Goal: Task Accomplishment & Management: Use online tool/utility

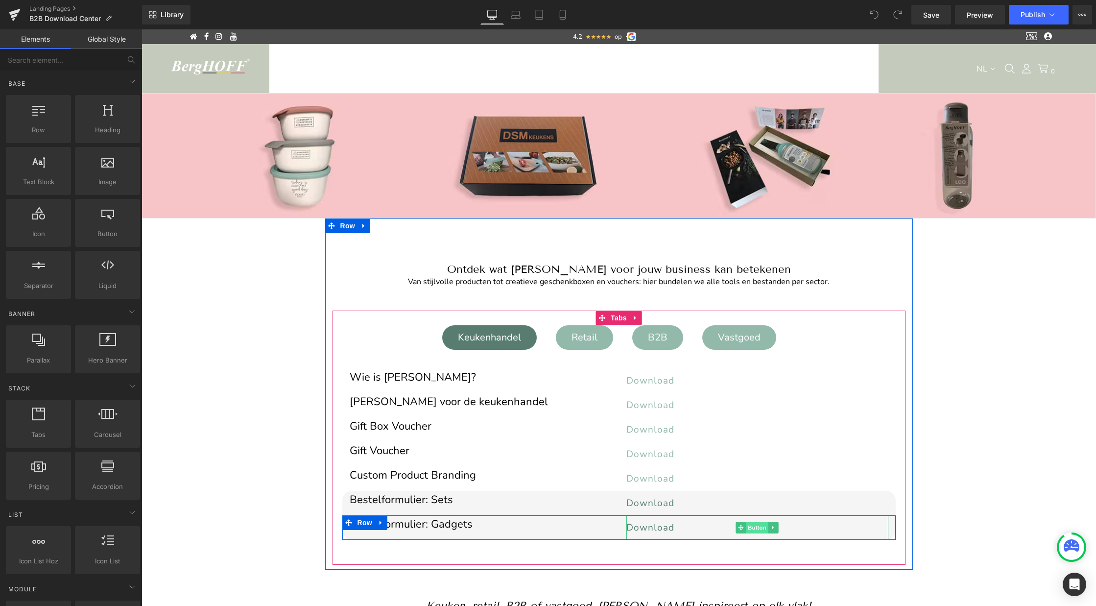
click at [752, 531] on span "Button" at bounding box center [757, 527] width 23 height 12
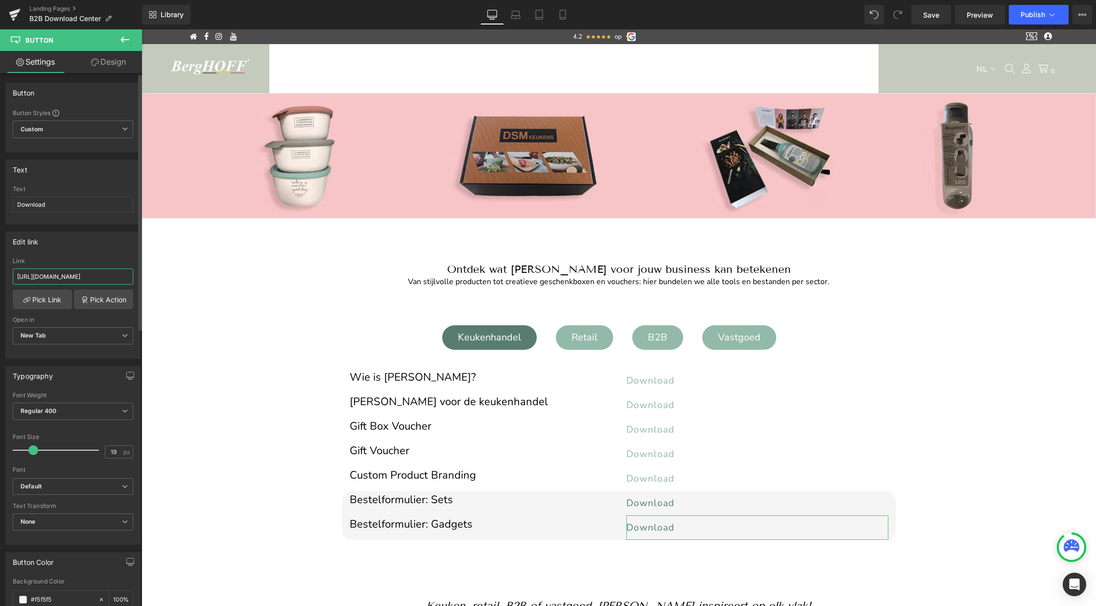
click at [50, 275] on input "https://cdn.shopify.com/s/files/1/0456/6312/5660/files/Bestelformulier_gadgets_…" at bounding box center [73, 276] width 120 height 16
paste input "https://cdn.shopify.com/s/files/1/0456/6312/5660/files/Bestelformulier_geperson…"
type input "https://cdn.shopify.com/s/files/1/0456/6312/5660/files/Bestelformulier_geperson…"
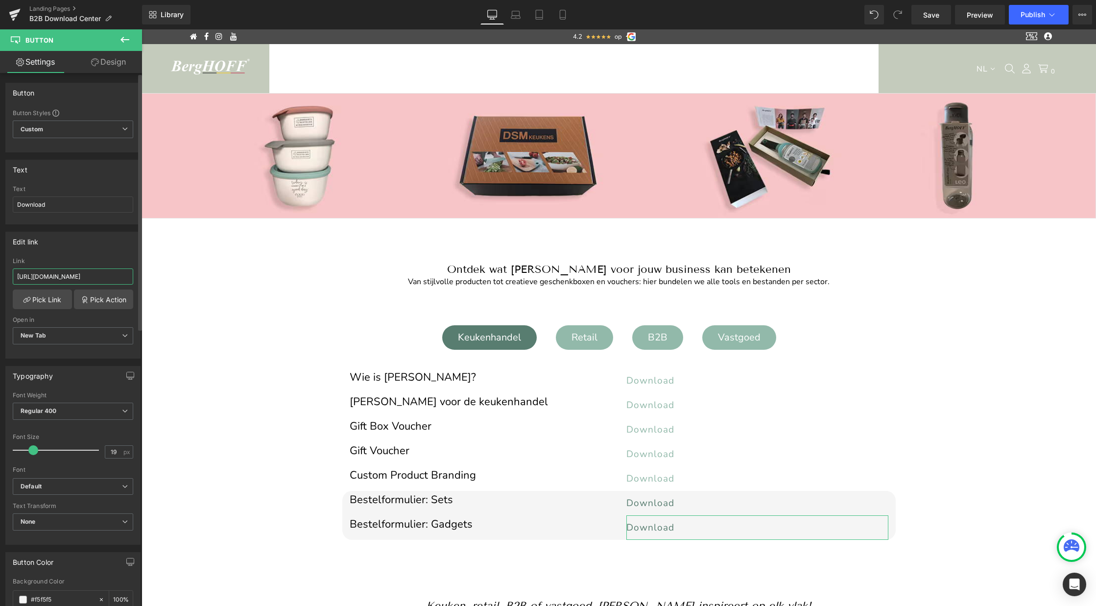
scroll to position [0, 261]
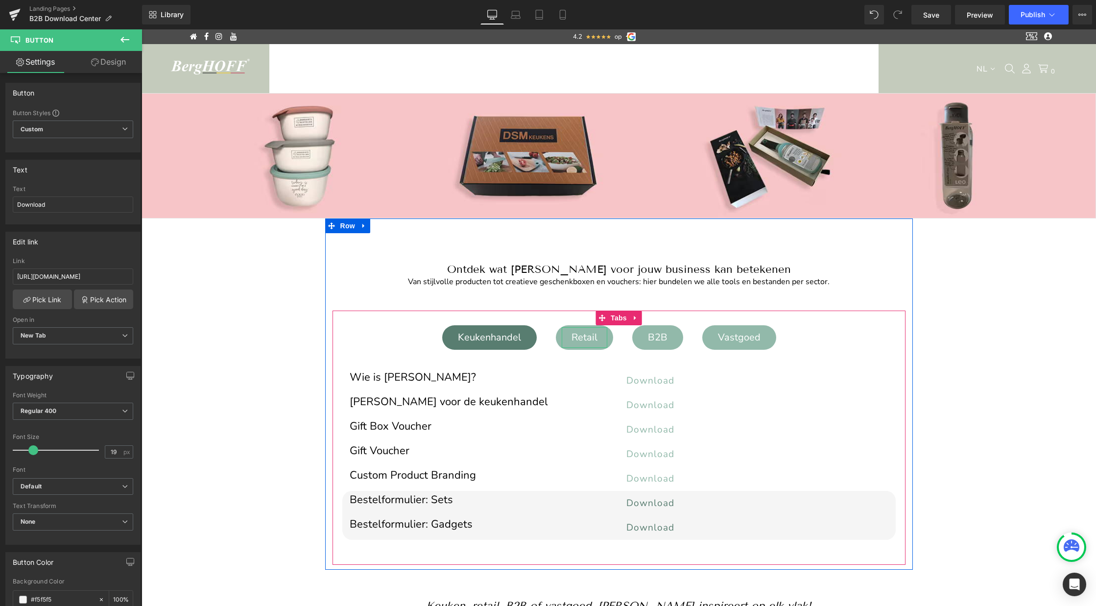
click at [583, 339] on div "Retail" at bounding box center [585, 337] width 46 height 21
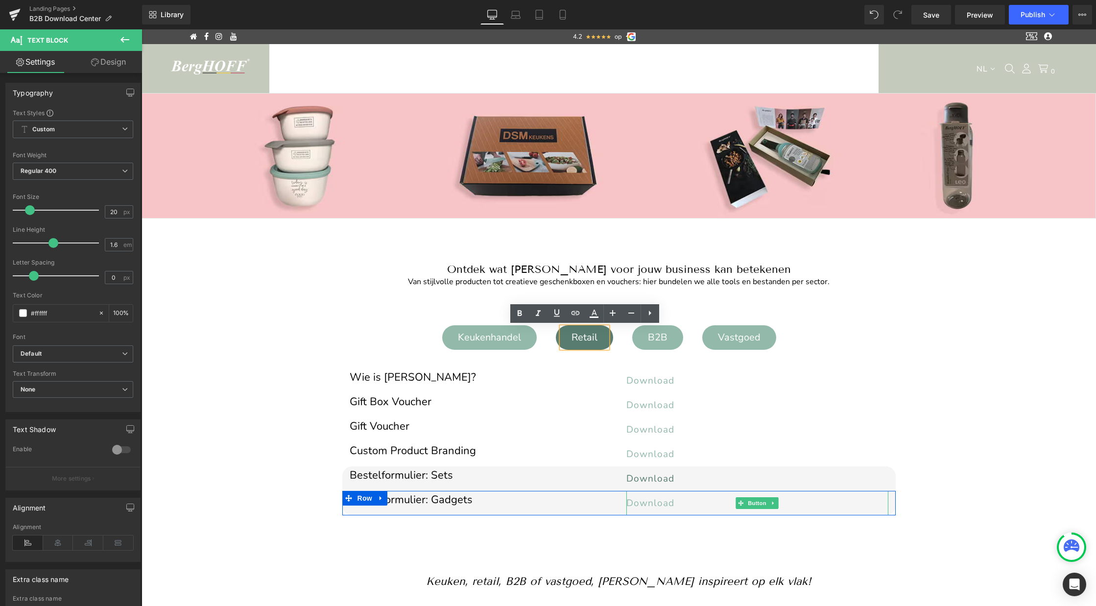
click at [653, 501] on span "Download" at bounding box center [650, 502] width 48 height 13
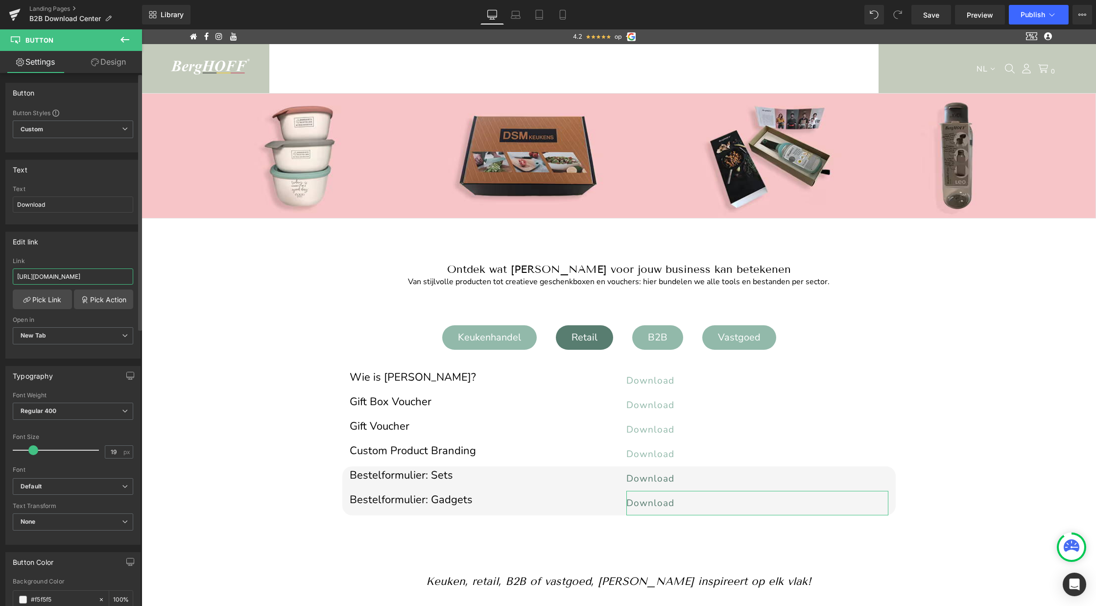
click at [108, 279] on input "https://cdn.shopify.com/s/files/1/0456/6312/5660/files/Bestelformulier_gadgets_…" at bounding box center [73, 276] width 120 height 16
type input "https://cdn.shopify.com/s/files/1/0456/6312/5660/files/Bestelformulier_geperson…"
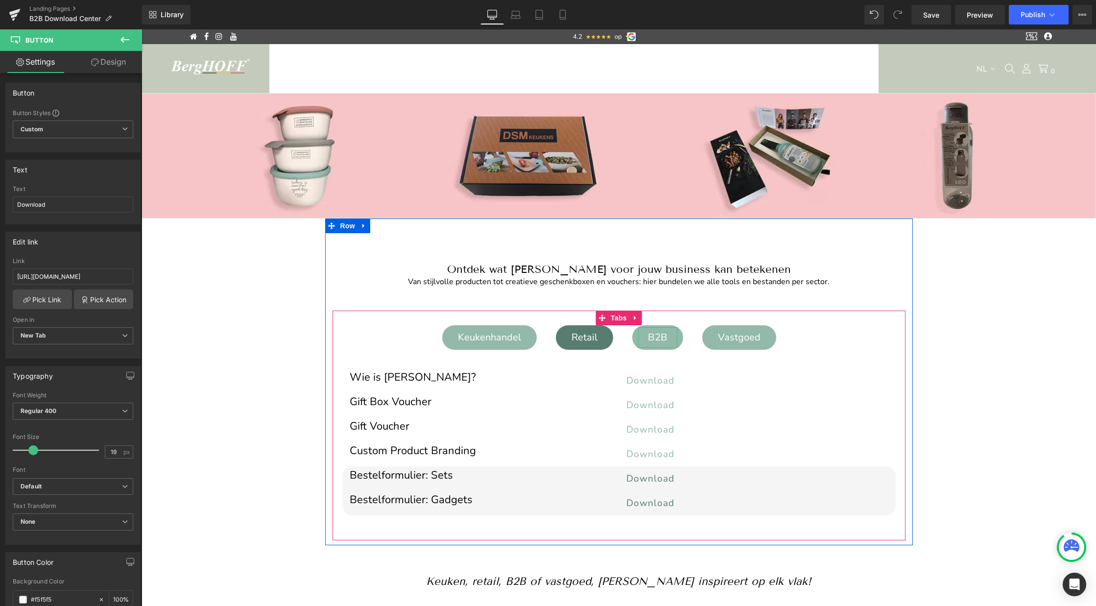
click at [663, 338] on div "B2B" at bounding box center [657, 337] width 39 height 21
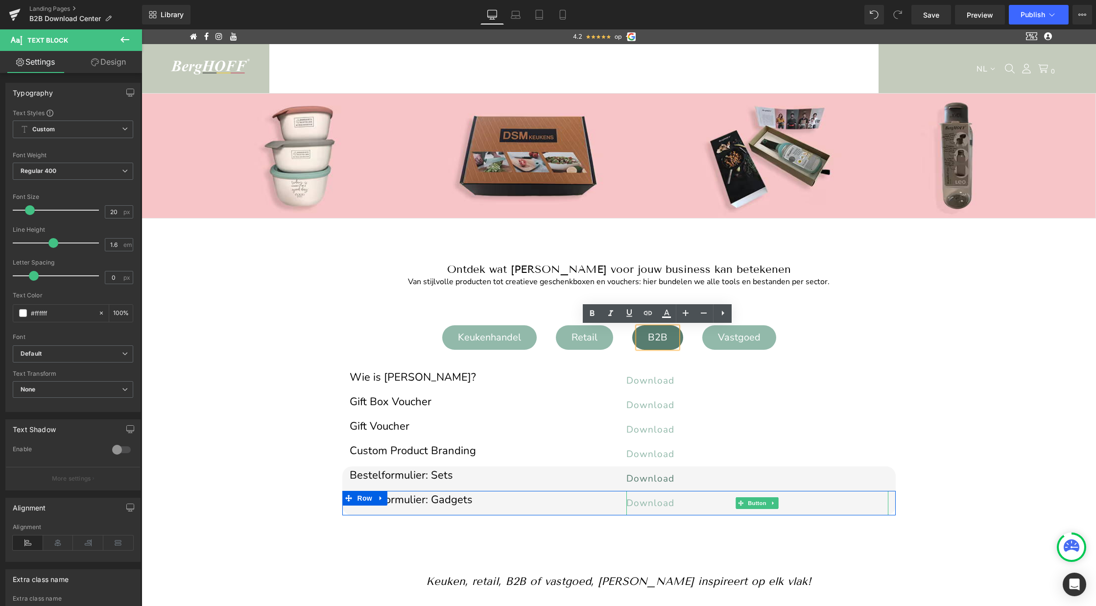
click at [670, 499] on span "Download" at bounding box center [650, 502] width 48 height 13
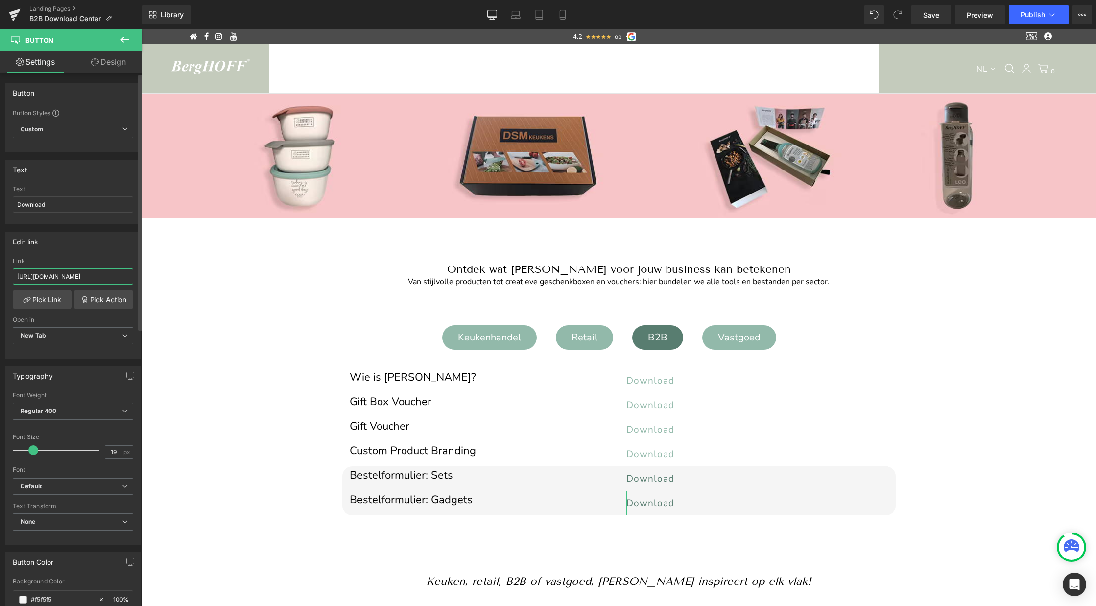
click at [77, 279] on input "https://cdn.shopify.com/s/files/1/0456/6312/5660/files/Bestelformulier_gadgets_…" at bounding box center [73, 276] width 120 height 16
type input "https://cdn.shopify.com/s/files/1/0456/6312/5660/files/Bestelformulier_geperson…"
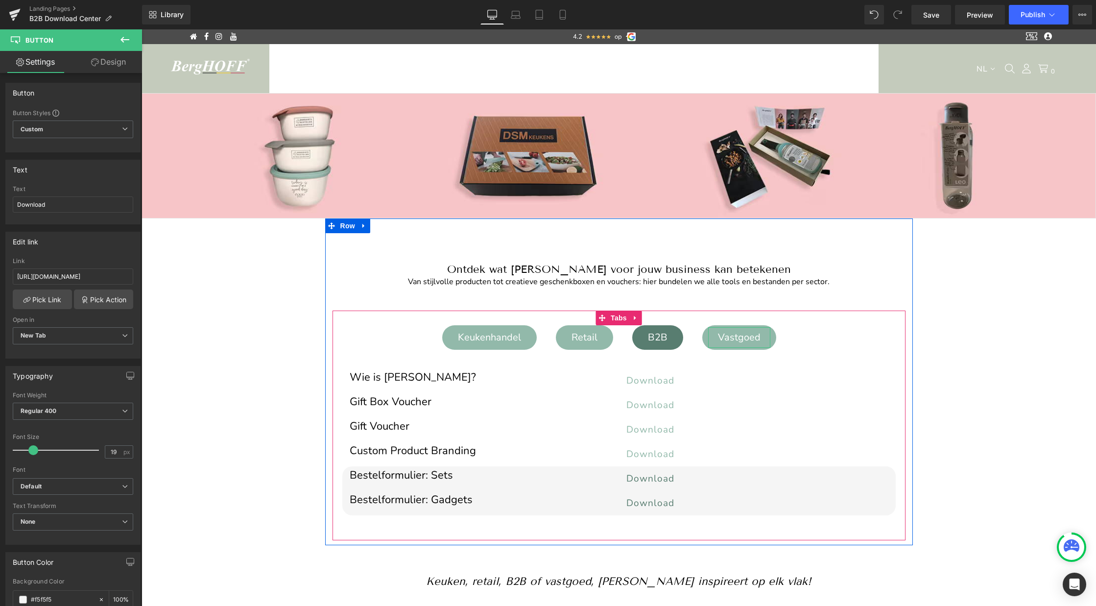
click at [760, 336] on div "Vastgoed" at bounding box center [739, 337] width 62 height 21
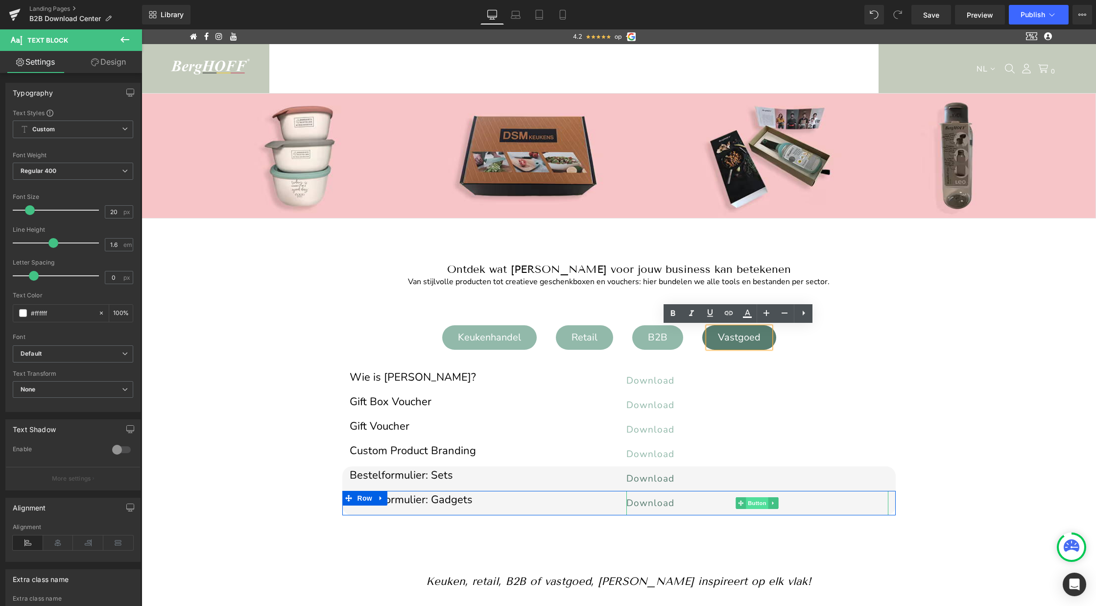
click at [756, 504] on span "Button" at bounding box center [757, 503] width 23 height 12
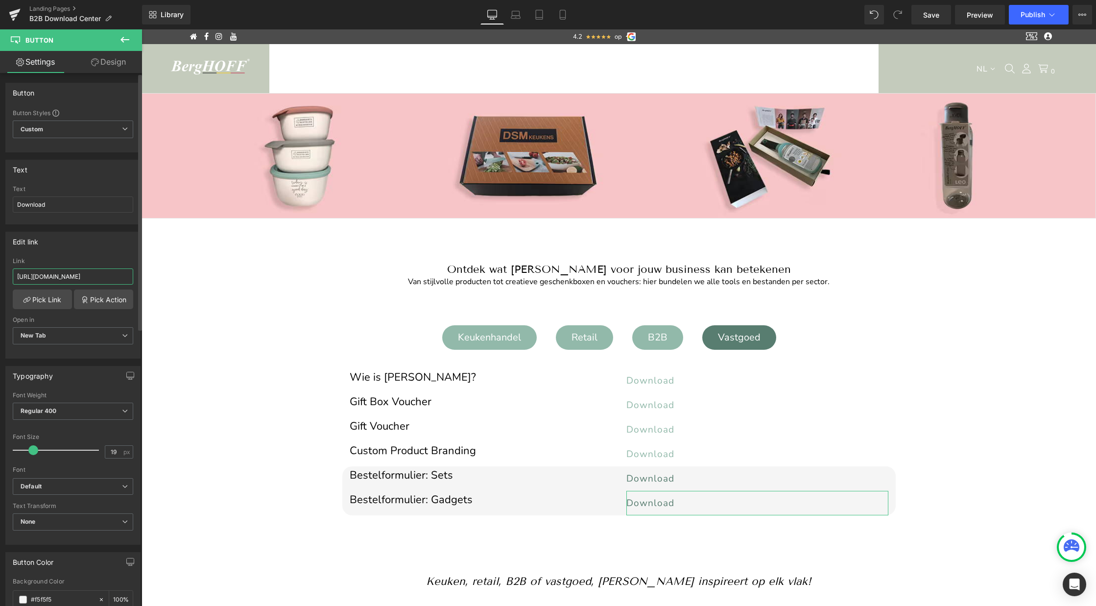
click at [102, 276] on input "https://cdn.shopify.com/s/files/1/0456/6312/5660/files/Bestelformulier_gadgets_…" at bounding box center [73, 276] width 120 height 16
paste input "https://cdn.shopify.com/s/files/1/0456/6312/5660/files/Bestelformulier_geperson…"
type input "https://cdn.shopify.com/s/files/1/0456/6312/5660/files/Bestelformulier_geperson…"
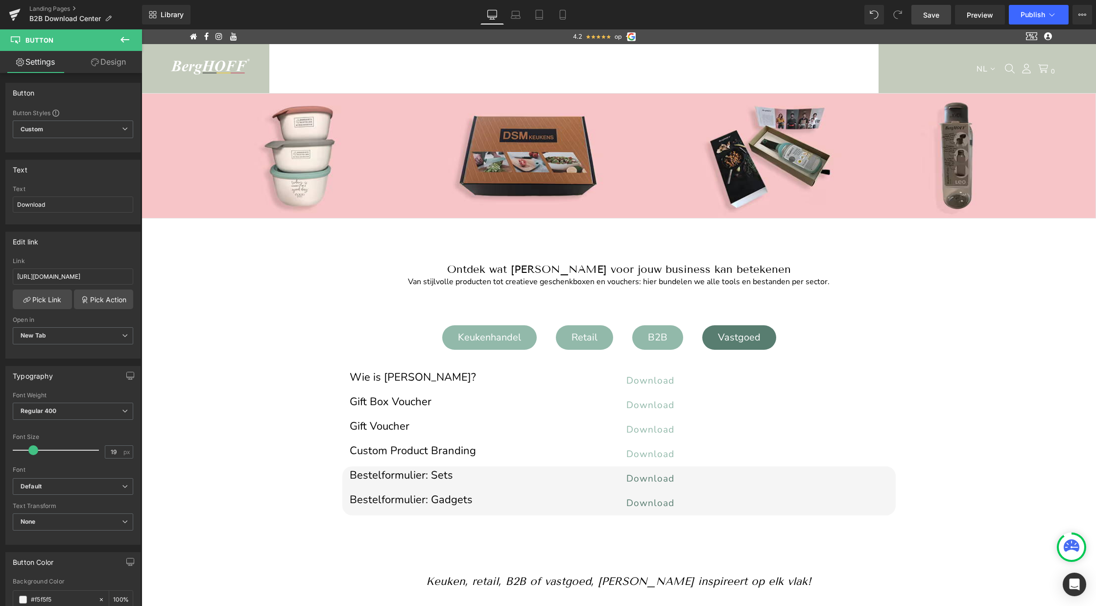
click at [926, 20] on span "Save" at bounding box center [931, 15] width 16 height 10
click at [1037, 11] on span "Publish" at bounding box center [1032, 15] width 24 height 8
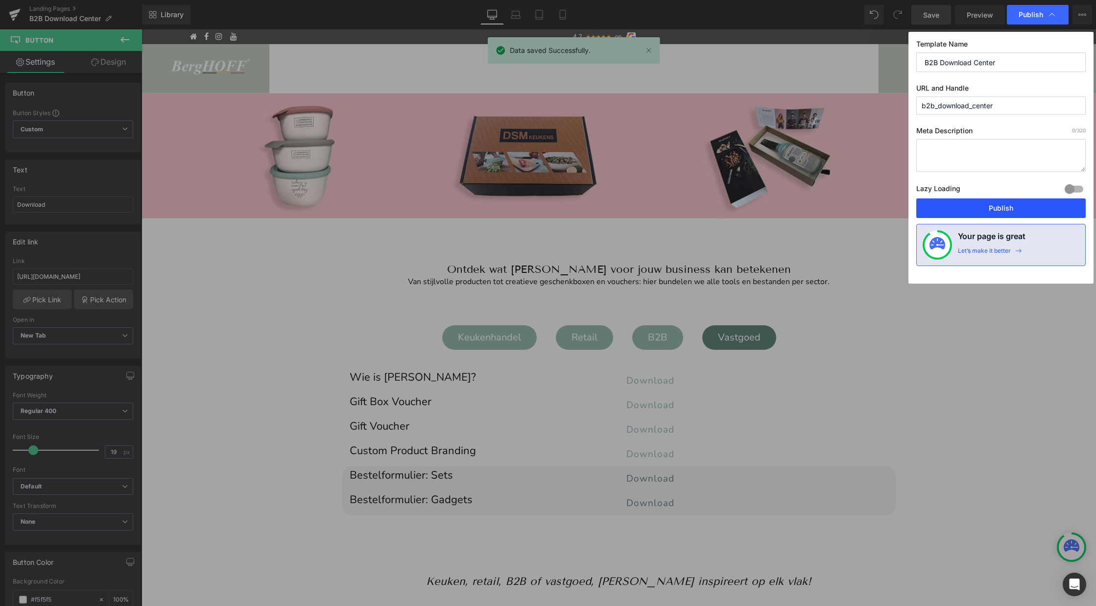
click at [987, 206] on button "Publish" at bounding box center [1000, 208] width 169 height 20
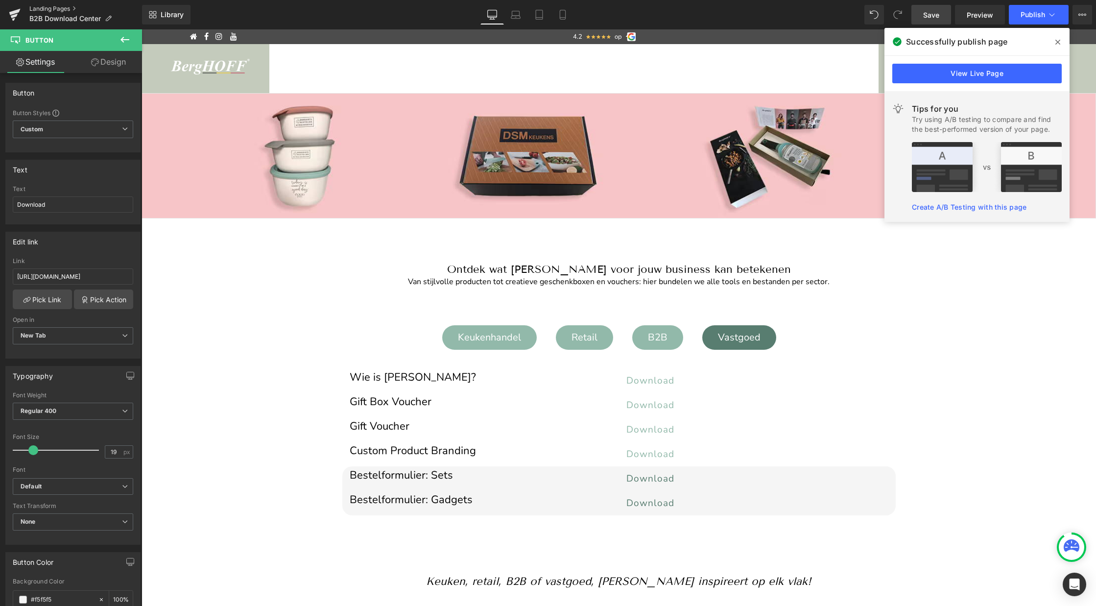
click at [64, 8] on link "Landing Pages" at bounding box center [85, 9] width 113 height 8
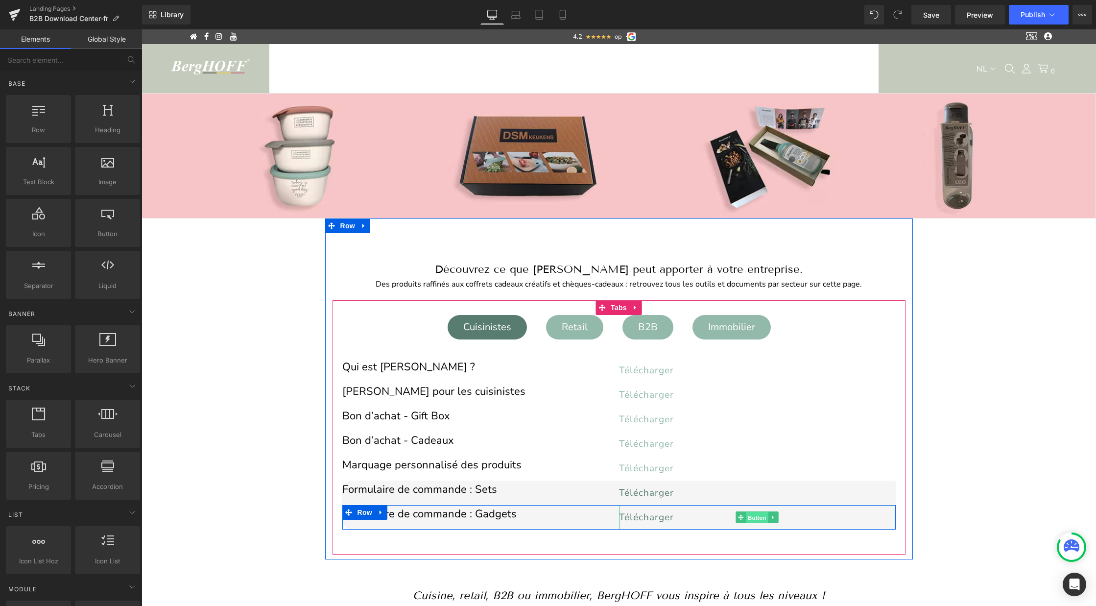
click at [748, 513] on span "Button" at bounding box center [757, 518] width 23 height 12
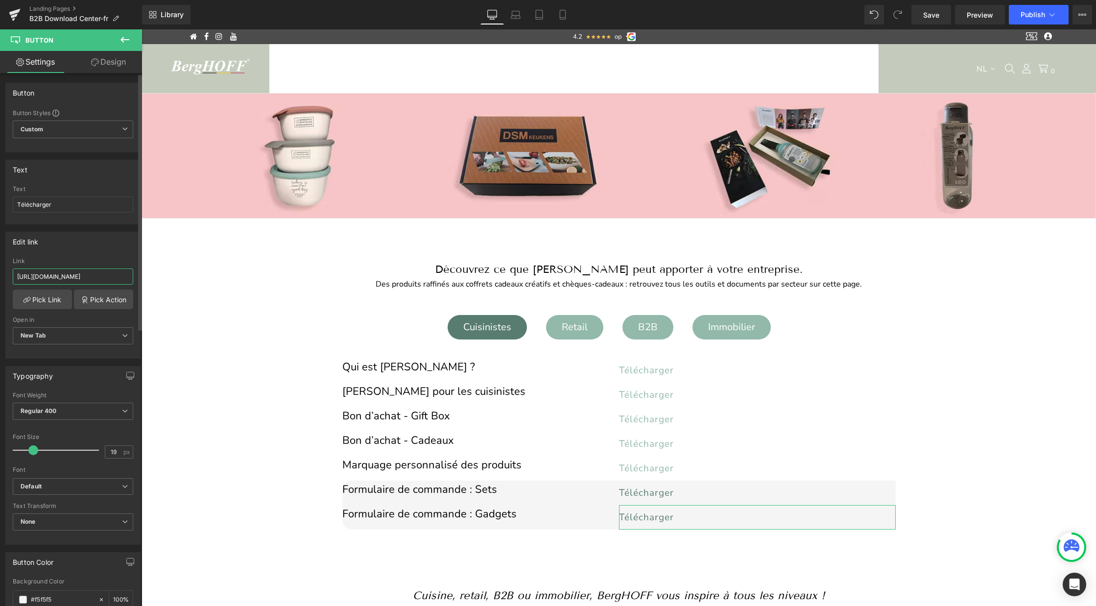
click at [74, 275] on input "https://cdn.shopify.com/s/files/1/0456/6312/5660/files/Bestelformulier_gadgets_…" at bounding box center [73, 276] width 120 height 16
paste input "personnalises_2025_FR_V2.pdf?v=175613098"
type input "https://cdn.shopify.com/s/files/1/0456/6312/5660/files/Bestelformulier_gadgets_…"
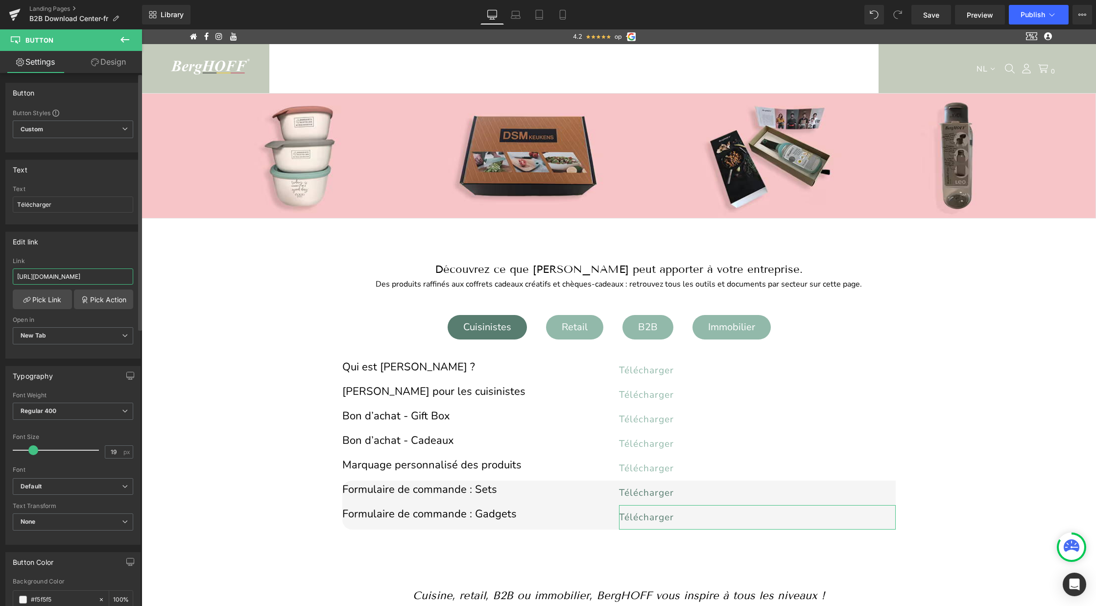
scroll to position [0, 246]
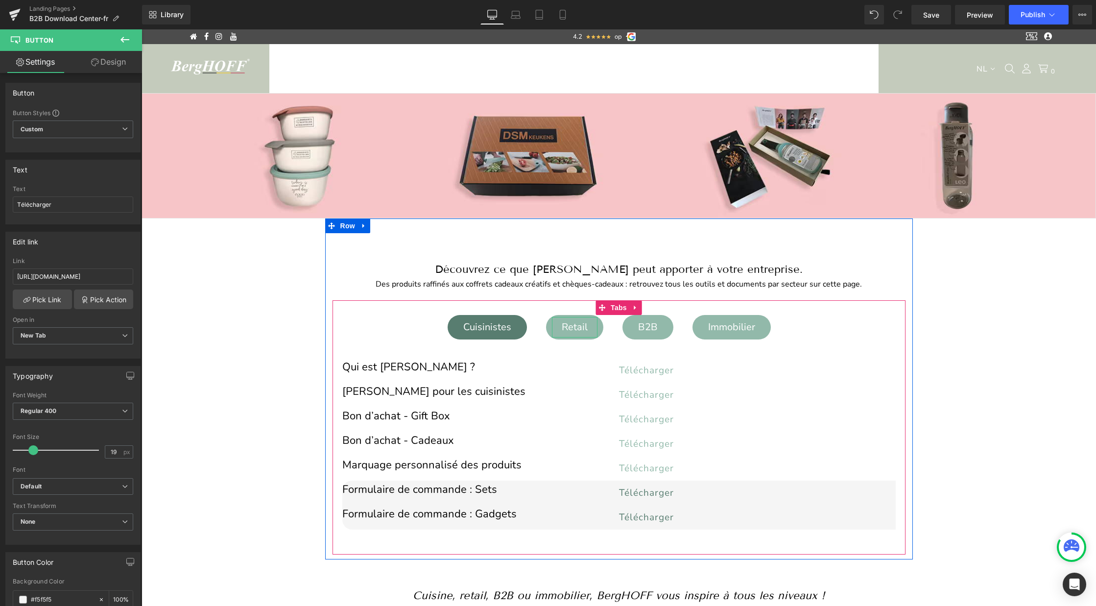
click at [565, 330] on div "Retail" at bounding box center [575, 327] width 46 height 21
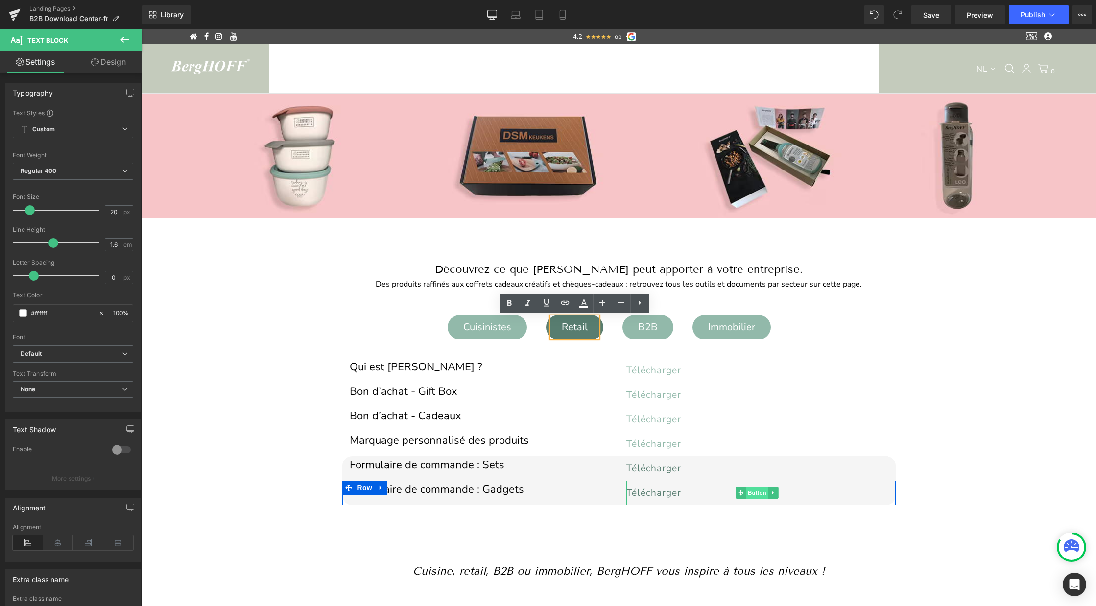
click at [746, 492] on span "Button" at bounding box center [757, 493] width 23 height 12
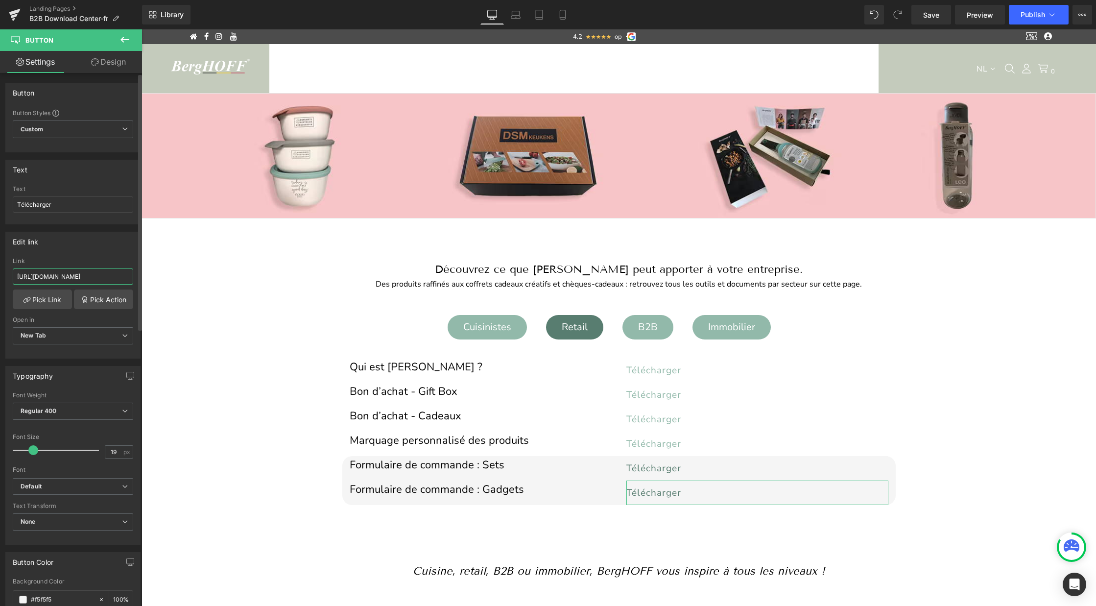
click at [94, 278] on input "https://cdn.shopify.com/s/files/1/0456/6312/5660/files/Bestelformulier_gadgets_…" at bounding box center [73, 276] width 120 height 16
paste input "personnalises_2025_FR_V2.pdf?v=175613098"
type input "https://cdn.shopify.com/s/files/1/0456/6312/5660/files/Bestelformulier_gadgets_…"
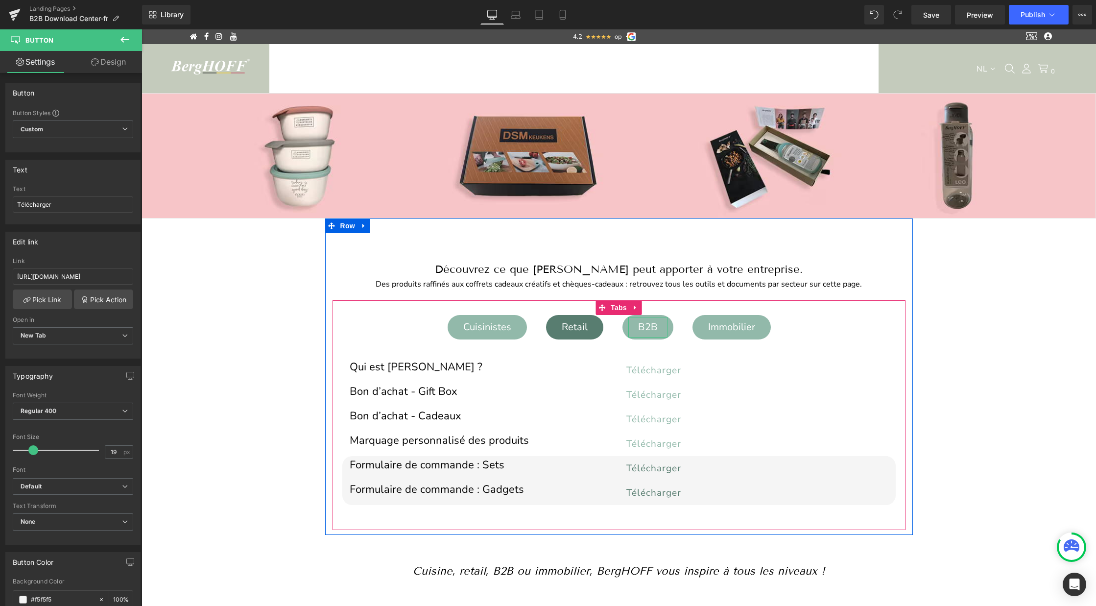
click at [659, 331] on div "B2B" at bounding box center [647, 327] width 39 height 21
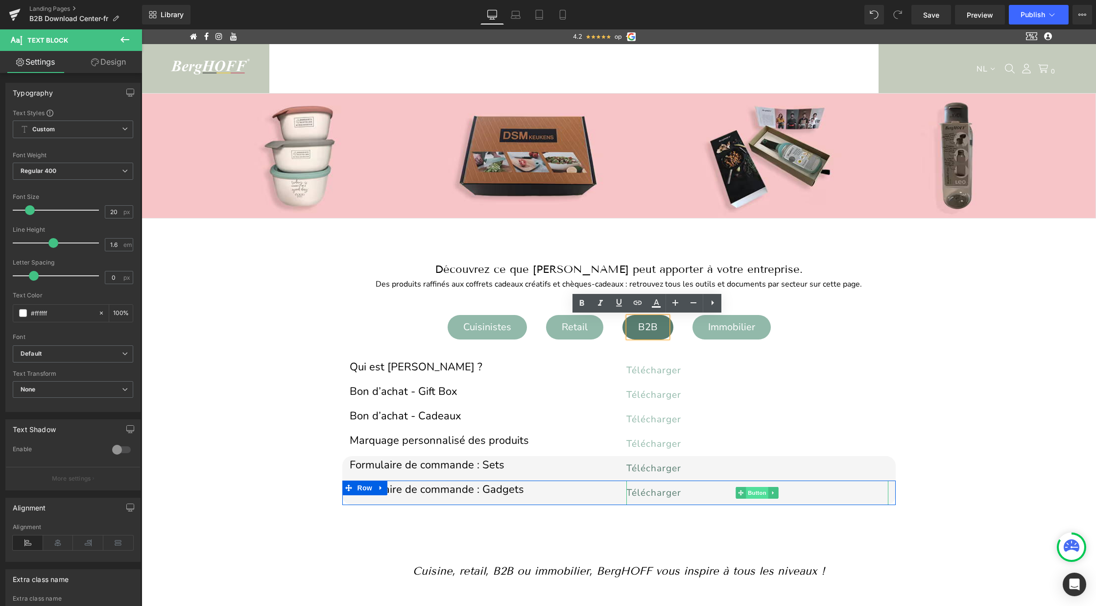
click at [756, 493] on span "Button" at bounding box center [757, 493] width 23 height 12
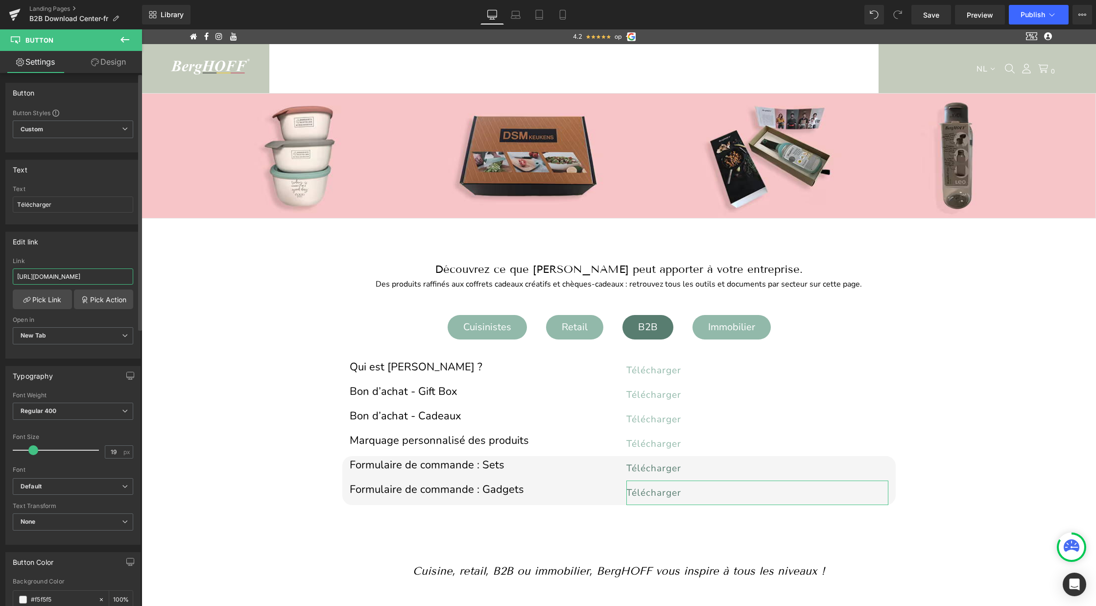
click at [115, 279] on input "https://cdn.shopify.com/s/files/1/0456/6312/5660/files/Bestelformulier_gadgets_…" at bounding box center [73, 276] width 120 height 16
paste input "personnalises_2025_FR_V2.pdf?v=175613098"
type input "https://cdn.shopify.com/s/files/1/0456/6312/5660/files/Bestelformulier_gadgets_…"
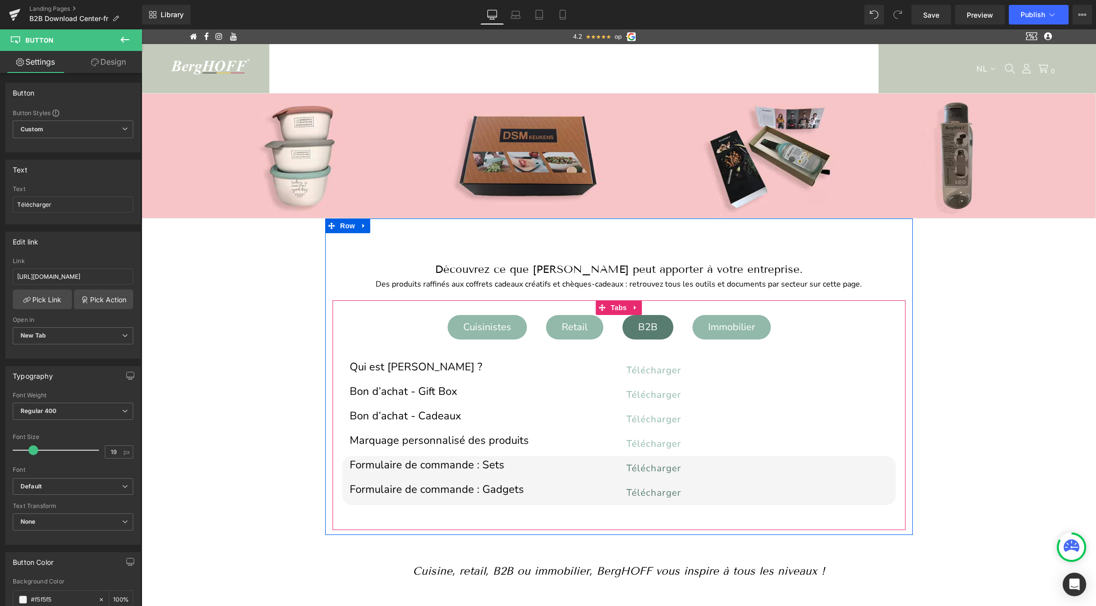
click at [725, 329] on div "Immobilier" at bounding box center [731, 327] width 67 height 21
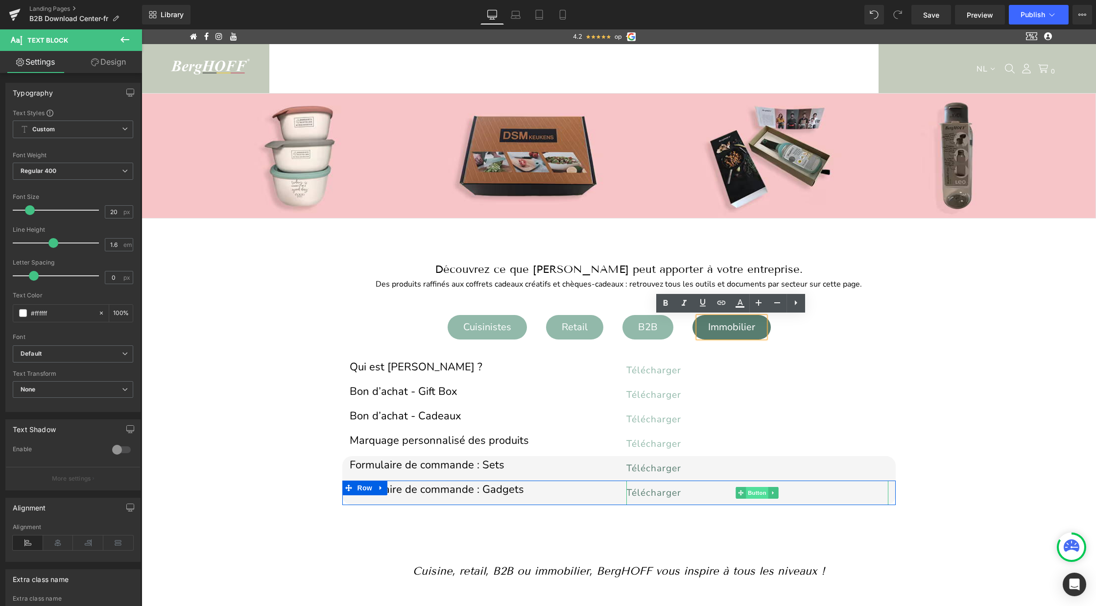
click at [760, 491] on span "Button" at bounding box center [757, 493] width 23 height 12
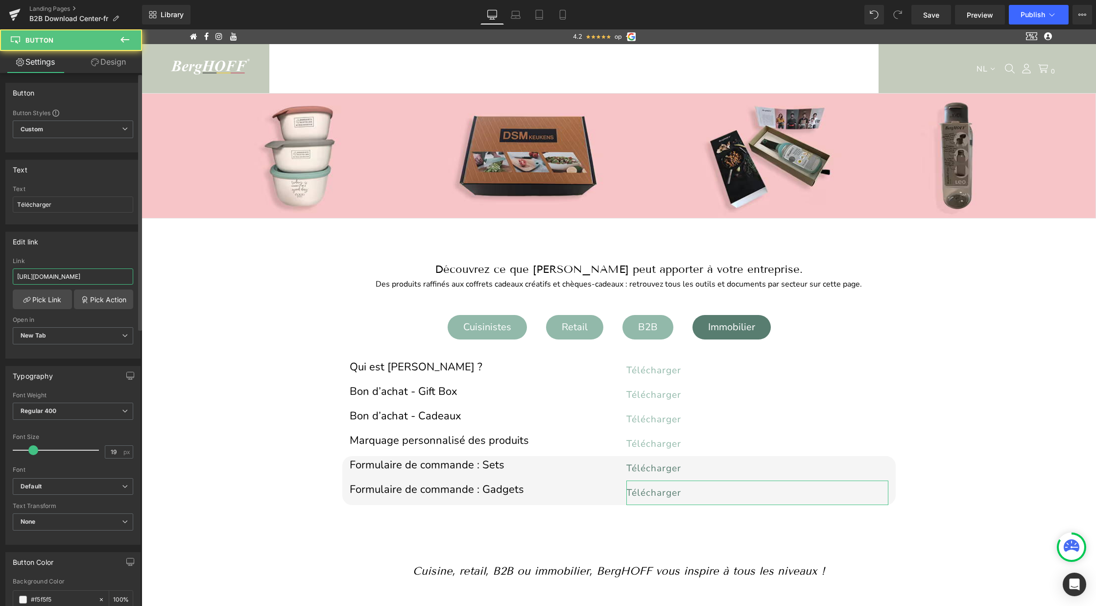
click at [82, 276] on input "https://cdn.shopify.com/s/files/1/0456/6312/5660/files/Bestelformulier_gadgets_…" at bounding box center [73, 276] width 120 height 16
paste input "personnalises_2025_FR_V2.pdf?v=175613098"
type input "https://cdn.shopify.com/s/files/1/0456/6312/5660/files/Bestelformulier_gadgets_…"
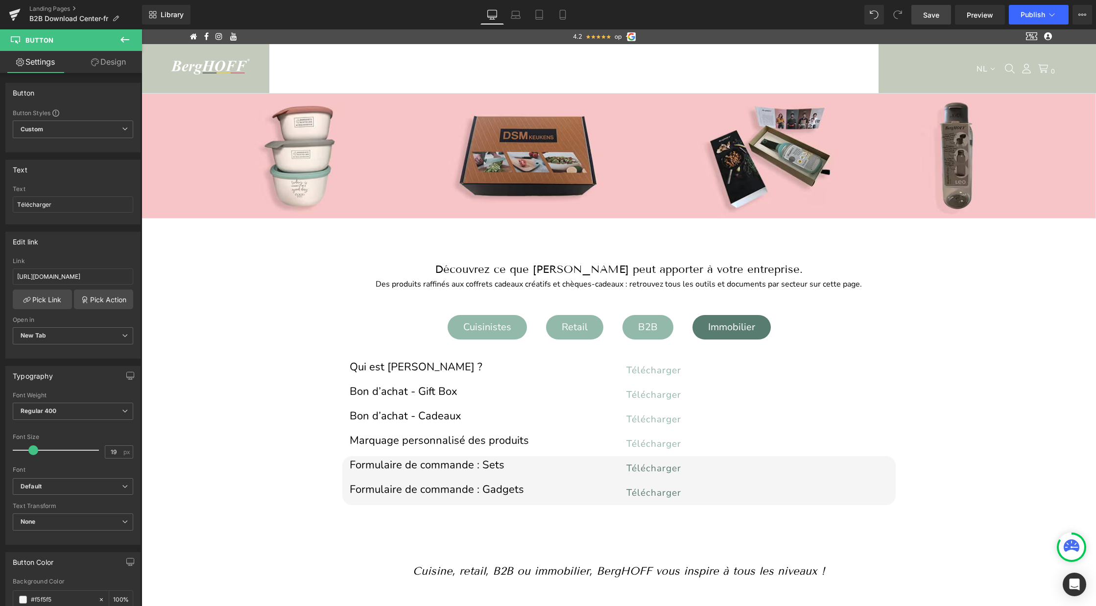
click at [928, 15] on span "Save" at bounding box center [931, 15] width 16 height 10
click at [1029, 9] on button "Publish" at bounding box center [1039, 15] width 60 height 20
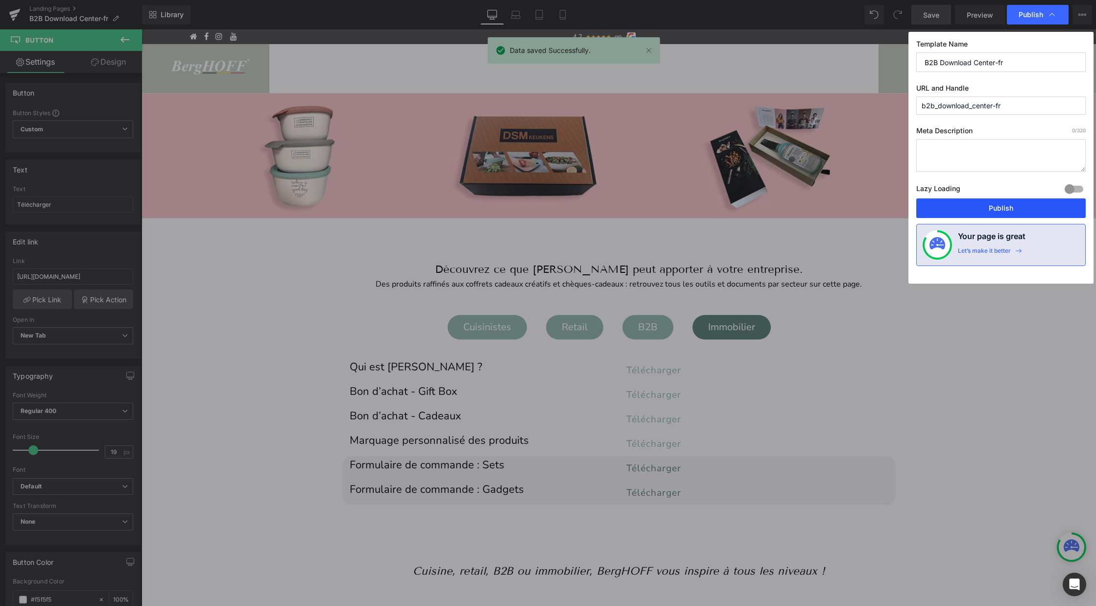
click at [987, 216] on button "Publish" at bounding box center [1000, 208] width 169 height 20
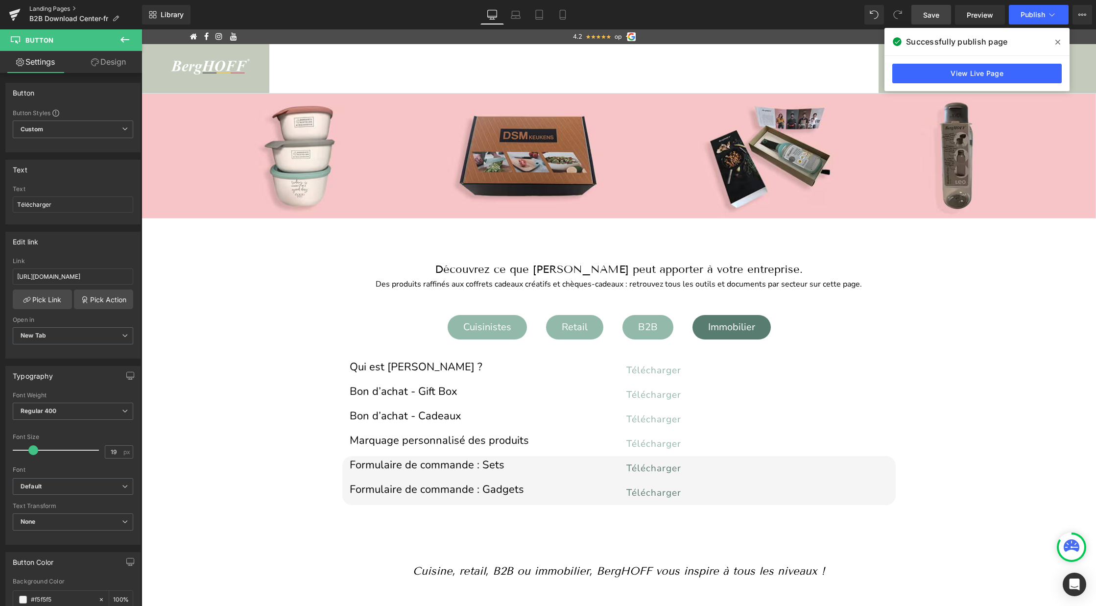
click at [59, 7] on link "Landing Pages" at bounding box center [85, 9] width 113 height 8
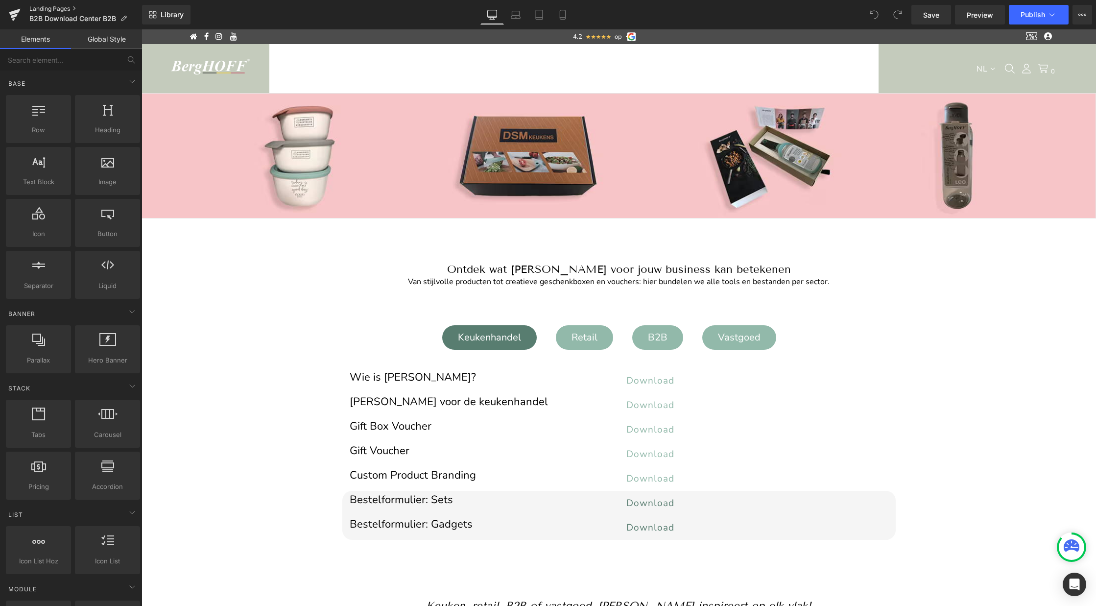
click at [43, 9] on link "Landing Pages" at bounding box center [85, 9] width 113 height 8
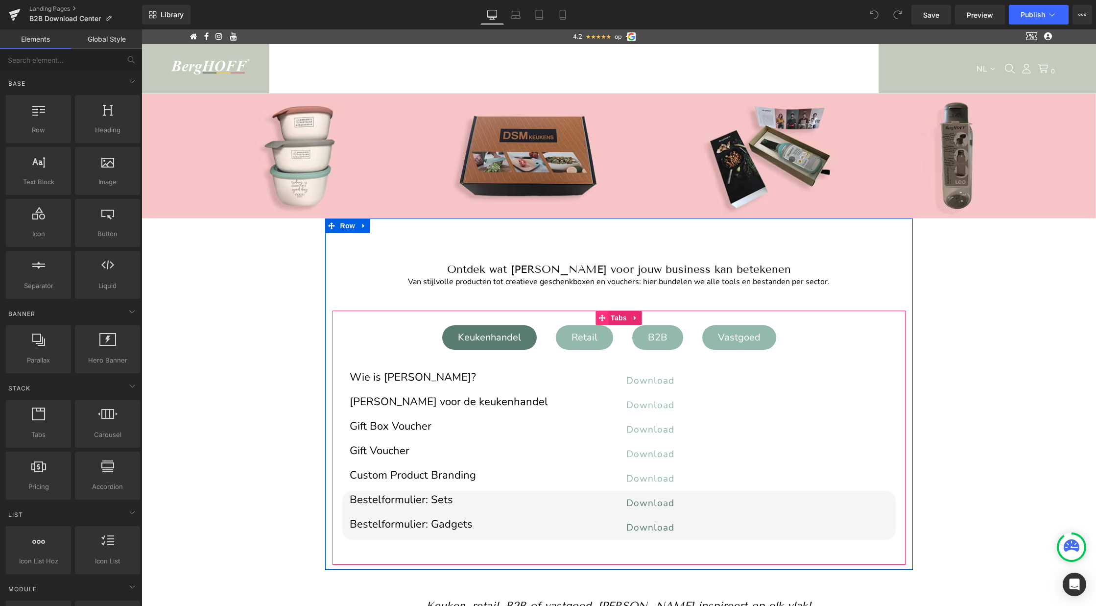
click at [607, 314] on span at bounding box center [601, 317] width 13 height 15
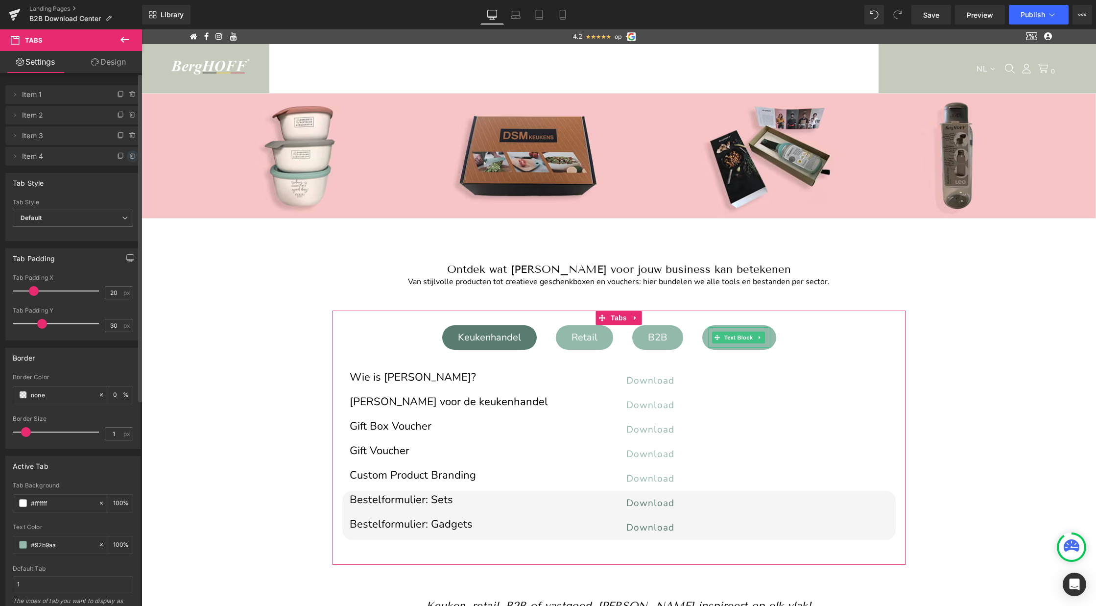
click at [129, 156] on icon at bounding box center [133, 156] width 8 height 8
click at [115, 159] on button "Delete" at bounding box center [122, 156] width 31 height 13
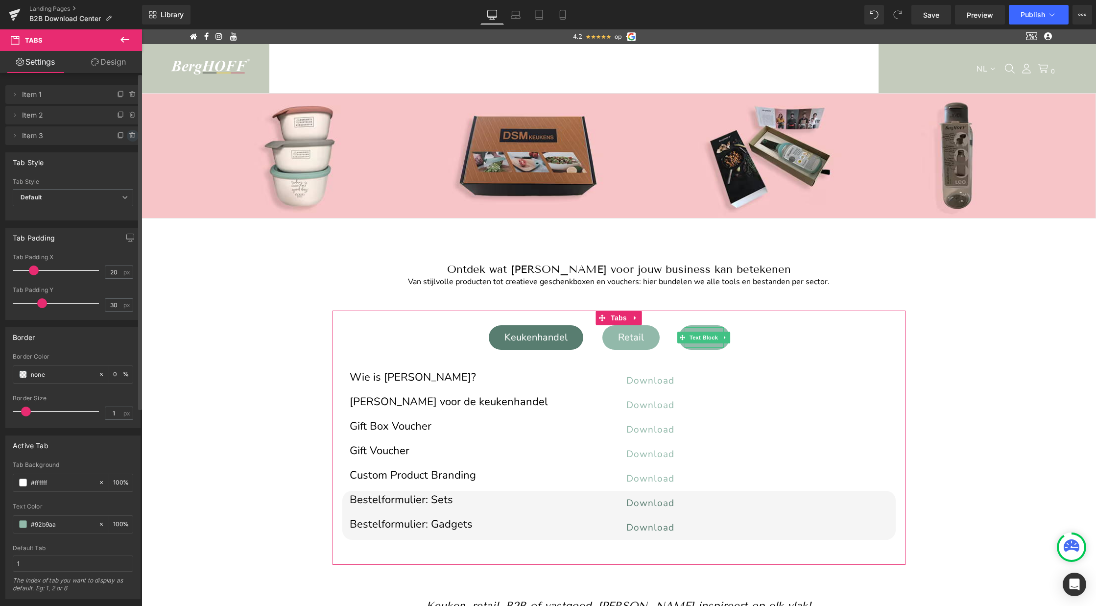
click at [129, 136] on icon at bounding box center [133, 136] width 8 height 8
click at [125, 138] on button "Delete" at bounding box center [122, 136] width 31 height 13
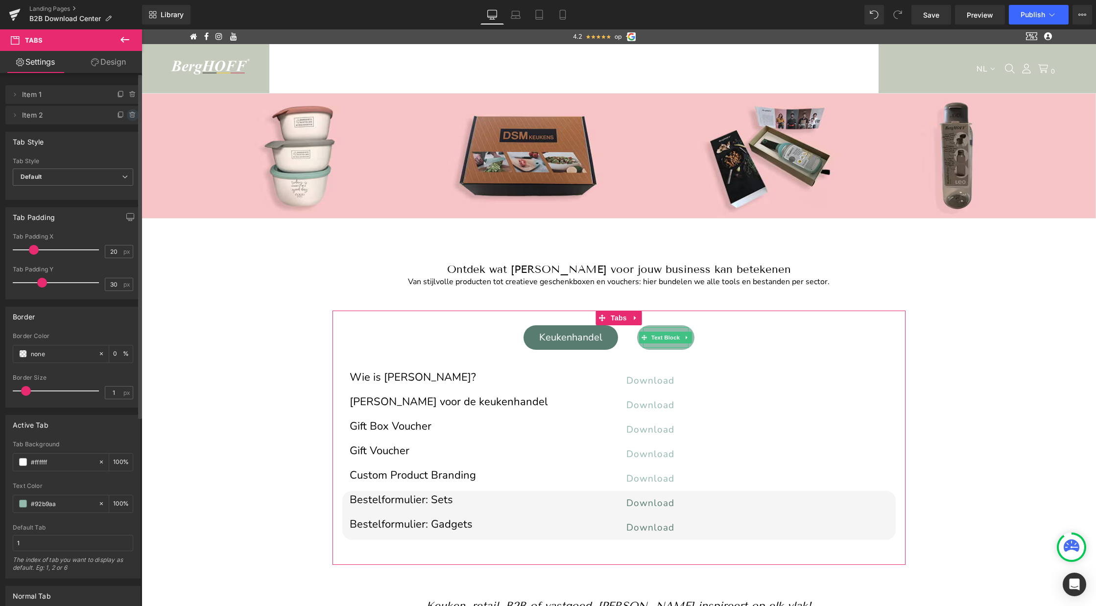
click at [129, 116] on icon at bounding box center [133, 115] width 8 height 8
click at [124, 117] on button "Delete" at bounding box center [122, 115] width 31 height 13
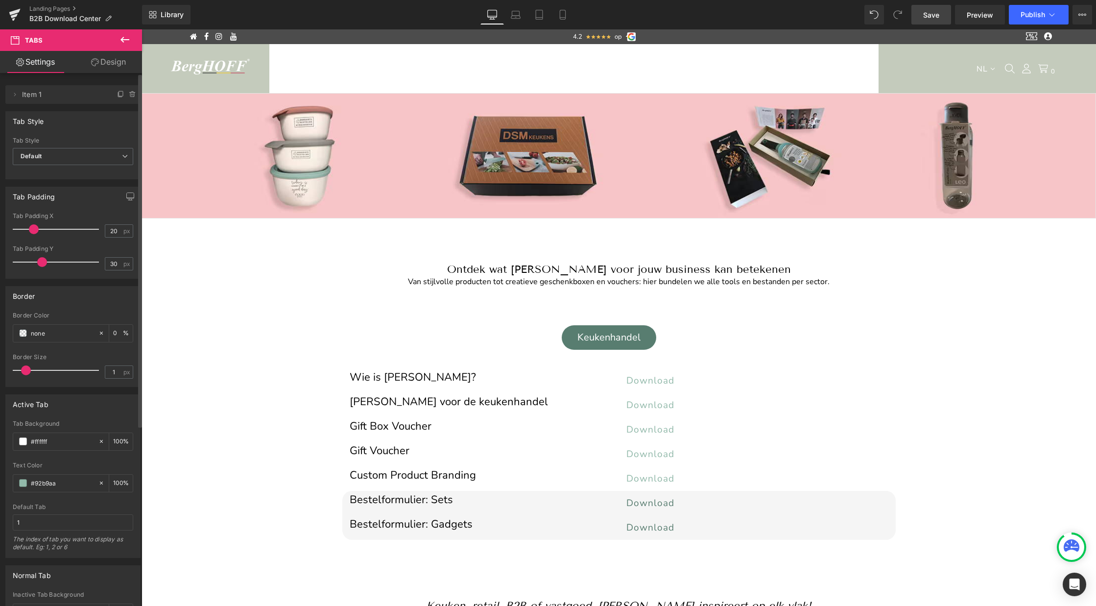
click at [939, 16] on span "Save" at bounding box center [931, 15] width 16 height 10
click at [1036, 14] on span "Publish" at bounding box center [1032, 15] width 24 height 8
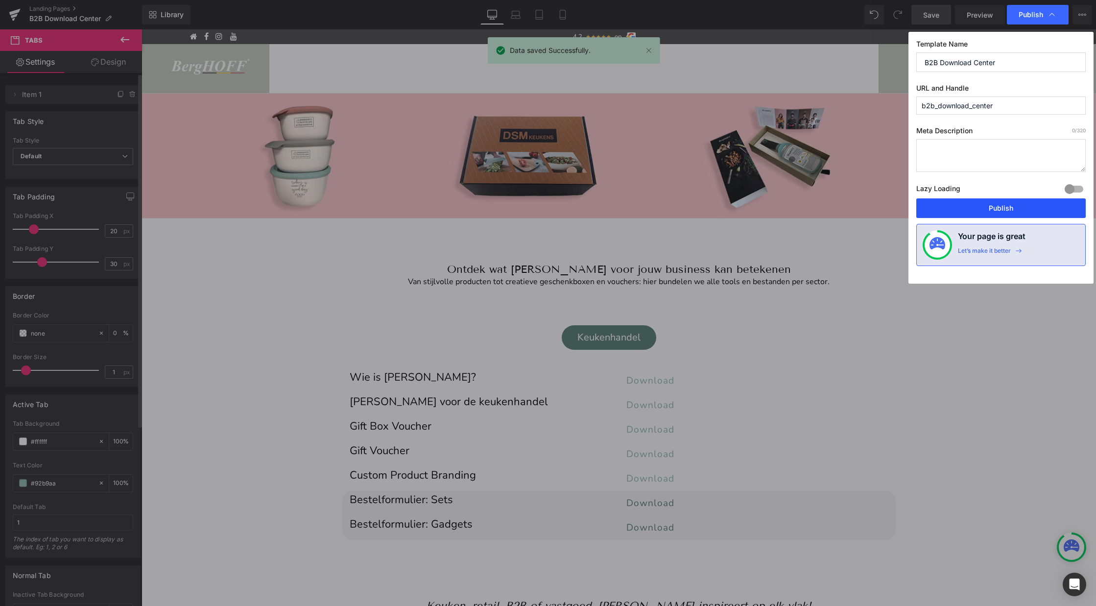
drag, startPoint x: 961, startPoint y: 208, endPoint x: 843, endPoint y: 404, distance: 228.8
click at [961, 208] on button "Publish" at bounding box center [1000, 208] width 169 height 20
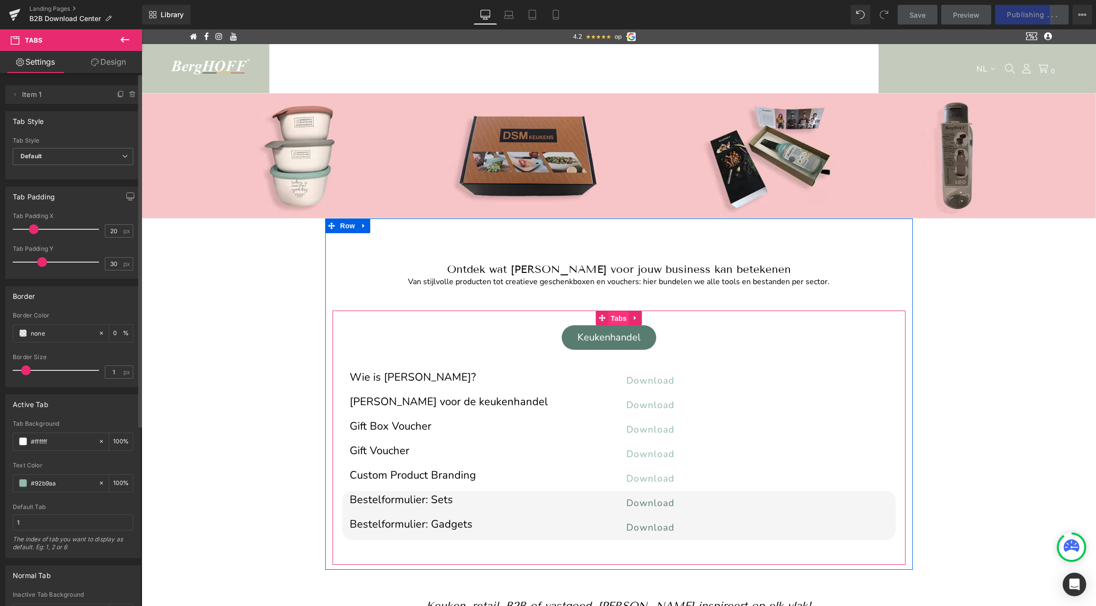
click at [616, 313] on span "Tabs" at bounding box center [618, 318] width 21 height 15
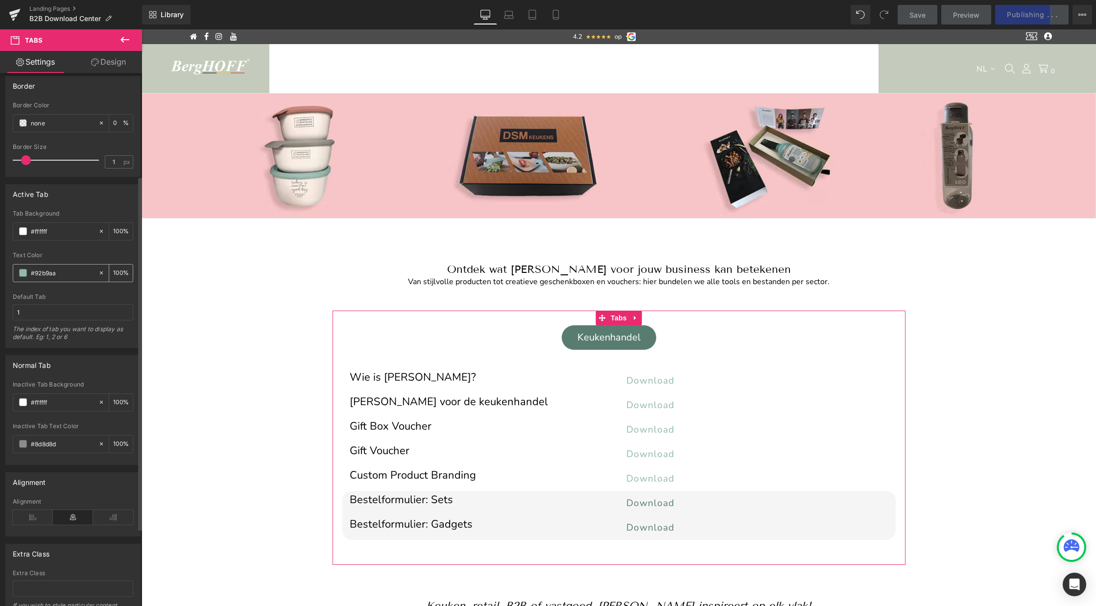
scroll to position [272, 0]
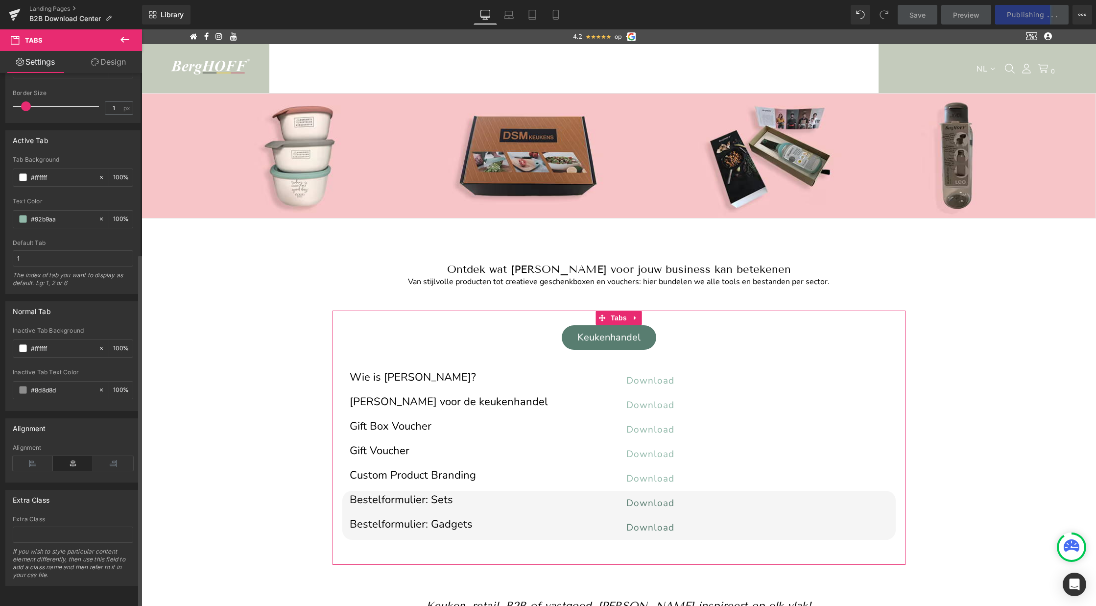
click at [39, 464] on div "Alignment" at bounding box center [73, 463] width 120 height 38
click at [33, 456] on icon at bounding box center [33, 463] width 40 height 15
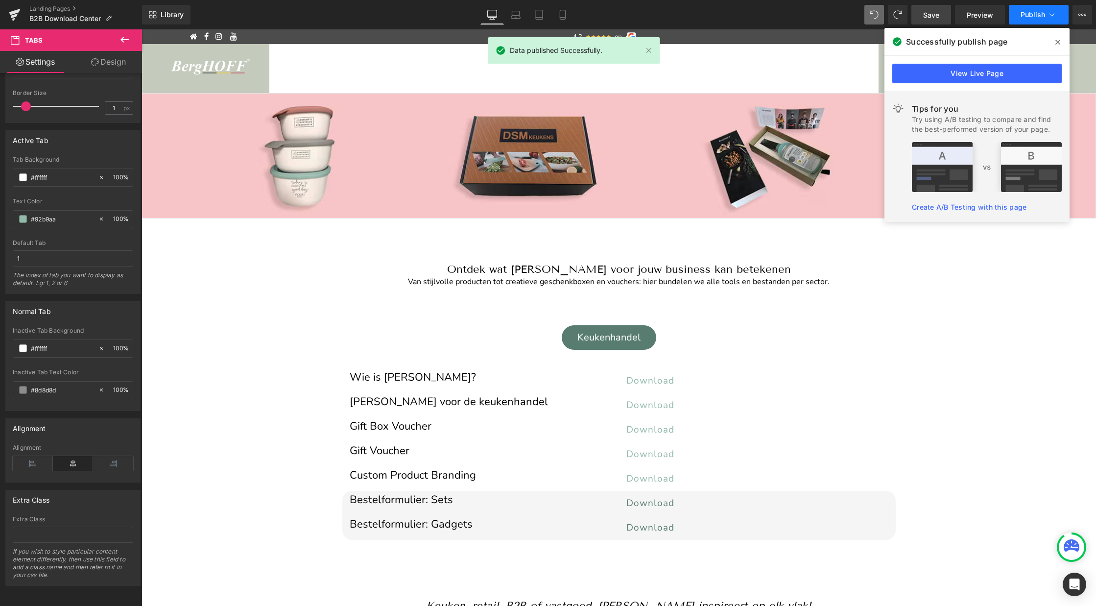
click at [1029, 16] on span "Publish" at bounding box center [1032, 15] width 24 height 8
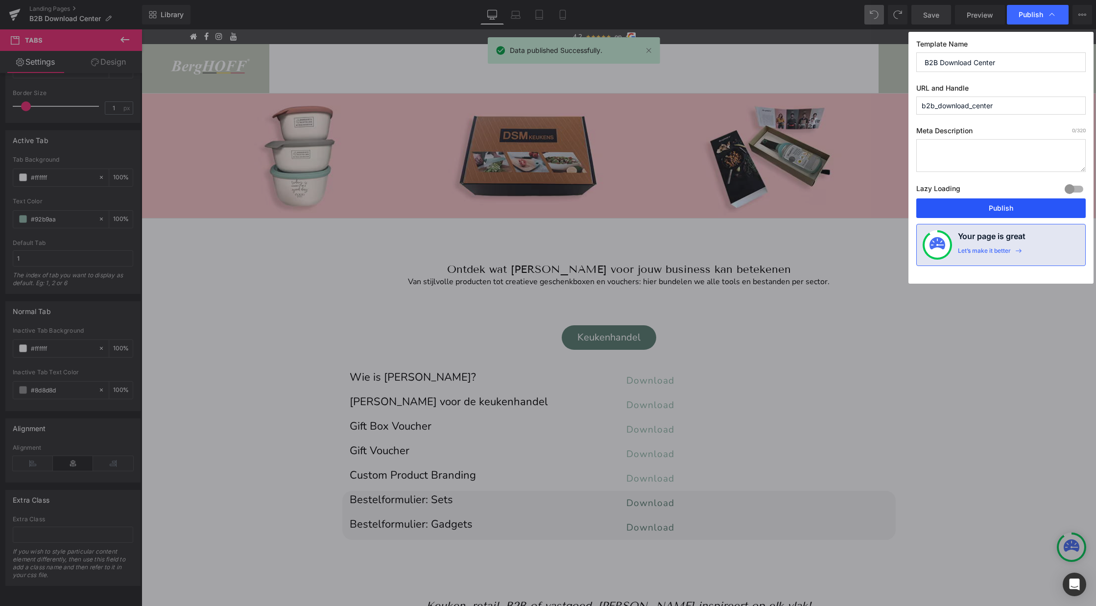
drag, startPoint x: 971, startPoint y: 203, endPoint x: 873, endPoint y: 360, distance: 185.2
click at [971, 203] on button "Publish" at bounding box center [1000, 208] width 169 height 20
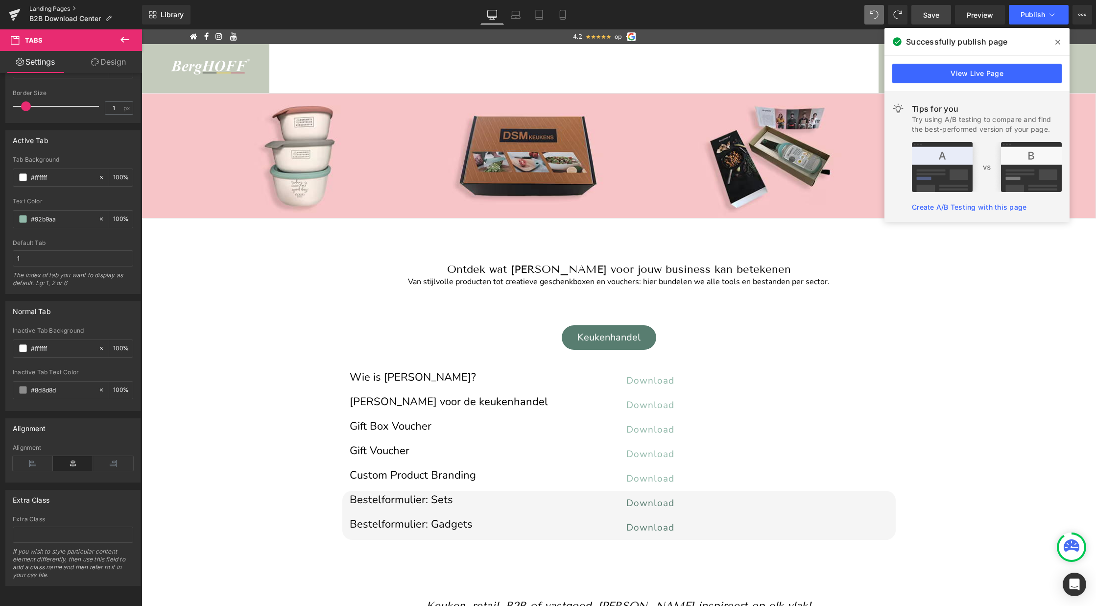
click at [51, 8] on link "Landing Pages" at bounding box center [85, 9] width 113 height 8
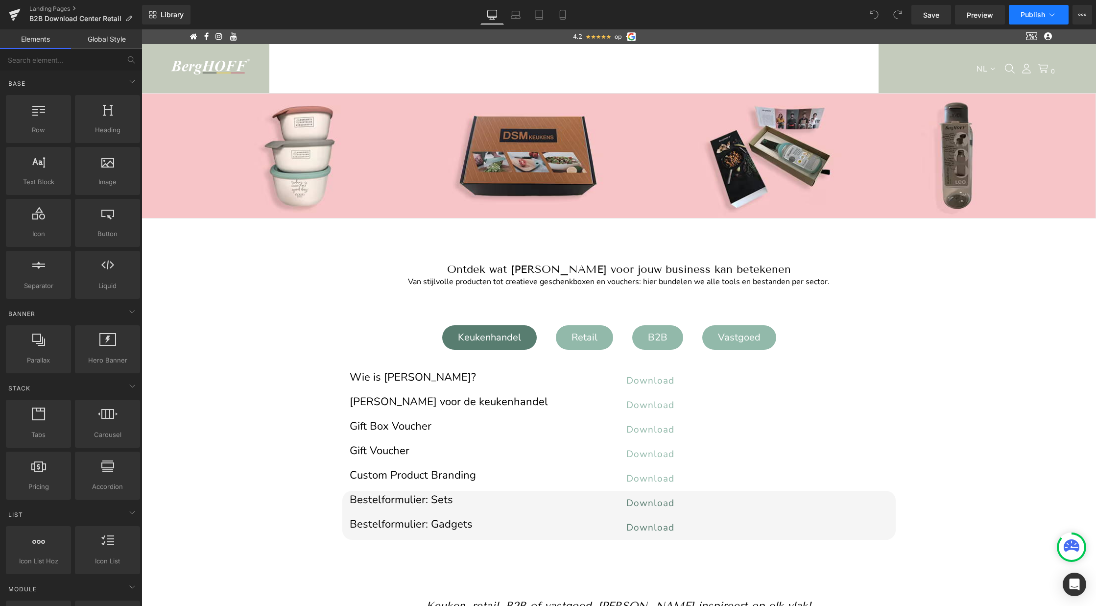
click at [1045, 9] on button "Publish" at bounding box center [1039, 15] width 60 height 20
click at [40, 8] on link "Landing Pages" at bounding box center [85, 9] width 113 height 8
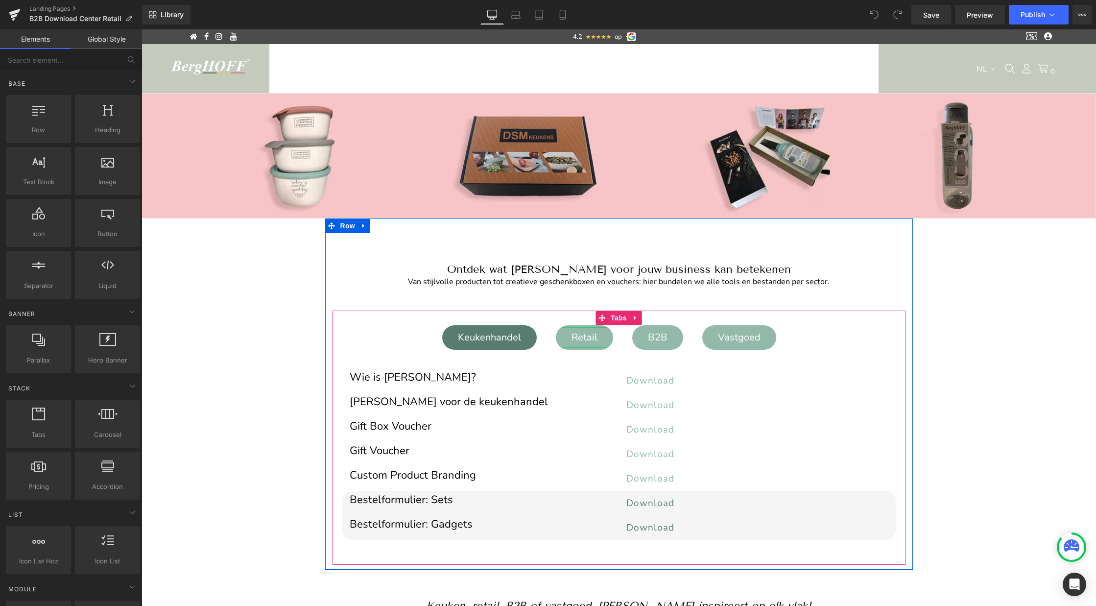
click at [570, 342] on div "Retail" at bounding box center [585, 337] width 46 height 21
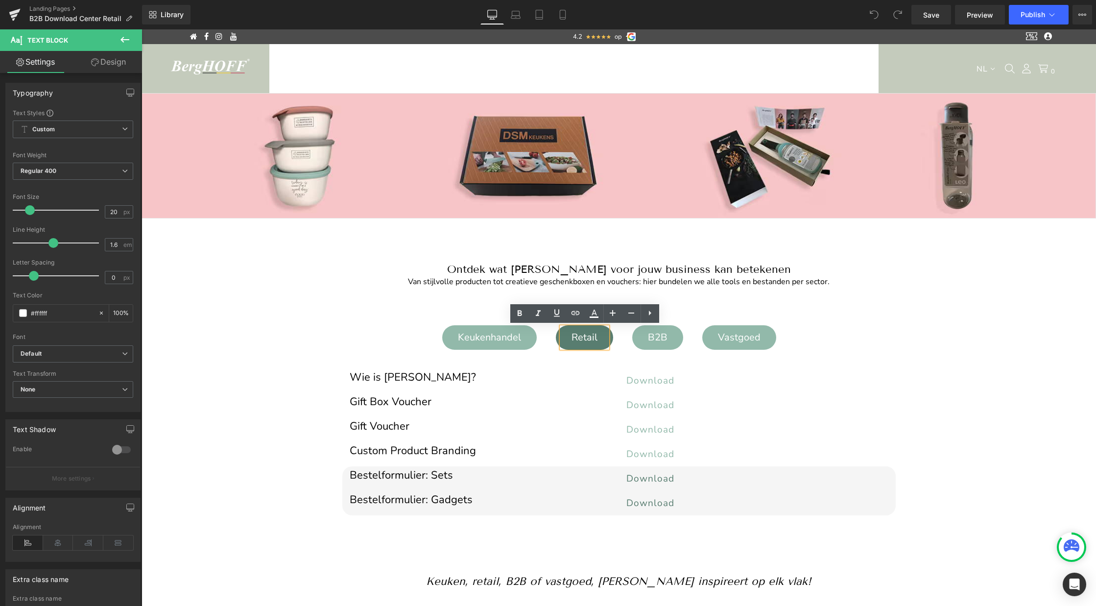
click at [879, 353] on ul "Keukenhandel Text Block Retail Text Block B2B Text Block Vastgoed Text Block" at bounding box center [618, 339] width 573 height 29
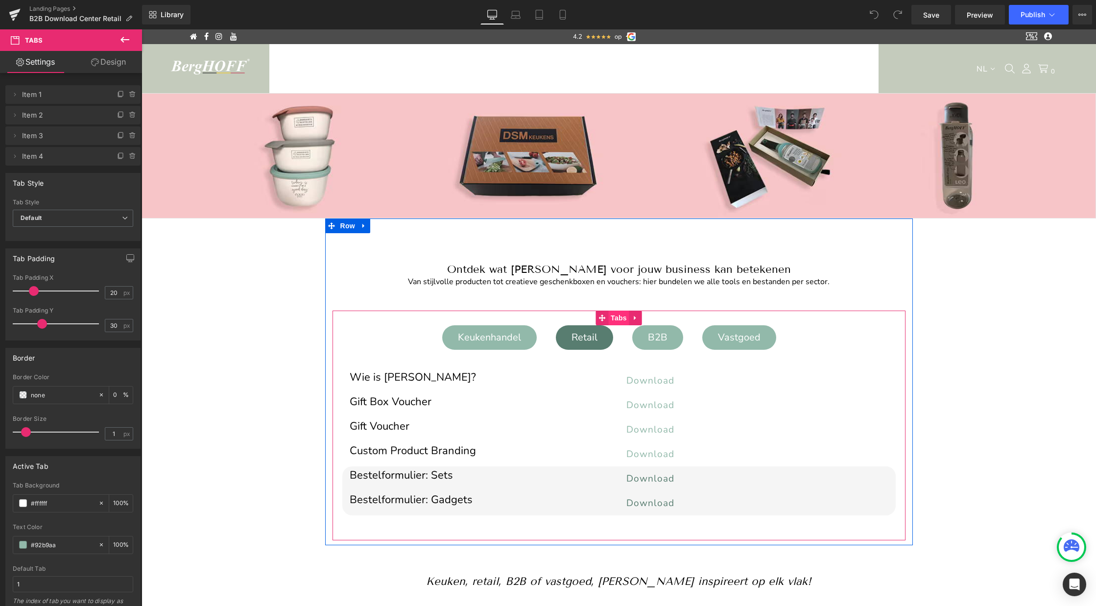
click at [620, 317] on span "Tabs" at bounding box center [618, 317] width 21 height 15
click at [130, 158] on icon at bounding box center [132, 156] width 4 height 4
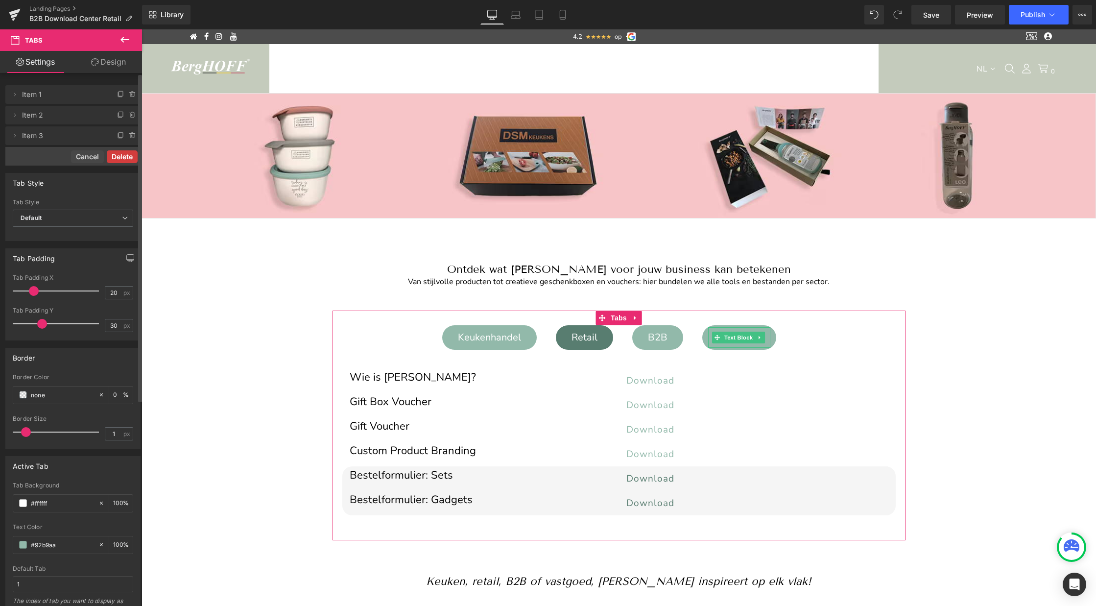
click at [117, 160] on button "Delete" at bounding box center [122, 156] width 31 height 13
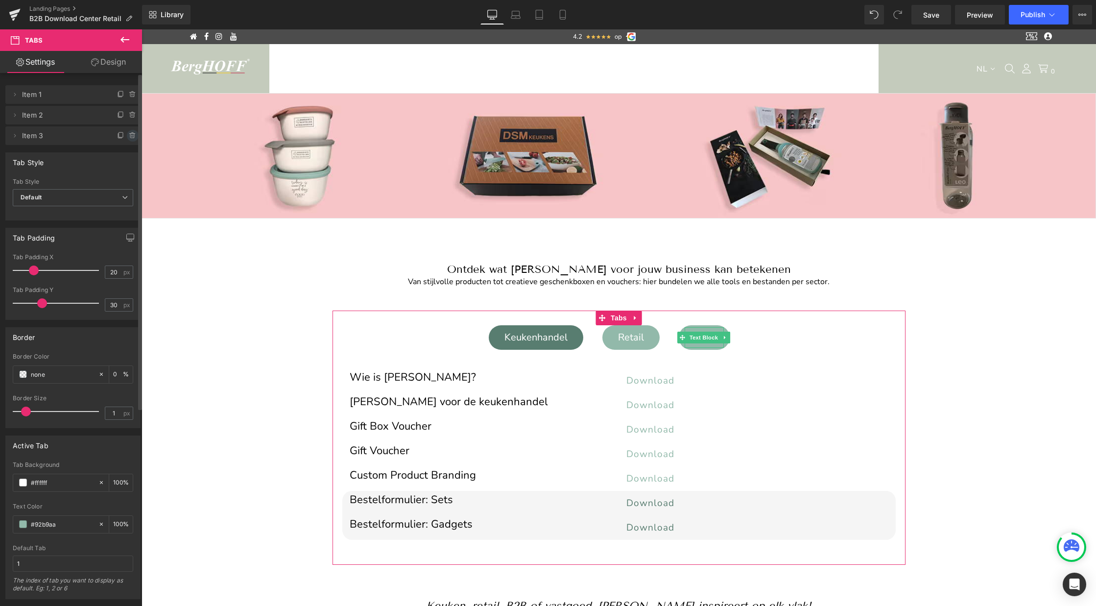
click at [129, 135] on icon at bounding box center [133, 136] width 8 height 8
click at [118, 135] on button "Delete" at bounding box center [122, 136] width 31 height 13
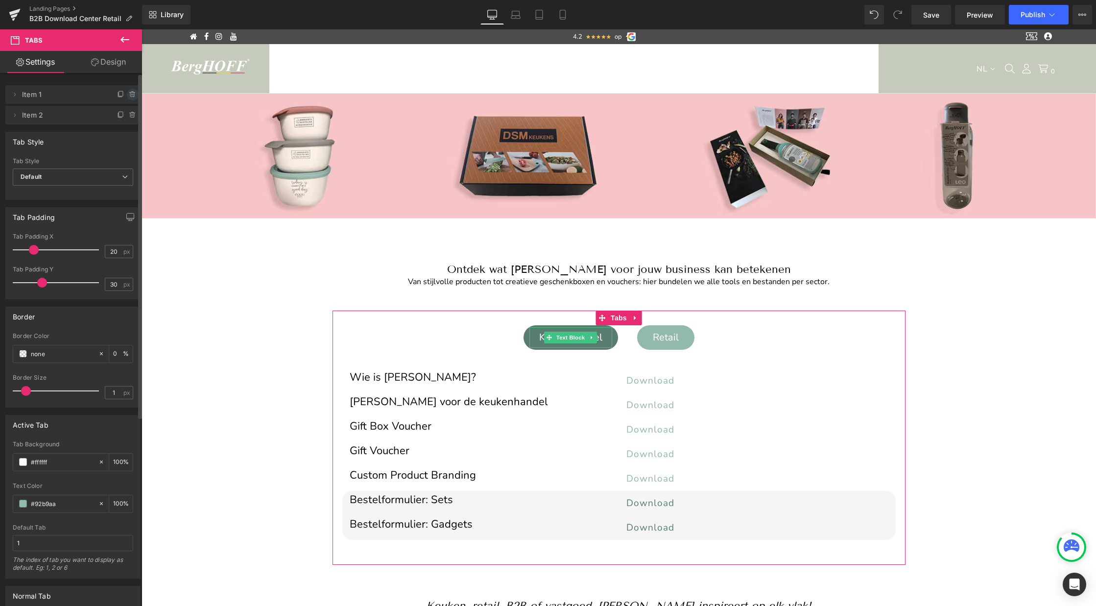
click at [129, 94] on icon at bounding box center [133, 95] width 8 height 8
click at [124, 95] on button "Delete" at bounding box center [122, 95] width 31 height 13
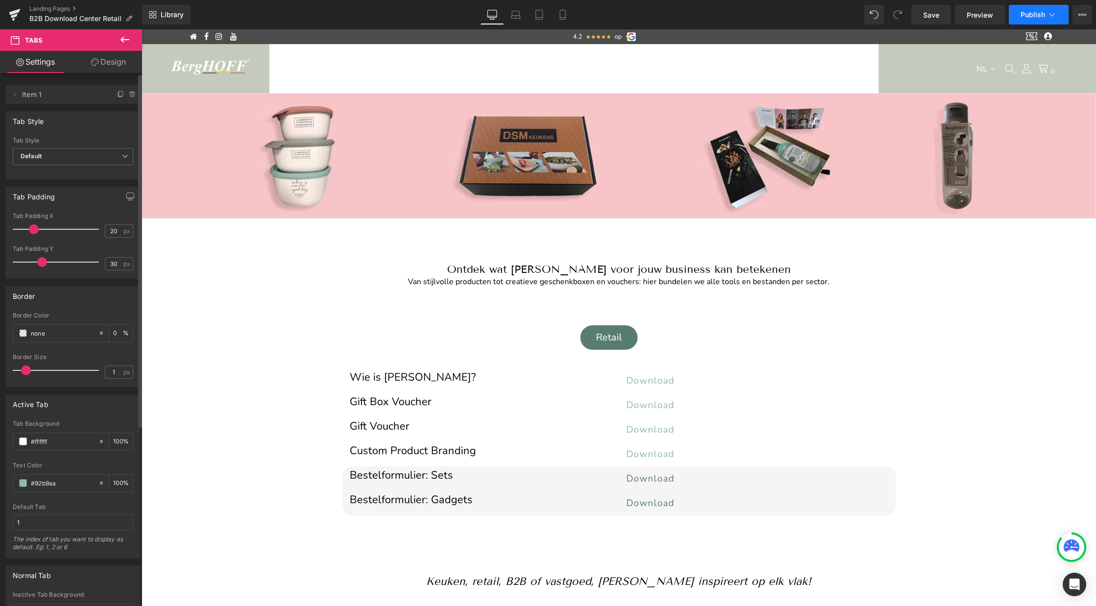
click at [1029, 21] on button "Publish" at bounding box center [1039, 15] width 60 height 20
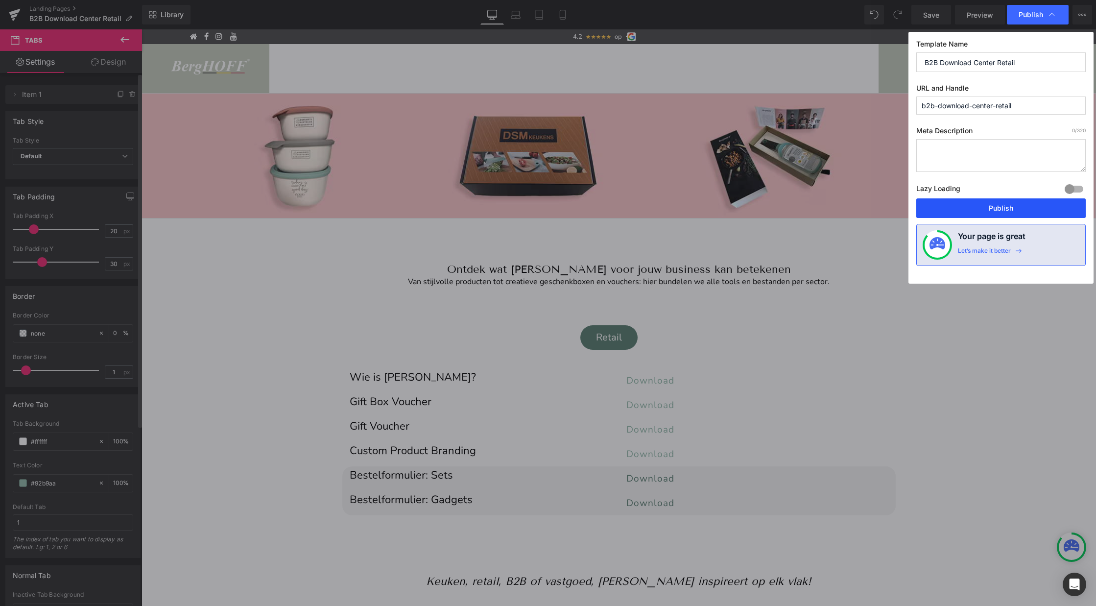
click at [992, 204] on button "Publish" at bounding box center [1000, 208] width 169 height 20
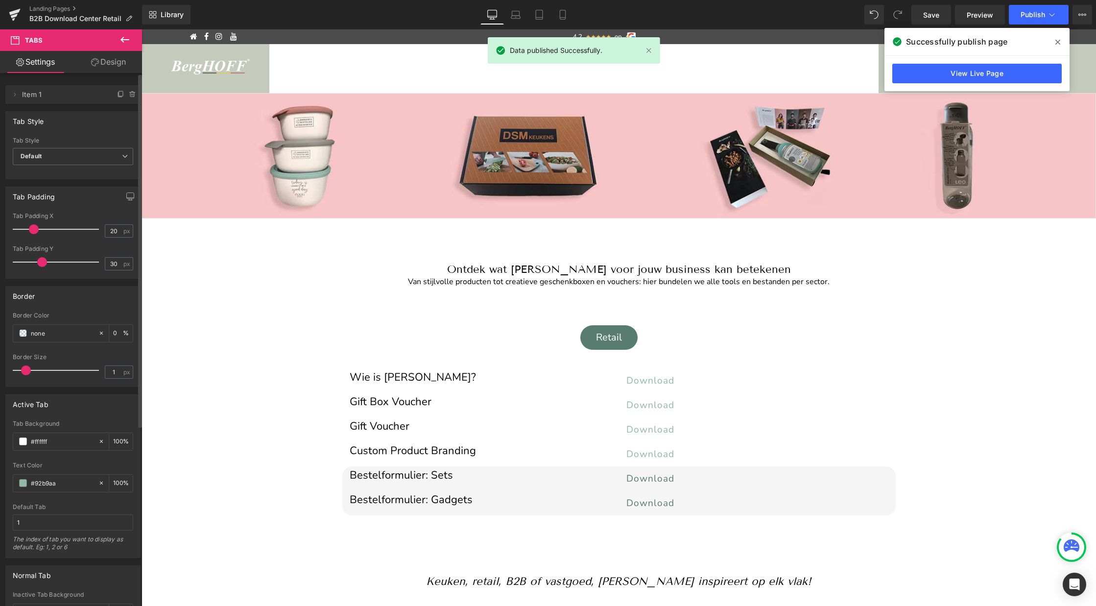
click at [1058, 44] on icon at bounding box center [1057, 42] width 5 height 8
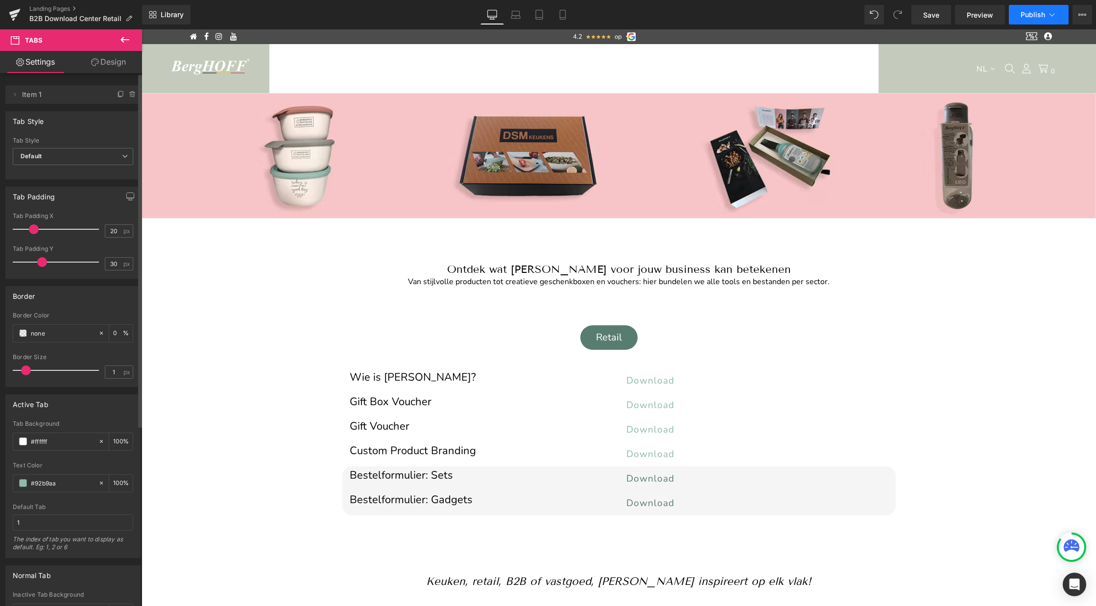
click at [1019, 8] on button "Publish" at bounding box center [1039, 15] width 60 height 20
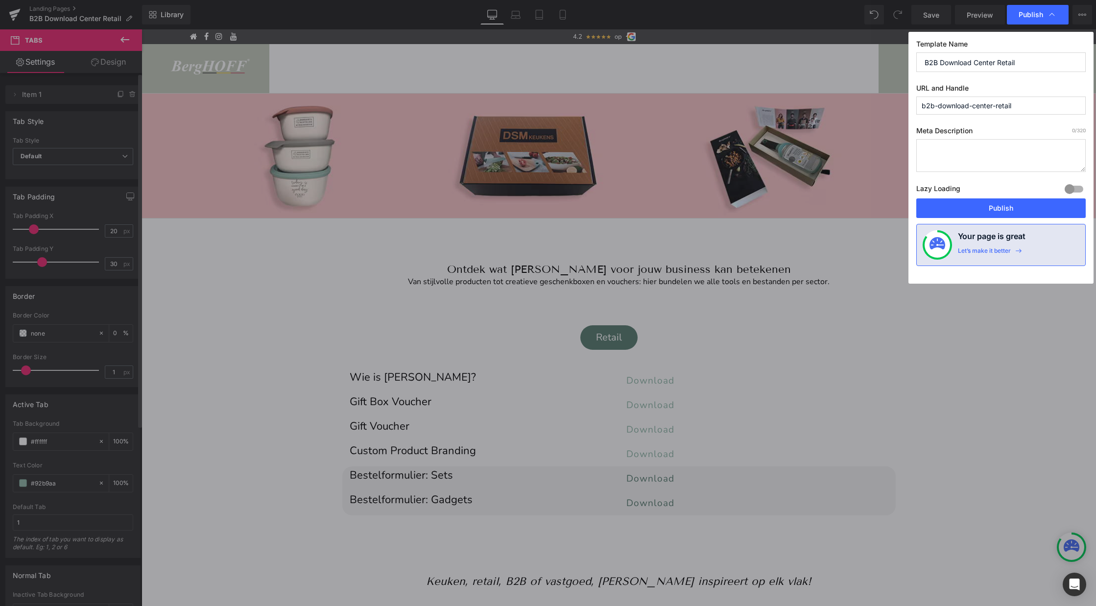
click at [0, 0] on input "b2b-download-center-retail" at bounding box center [0, 0] width 0 height 0
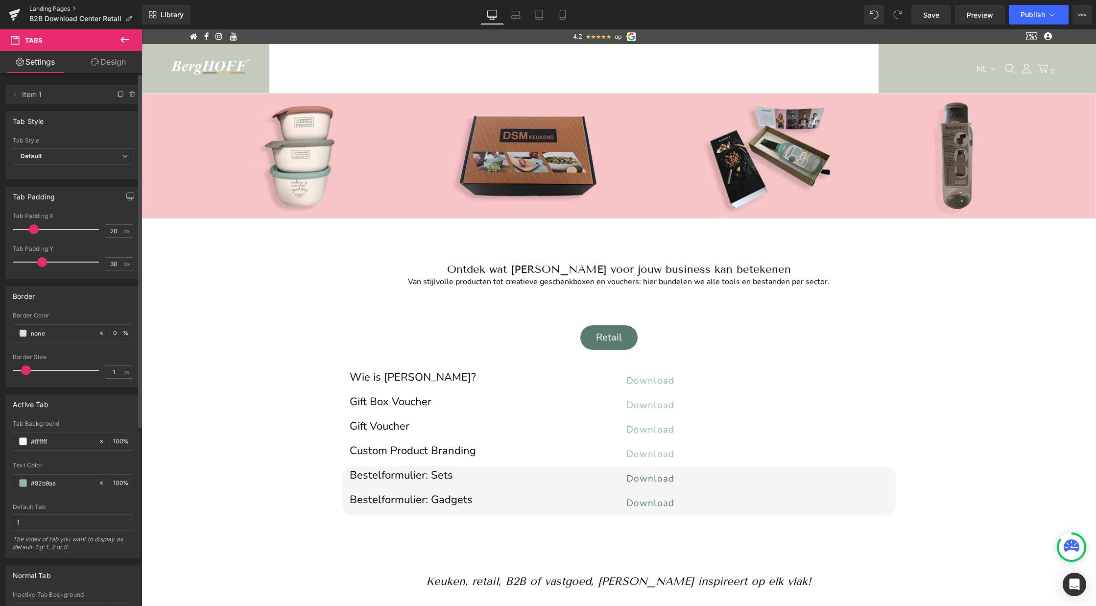
click at [46, 10] on link "Landing Pages" at bounding box center [85, 9] width 113 height 8
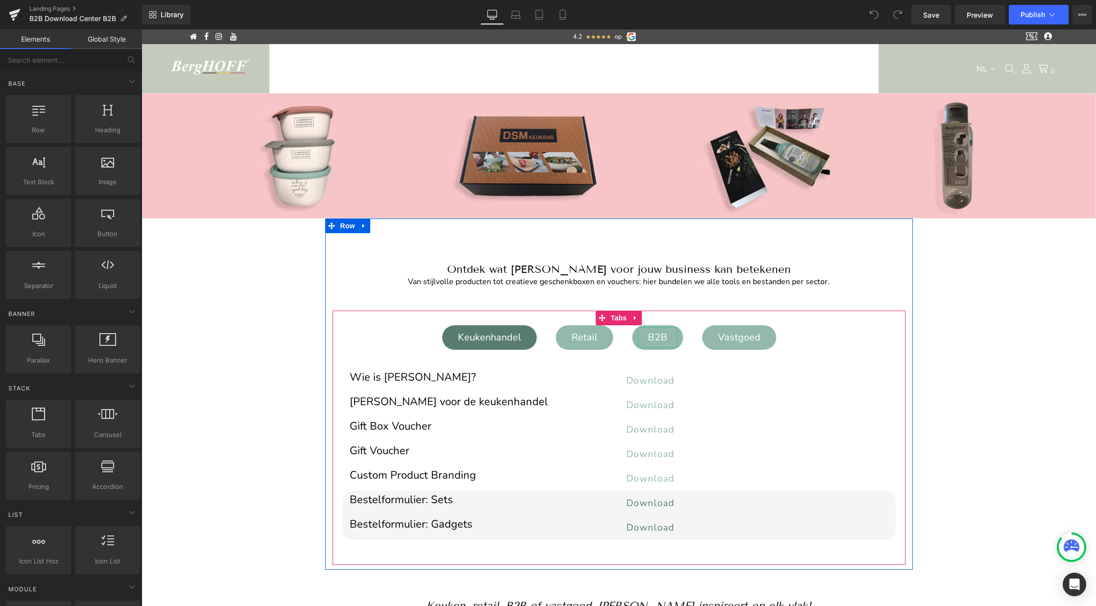
click at [655, 335] on div "B2B" at bounding box center [657, 337] width 39 height 21
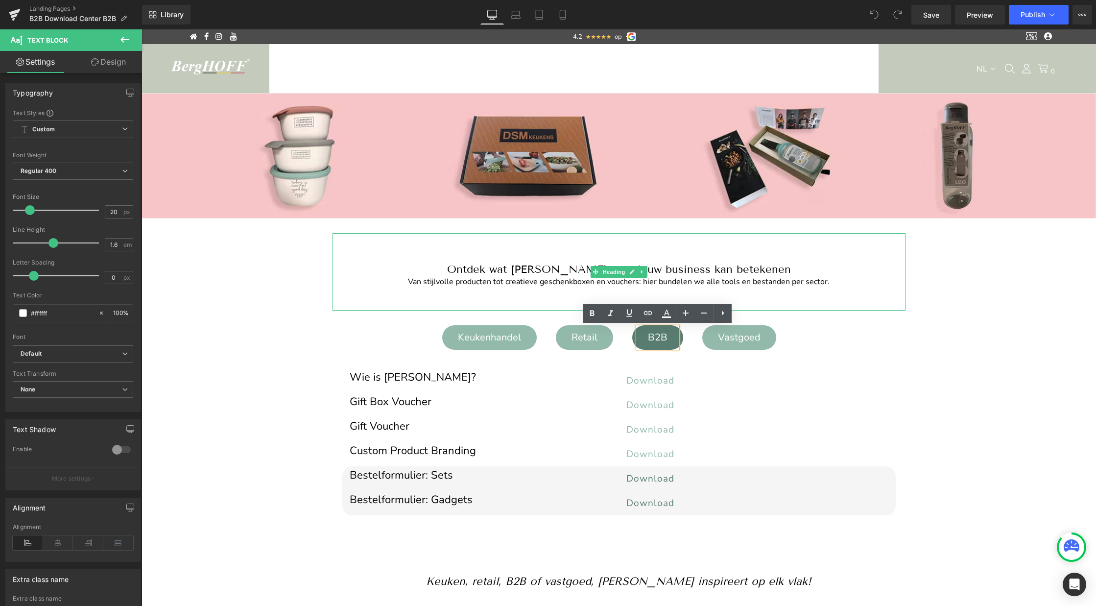
click at [854, 279] on div "Van stijlvolle producten tot creatieve geschenkboxen en vouchers: hier bundelen…" at bounding box center [618, 282] width 573 height 13
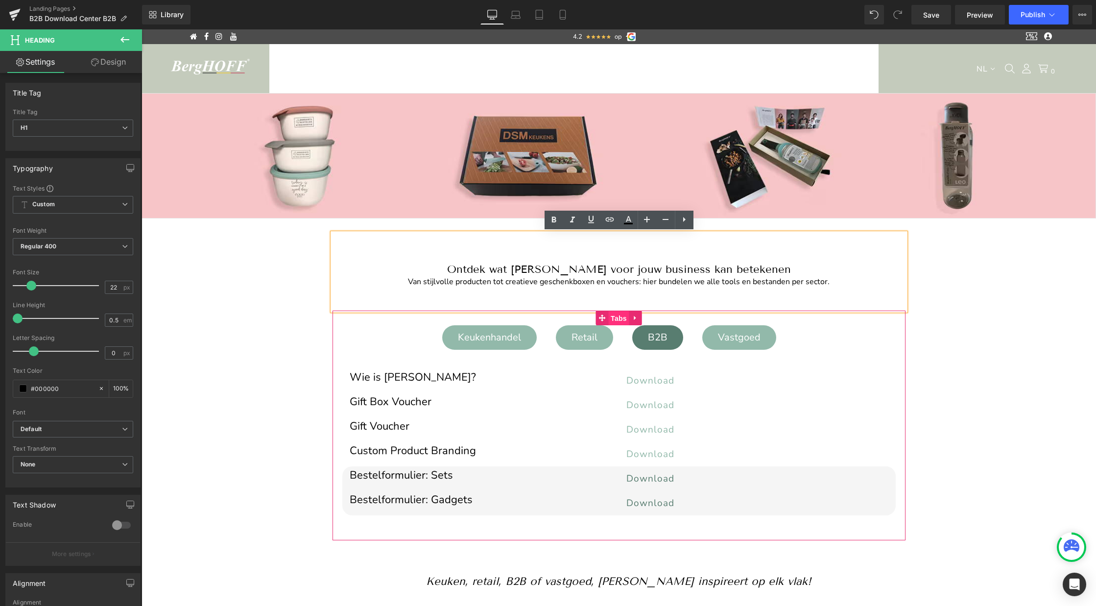
click at [624, 314] on span "Tabs" at bounding box center [618, 318] width 21 height 15
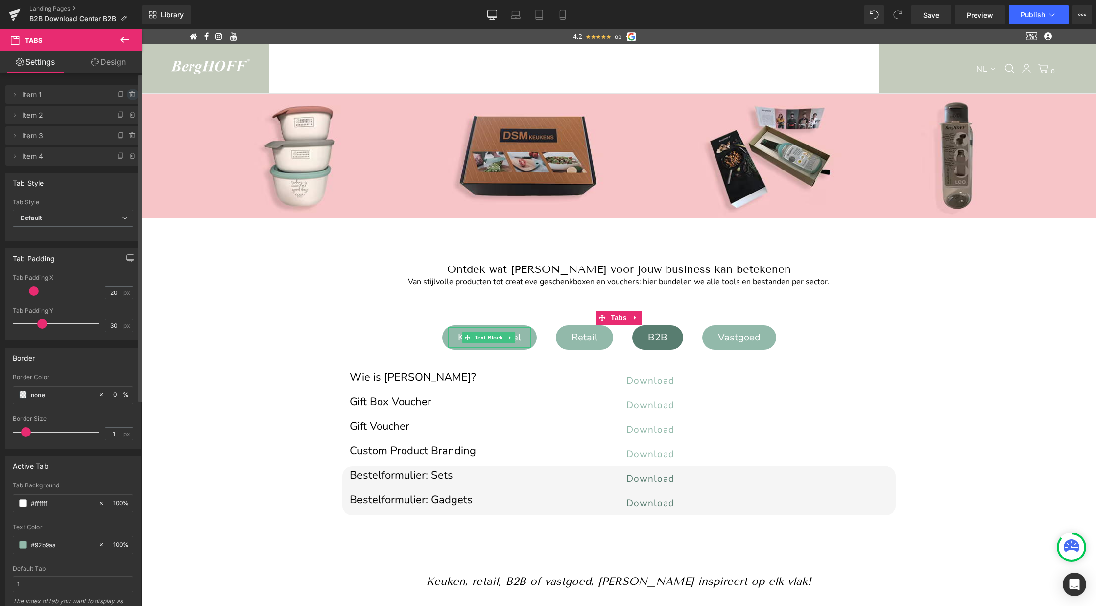
click at [130, 94] on icon at bounding box center [132, 95] width 4 height 4
click at [123, 92] on button "Delete" at bounding box center [122, 95] width 31 height 13
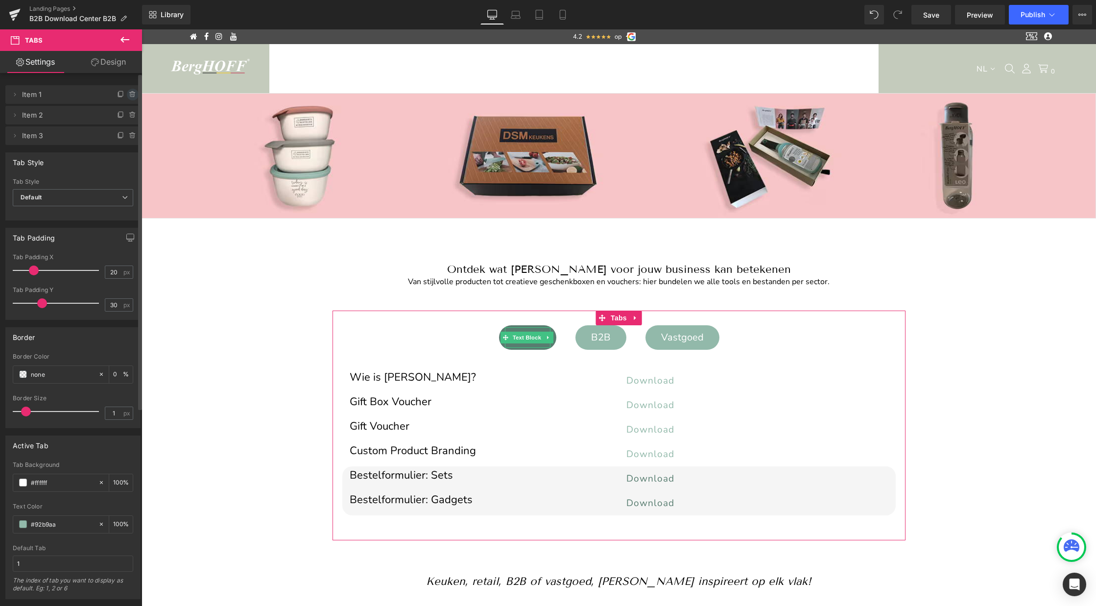
click at [129, 97] on icon at bounding box center [133, 95] width 8 height 8
click at [123, 98] on button "Delete" at bounding box center [122, 95] width 31 height 13
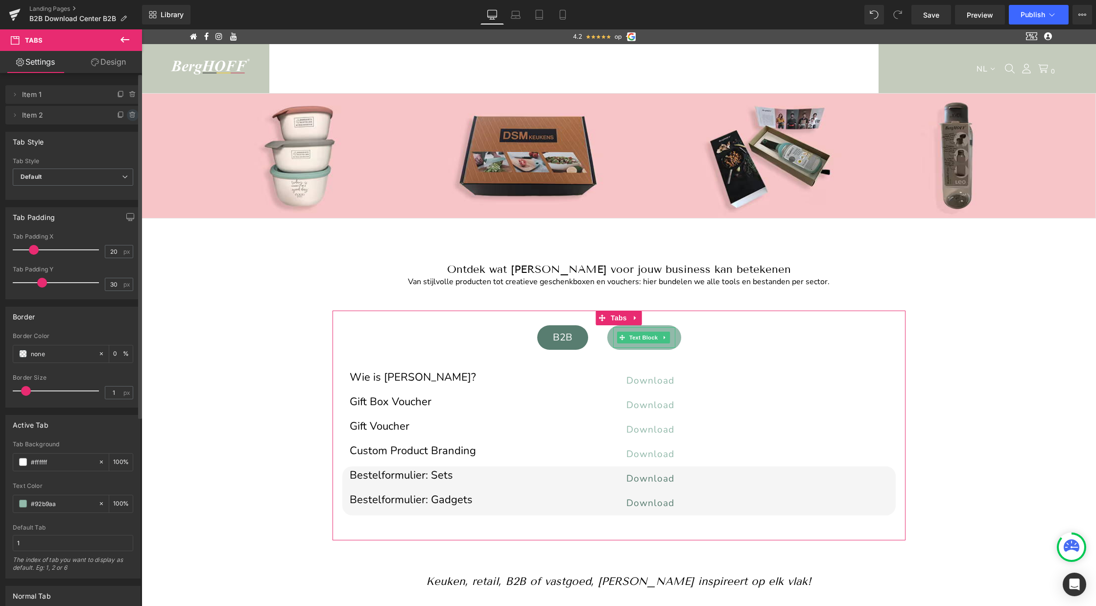
click at [129, 116] on icon at bounding box center [133, 115] width 8 height 8
click at [118, 118] on button "Delete" at bounding box center [122, 115] width 31 height 13
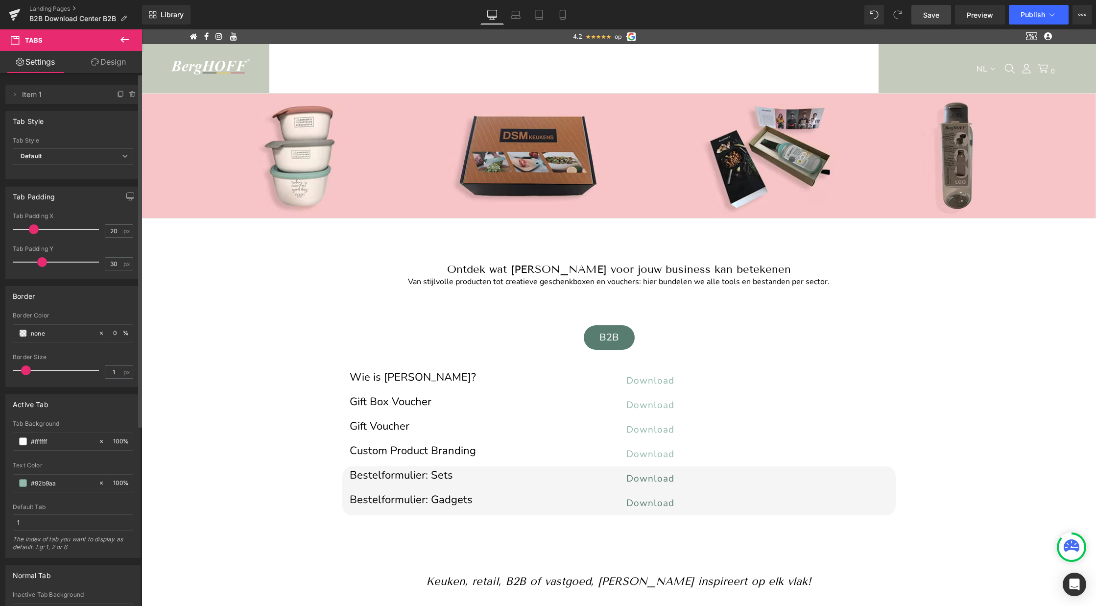
click at [934, 16] on span "Save" at bounding box center [931, 15] width 16 height 10
click at [1031, 14] on span "Publish" at bounding box center [1032, 15] width 24 height 8
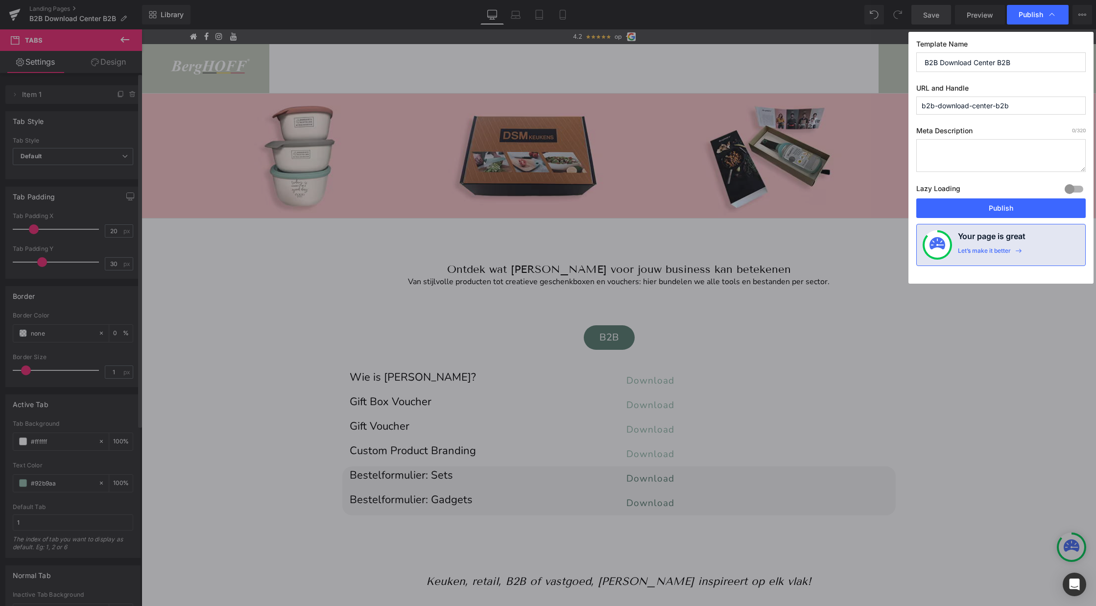
click at [969, 102] on input "b2b-download-center-b2b" at bounding box center [1000, 105] width 169 height 18
click at [0, 0] on button "Publish" at bounding box center [0, 0] width 0 height 0
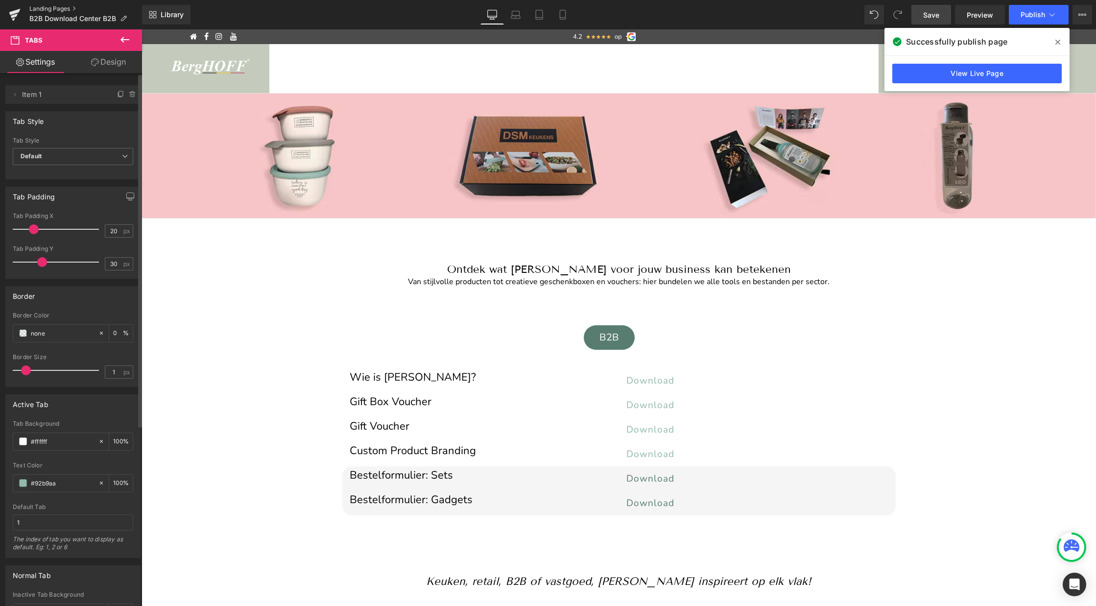
click at [59, 10] on link "Landing Pages" at bounding box center [85, 9] width 113 height 8
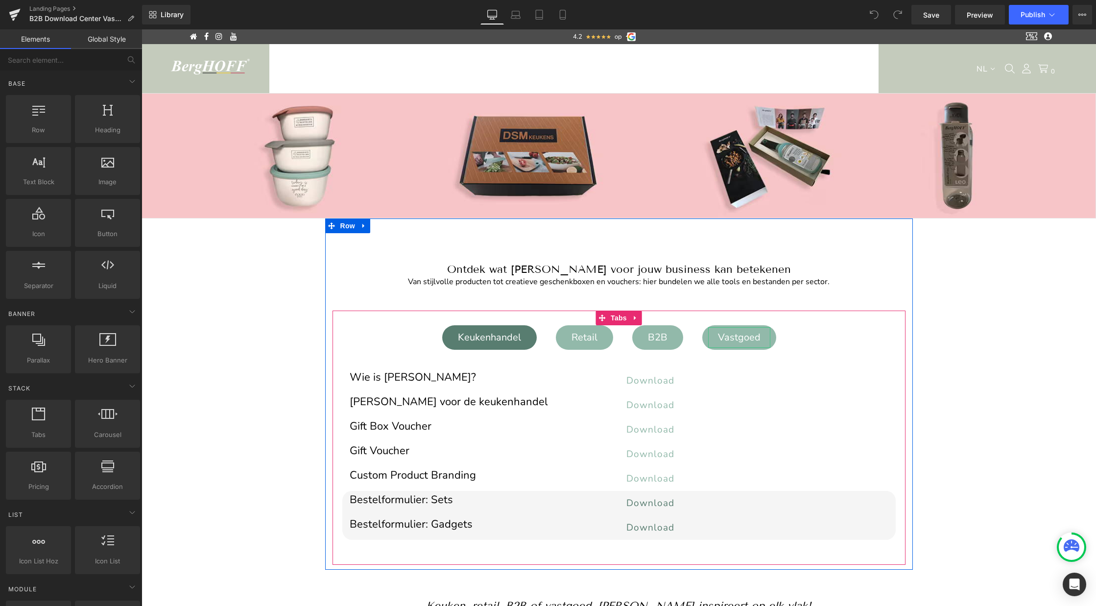
click at [729, 342] on div "Vastgoed" at bounding box center [739, 337] width 62 height 21
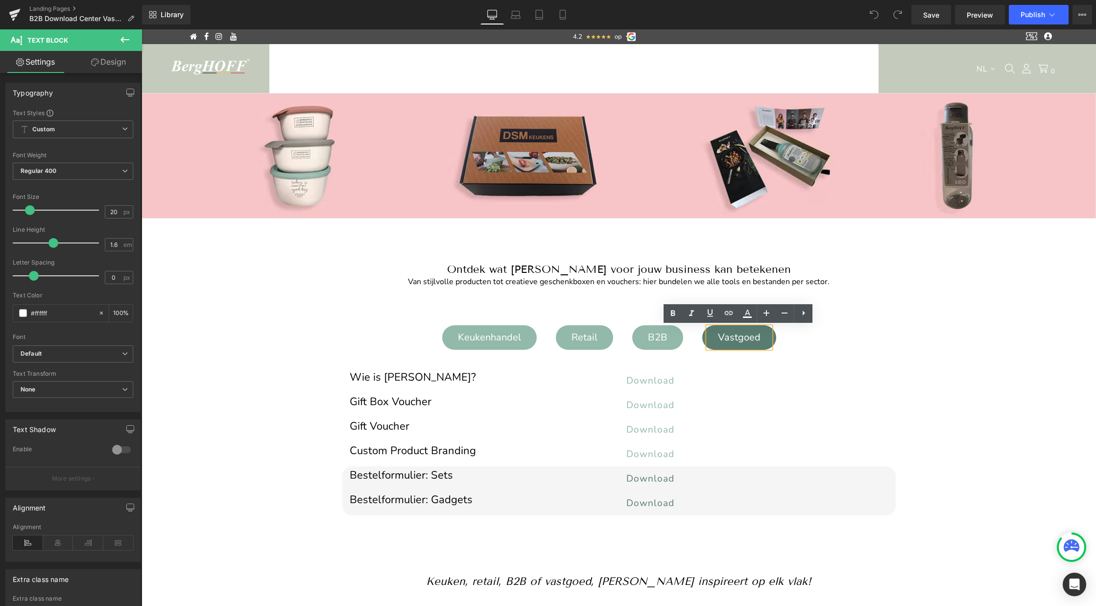
click at [624, 317] on div "Keukenhandel Text Block Retail Text Block B2B Text Block Vastgoed Text Block Wi…" at bounding box center [618, 425] width 573 height 230
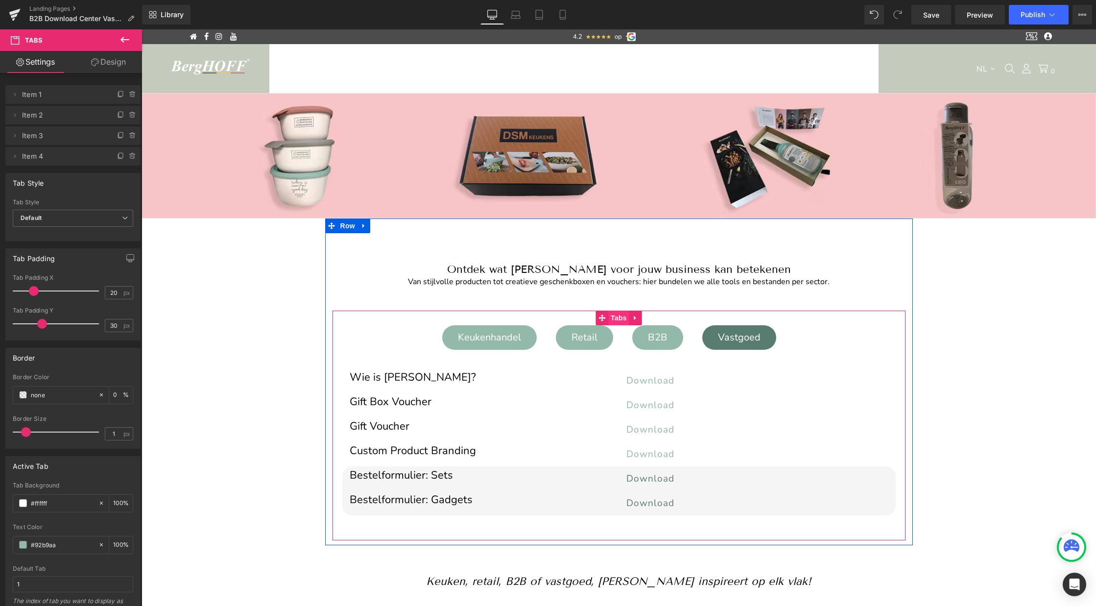
click at [623, 317] on span "Tabs" at bounding box center [618, 317] width 21 height 15
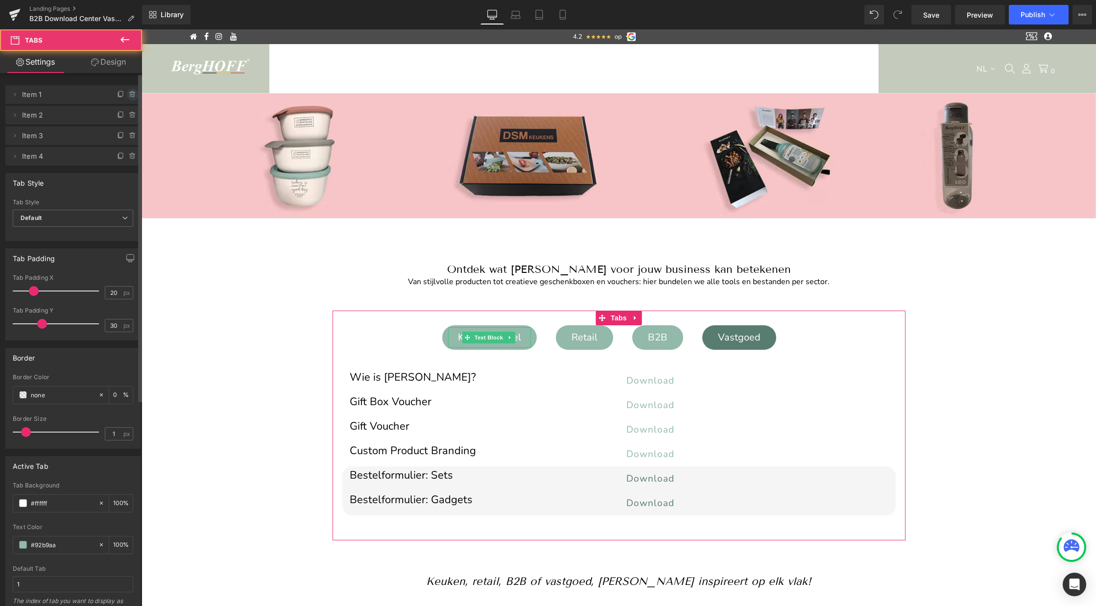
click at [129, 93] on icon at bounding box center [131, 93] width 5 height 0
click at [120, 95] on button "Delete" at bounding box center [122, 95] width 31 height 13
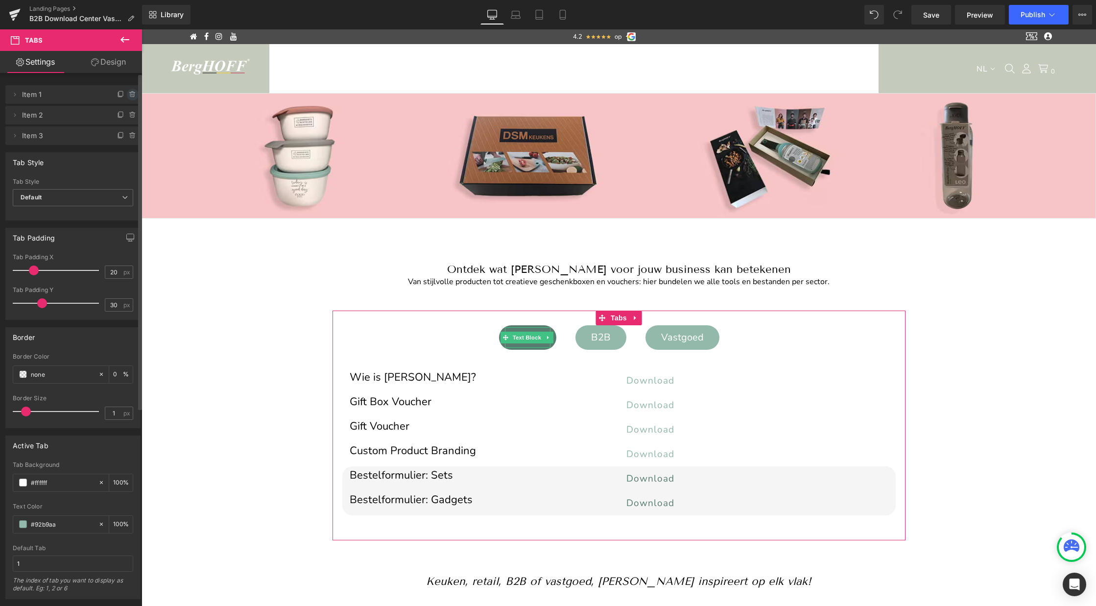
click at [129, 95] on icon at bounding box center [133, 95] width 8 height 8
click at [122, 95] on button "Delete" at bounding box center [122, 95] width 31 height 13
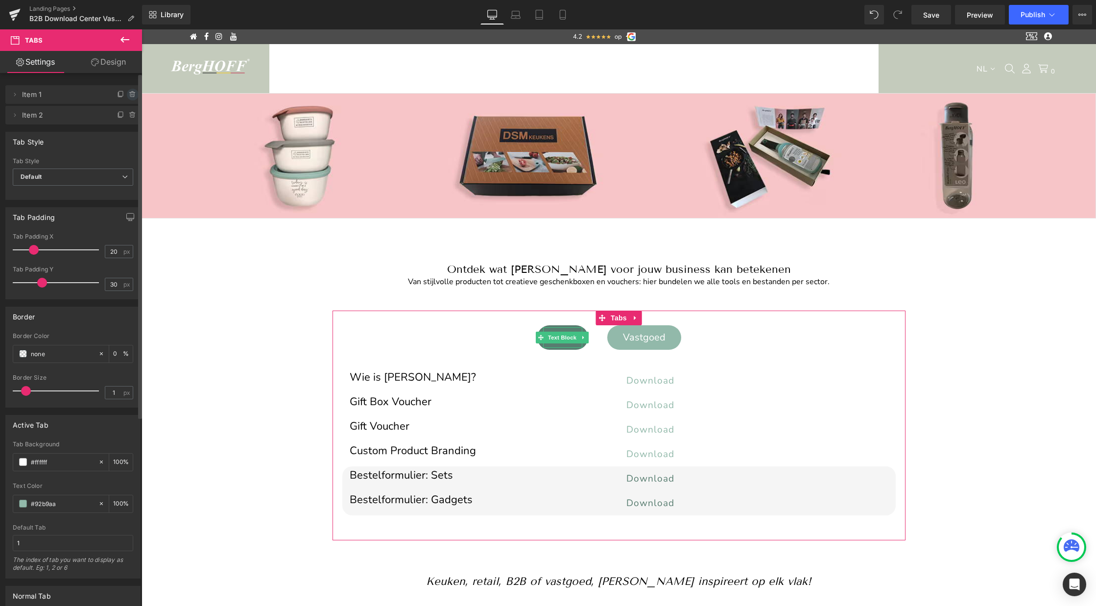
click at [128, 98] on span at bounding box center [133, 95] width 12 height 12
click at [127, 98] on button "Delete" at bounding box center [122, 95] width 31 height 13
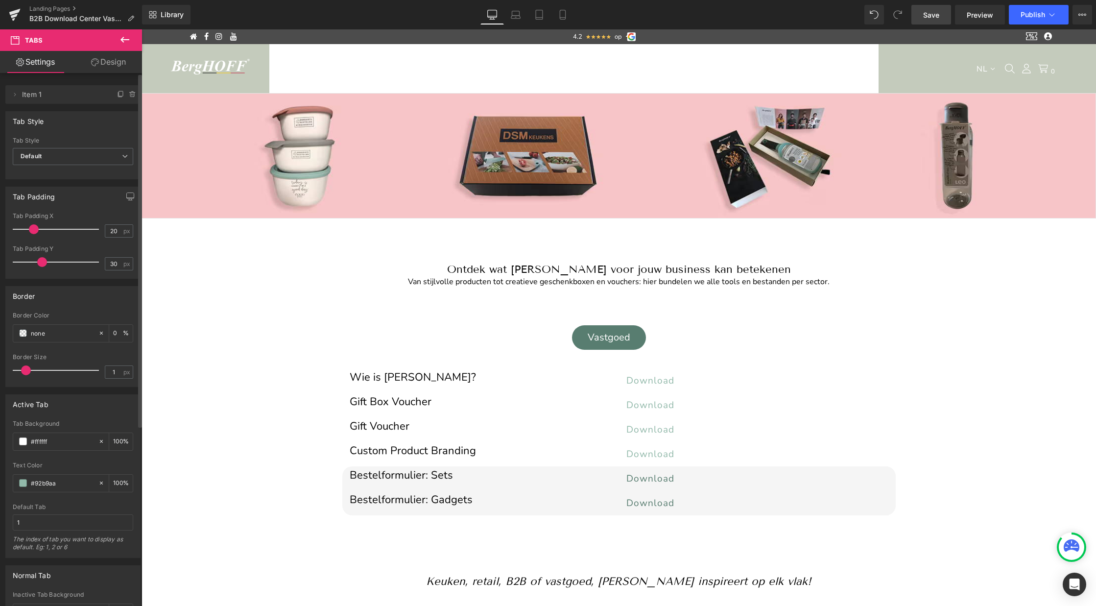
click at [933, 19] on span "Save" at bounding box center [931, 15] width 16 height 10
click at [1033, 14] on span "Publish" at bounding box center [1032, 15] width 24 height 8
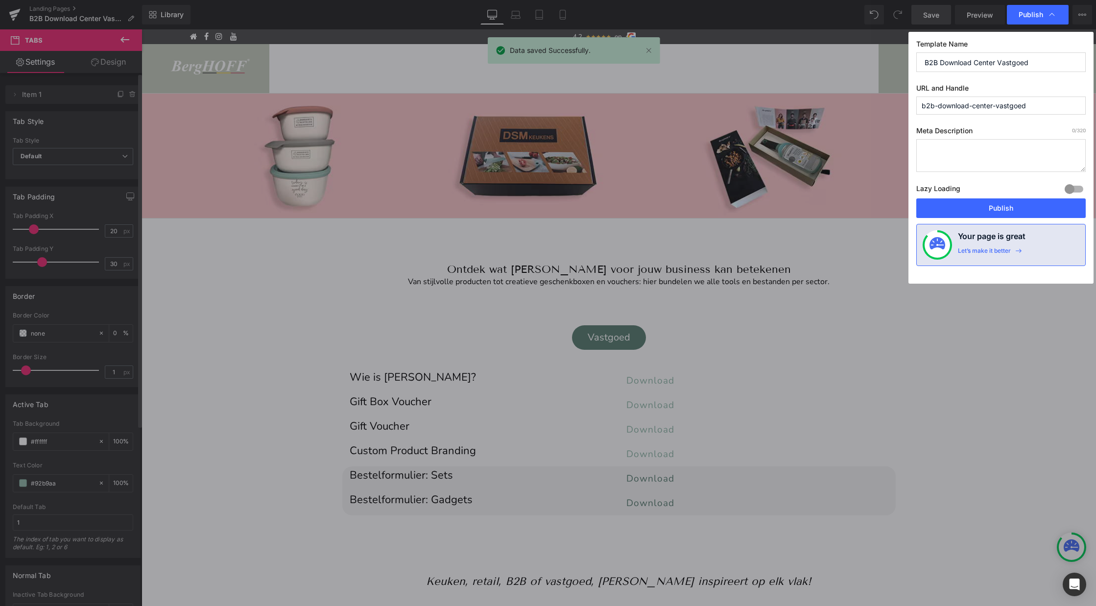
click at [977, 101] on input "b2b-download-center-vastgoed" at bounding box center [1000, 105] width 169 height 18
drag, startPoint x: 990, startPoint y: 209, endPoint x: 809, endPoint y: 269, distance: 190.4
click at [990, 209] on button "Publish" at bounding box center [1000, 208] width 169 height 20
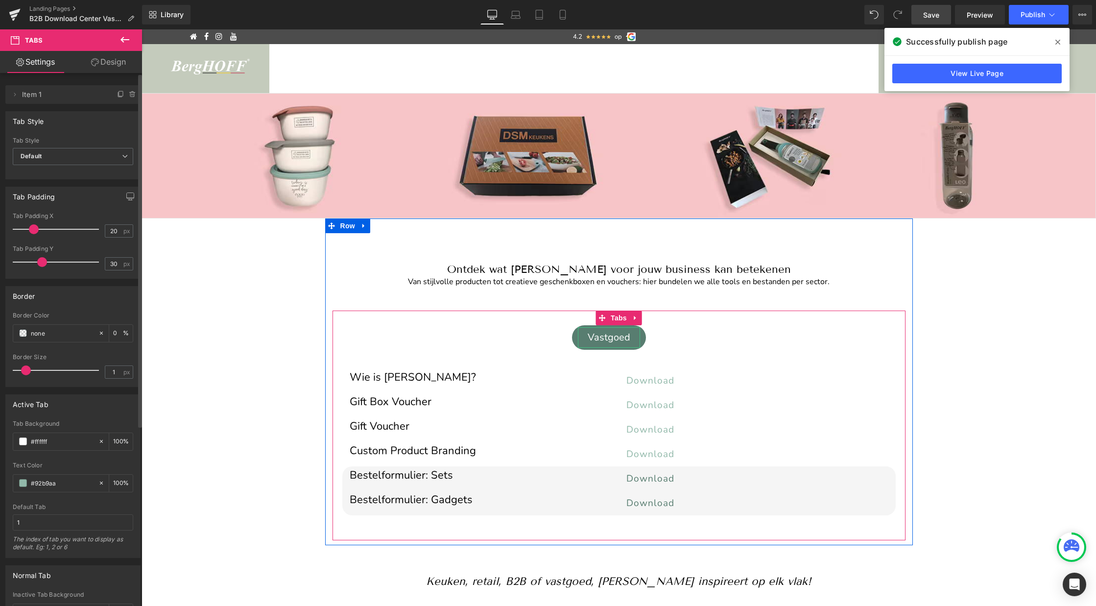
click at [615, 333] on div "Vastgoed" at bounding box center [609, 337] width 62 height 21
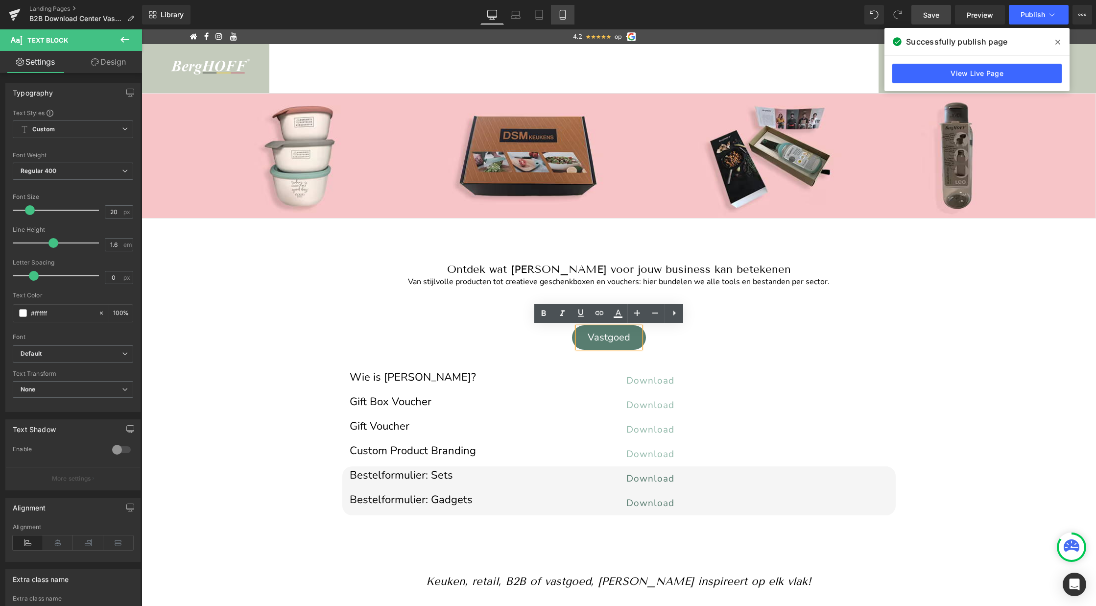
click at [561, 12] on icon at bounding box center [563, 15] width 10 height 10
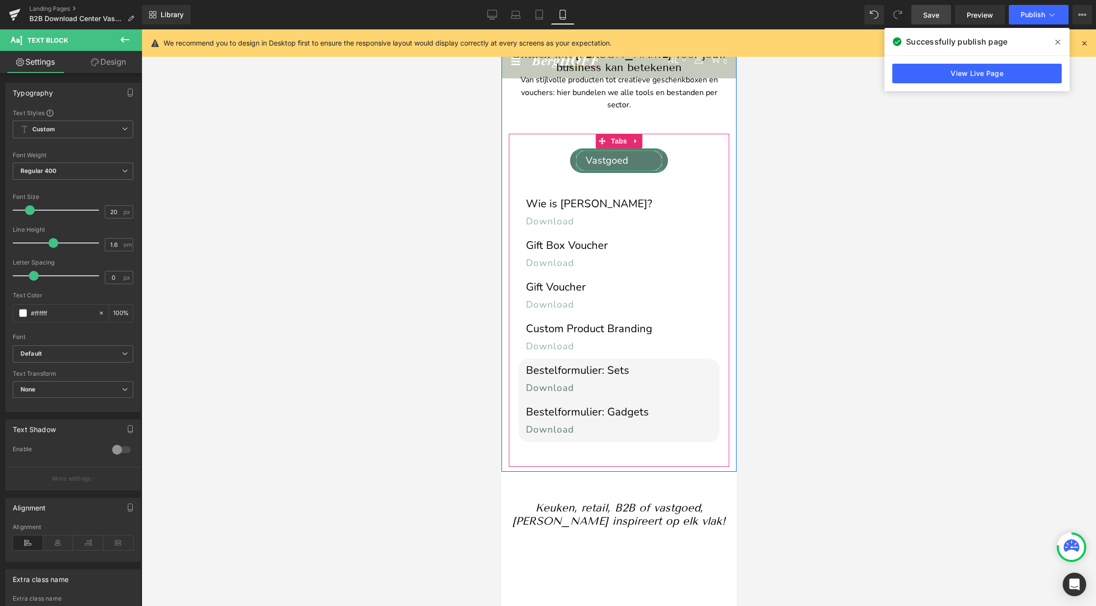
click at [602, 150] on div "Vastgoed" at bounding box center [618, 160] width 86 height 21
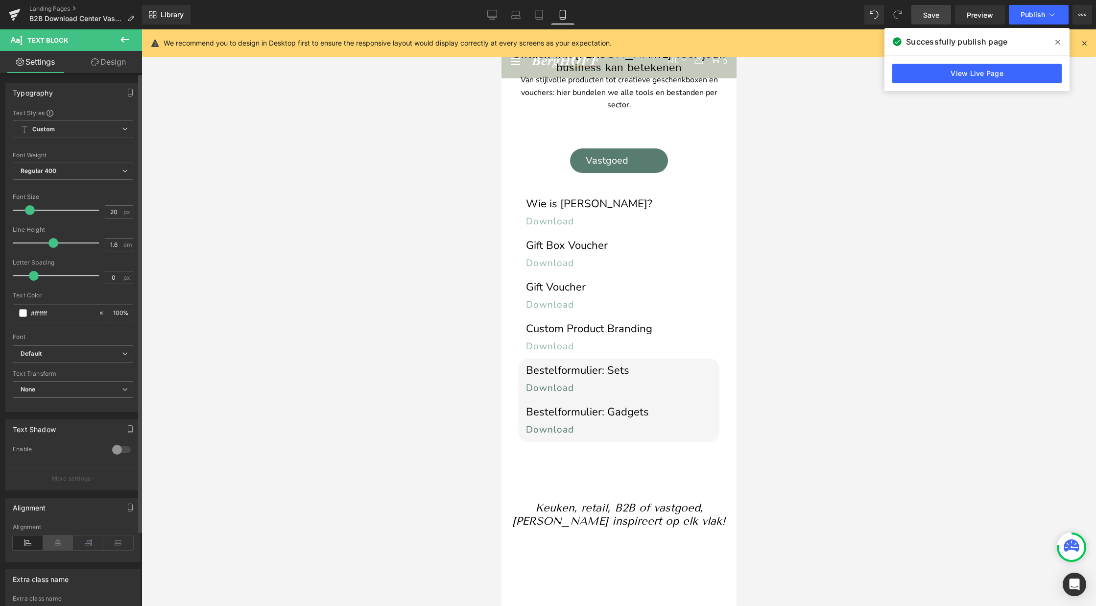
click at [61, 541] on icon at bounding box center [58, 542] width 30 height 15
click at [1036, 12] on span "Publish" at bounding box center [1032, 15] width 24 height 8
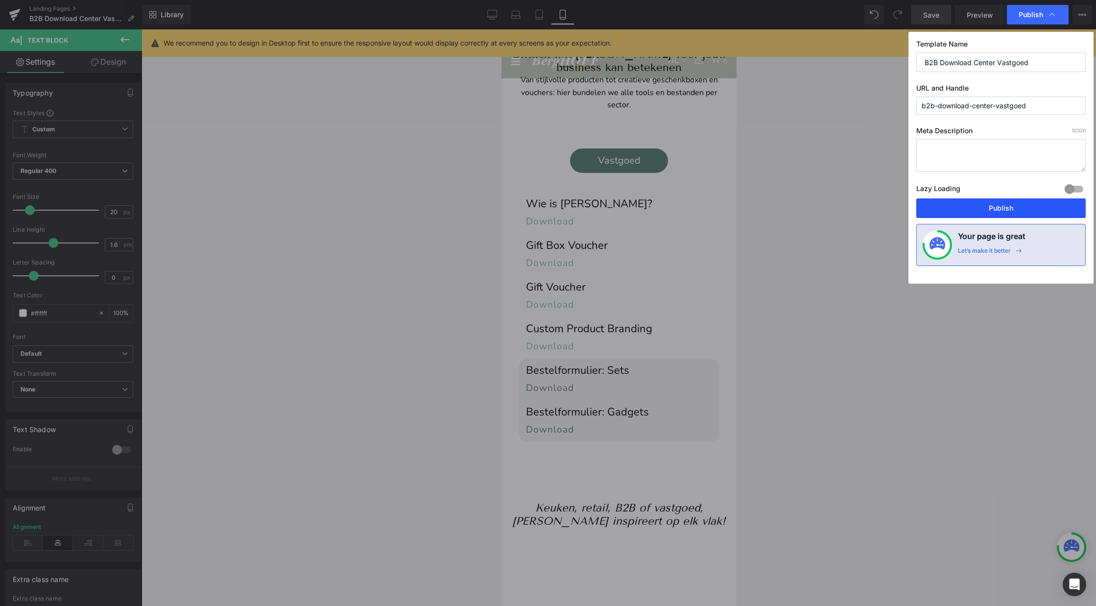
click at [0, 0] on button "Publish" at bounding box center [0, 0] width 0 height 0
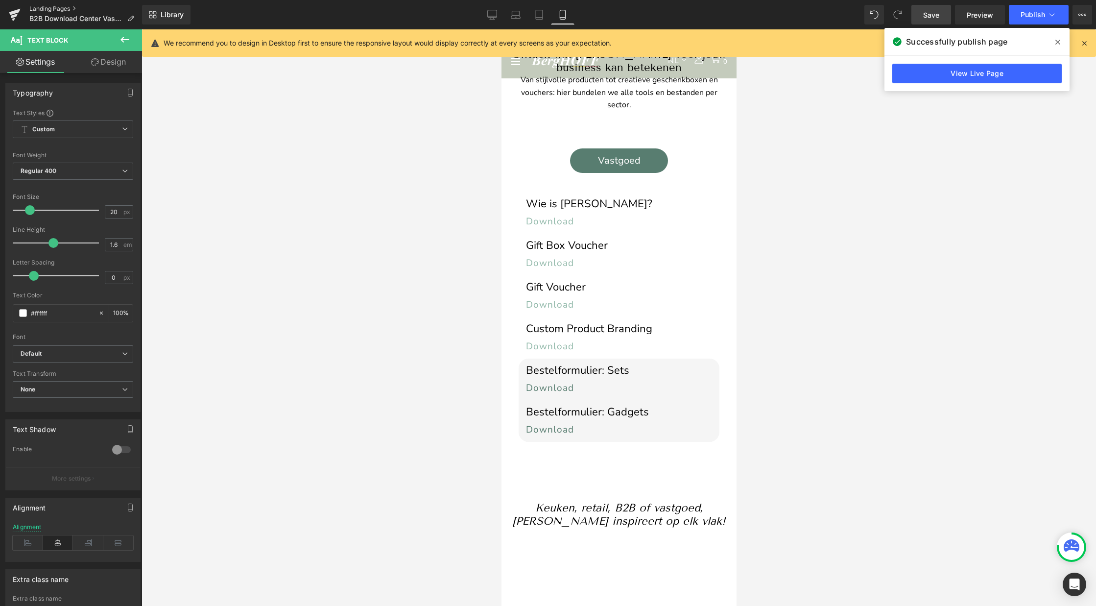
click at [50, 10] on link "Landing Pages" at bounding box center [85, 9] width 113 height 8
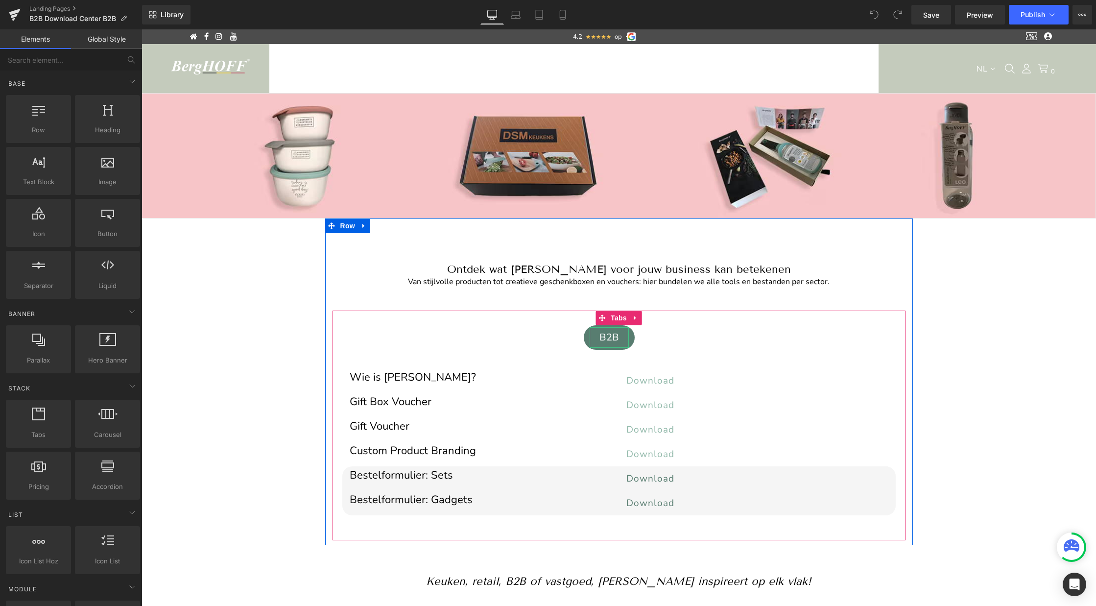
click at [611, 337] on div "B2B" at bounding box center [608, 337] width 39 height 21
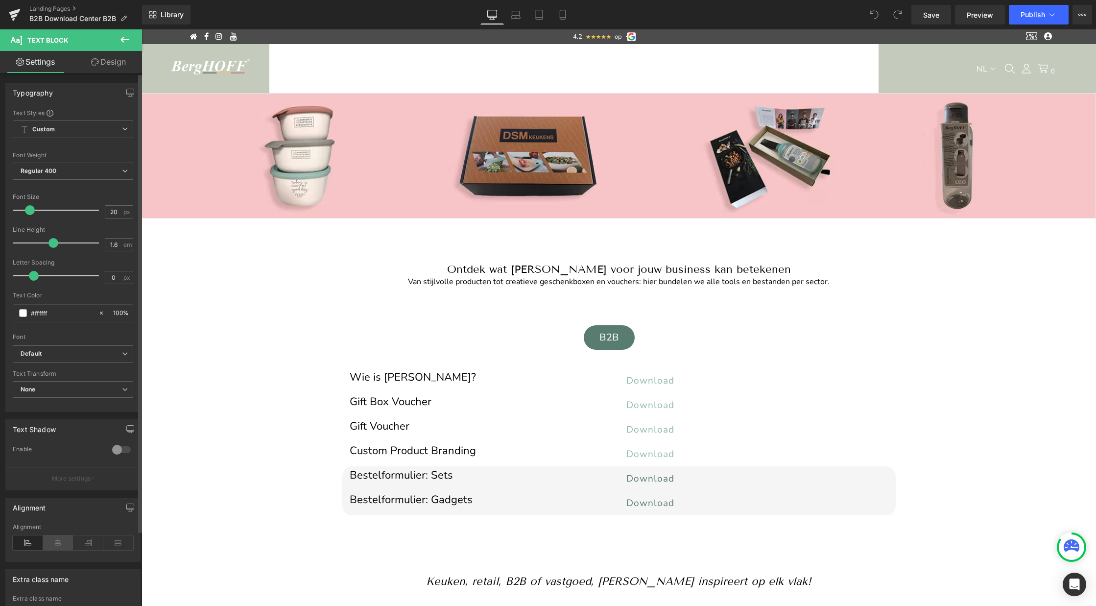
click at [55, 541] on icon at bounding box center [58, 542] width 30 height 15
click at [563, 11] on icon at bounding box center [563, 15] width 10 height 10
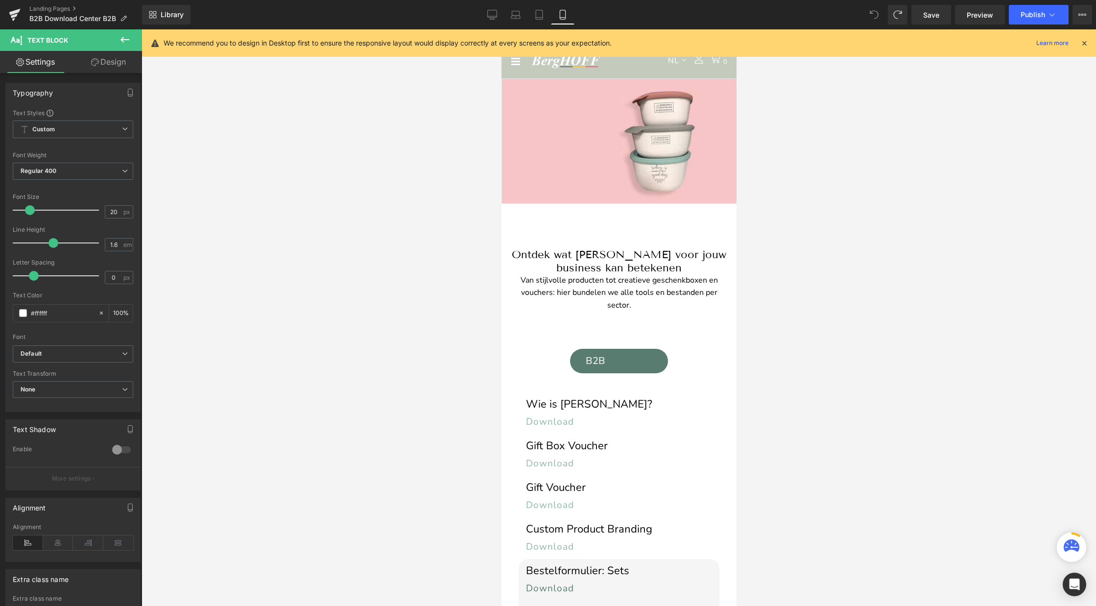
scroll to position [114, 0]
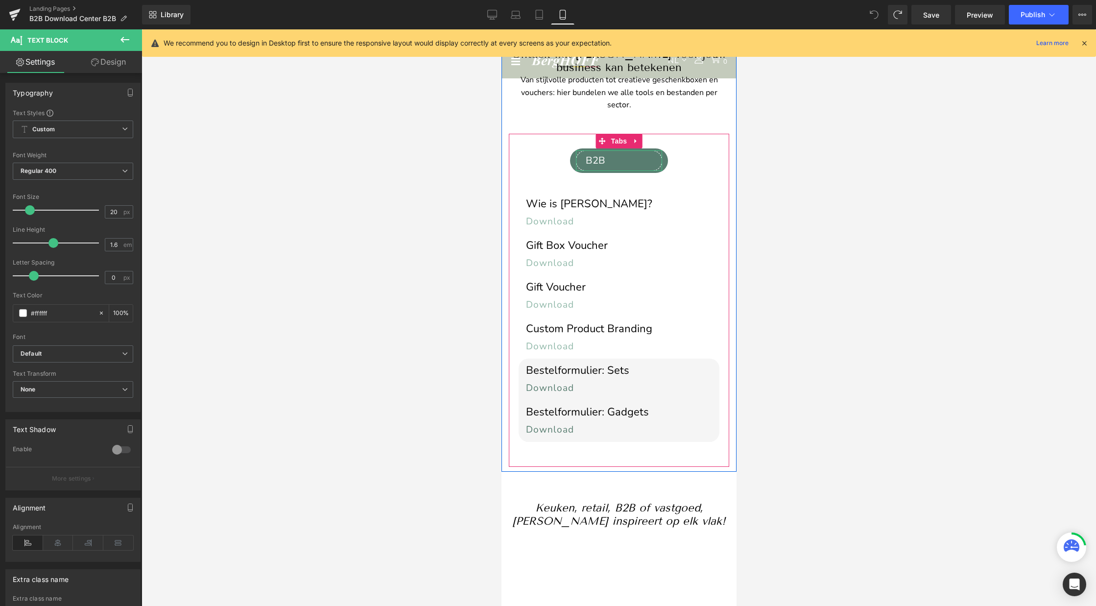
click at [599, 150] on div "B2B" at bounding box center [618, 160] width 86 height 21
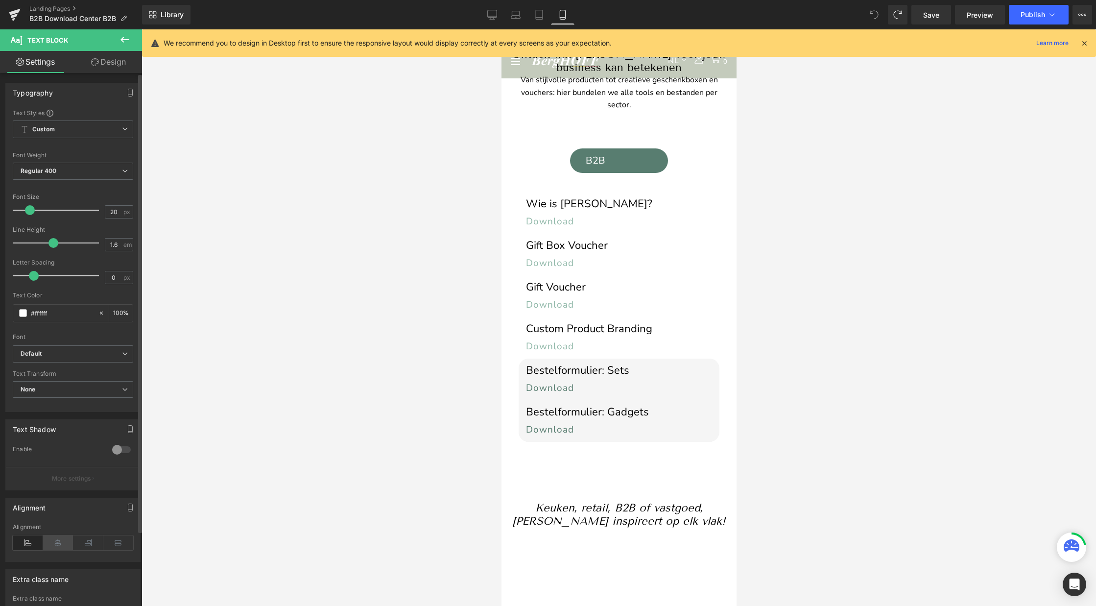
click at [57, 544] on icon at bounding box center [58, 542] width 30 height 15
click at [927, 19] on span "Save" at bounding box center [931, 15] width 16 height 10
click at [493, 14] on icon at bounding box center [492, 15] width 10 height 10
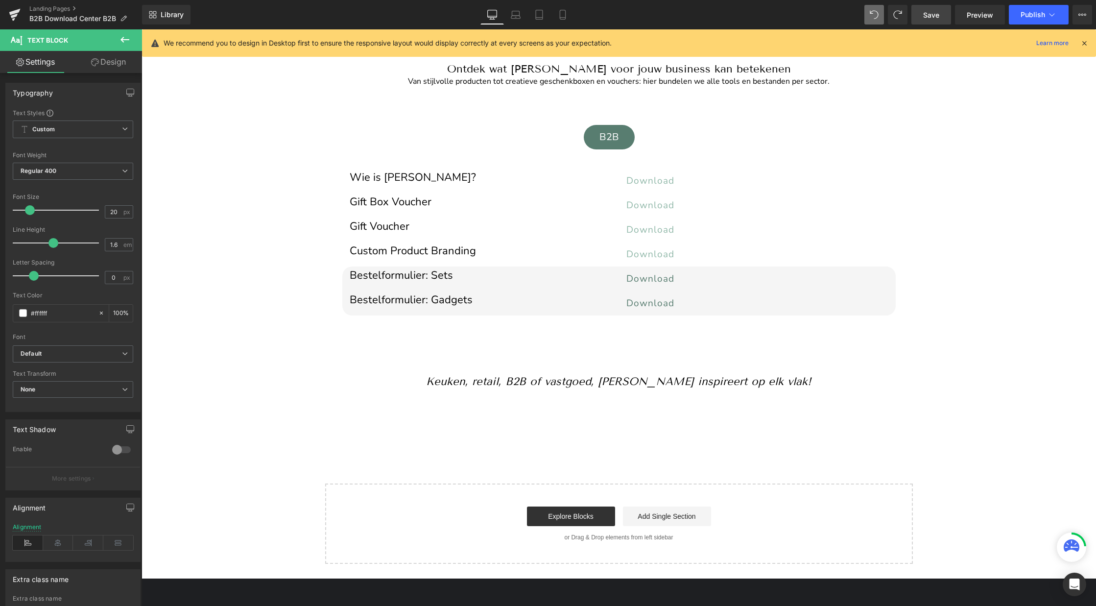
scroll to position [103, 0]
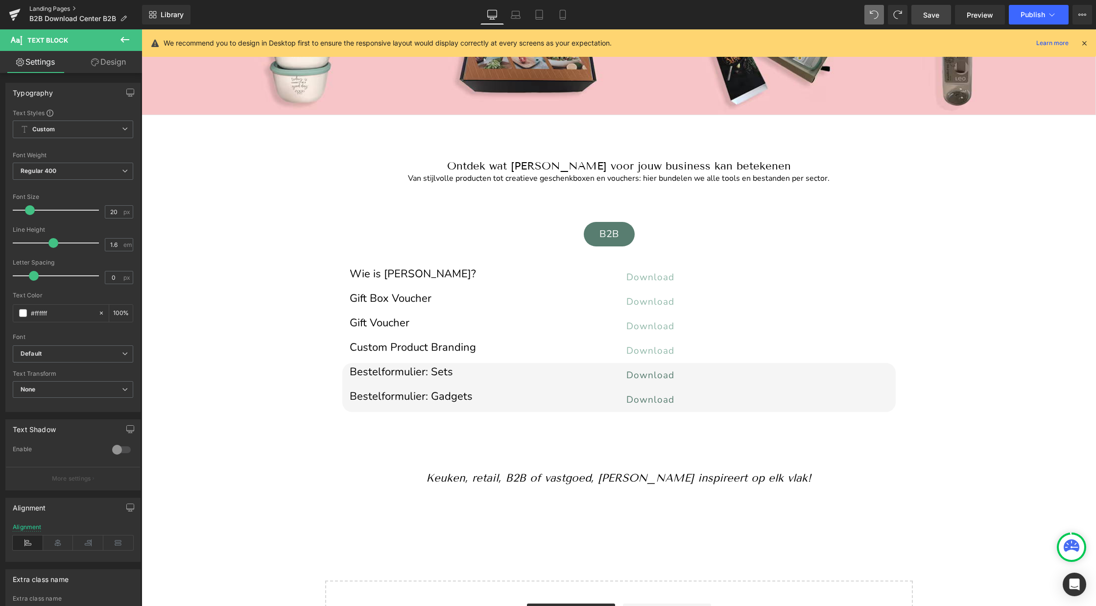
click at [58, 7] on link "Landing Pages" at bounding box center [85, 9] width 113 height 8
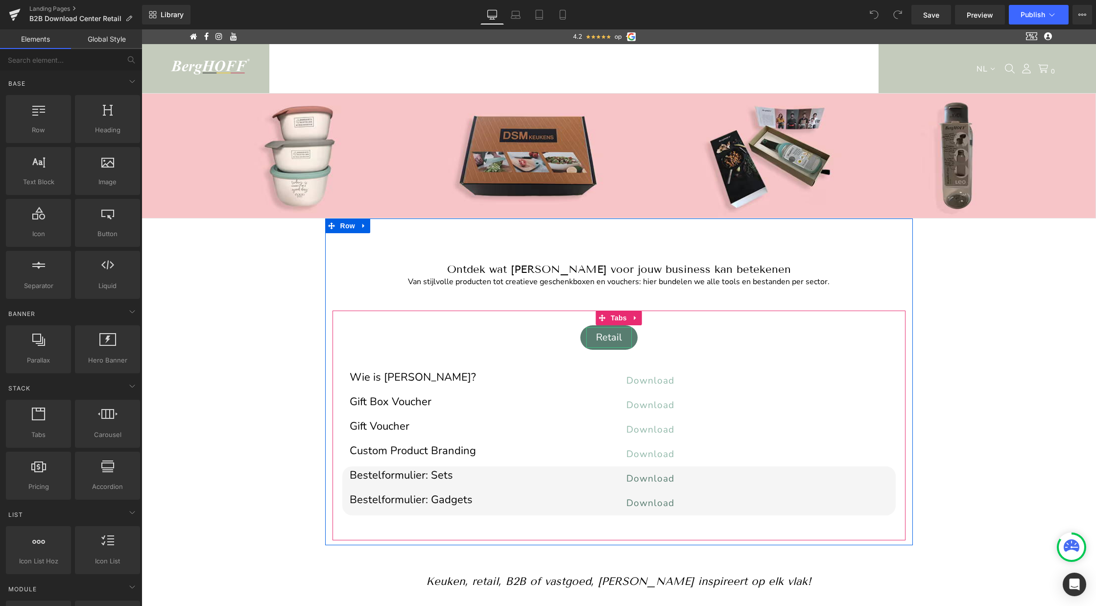
click at [610, 337] on div "Retail" at bounding box center [609, 337] width 46 height 21
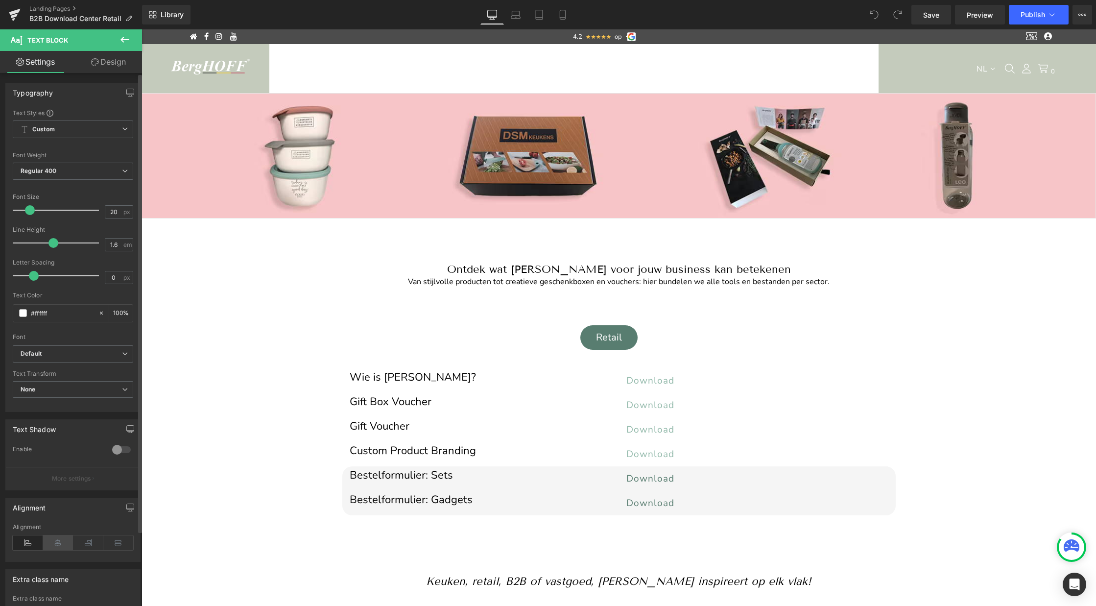
click at [56, 535] on icon at bounding box center [58, 542] width 30 height 15
click at [562, 14] on icon at bounding box center [563, 15] width 10 height 10
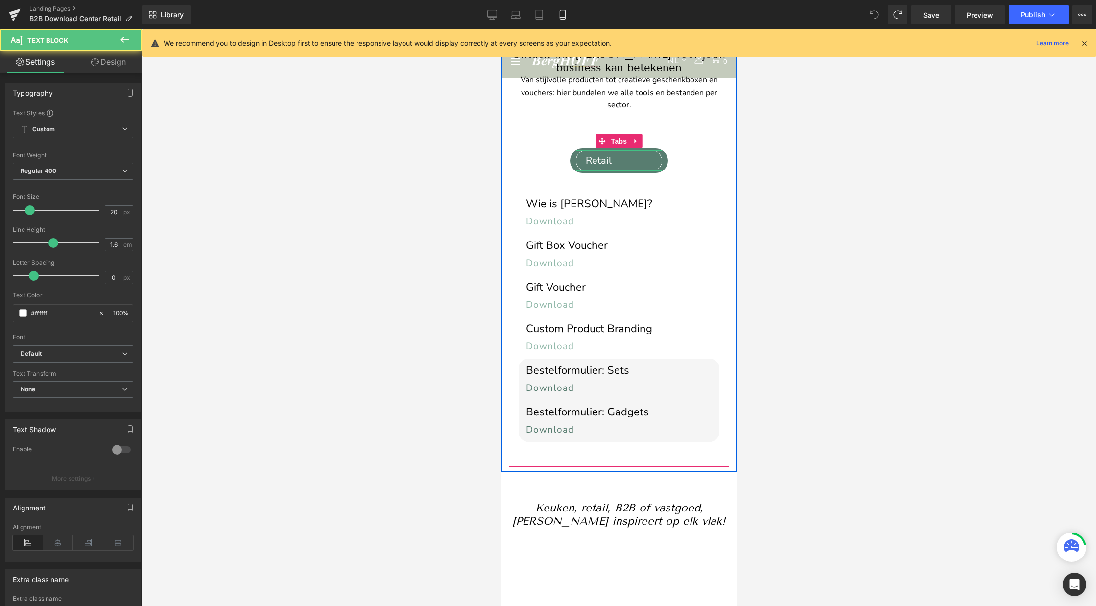
click at [604, 150] on div "Retail" at bounding box center [618, 160] width 86 height 21
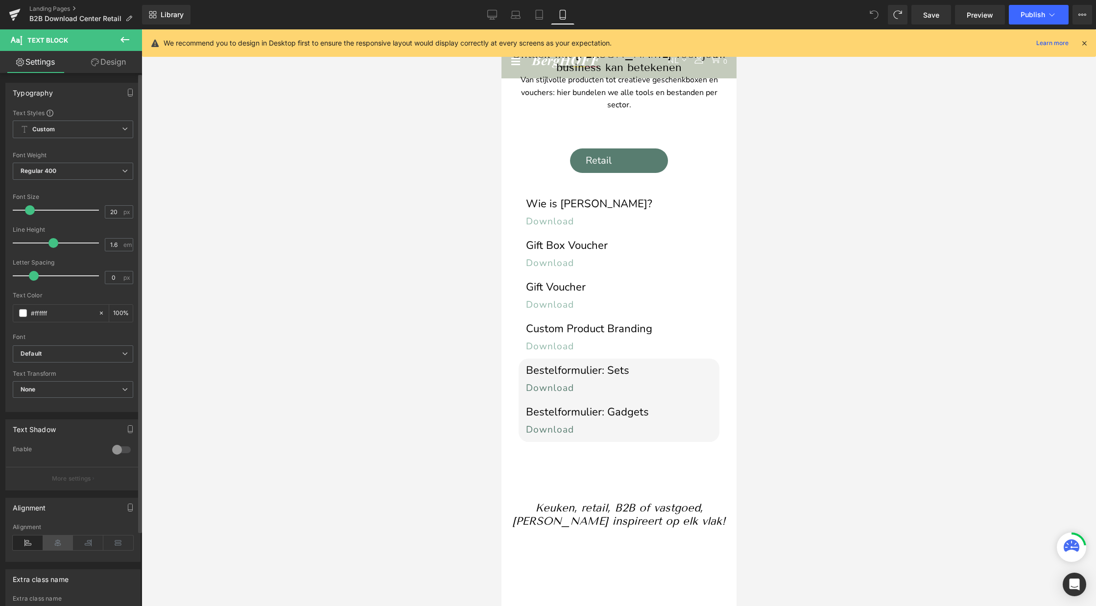
click at [56, 541] on icon at bounding box center [58, 542] width 30 height 15
click at [1032, 16] on span "Publish" at bounding box center [1032, 15] width 24 height 8
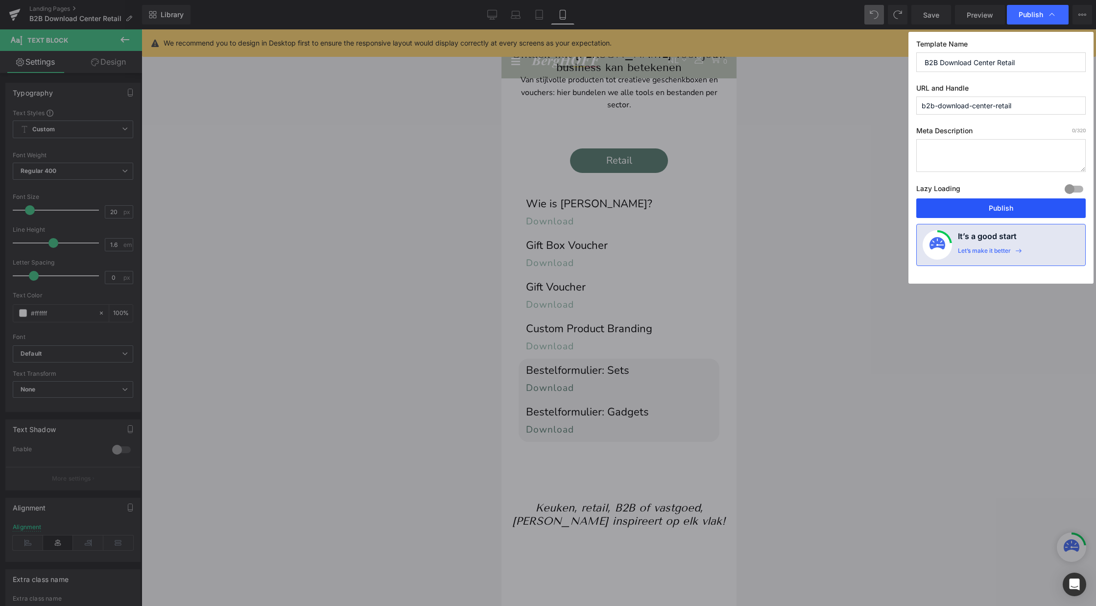
click at [0, 0] on button "Publish" at bounding box center [0, 0] width 0 height 0
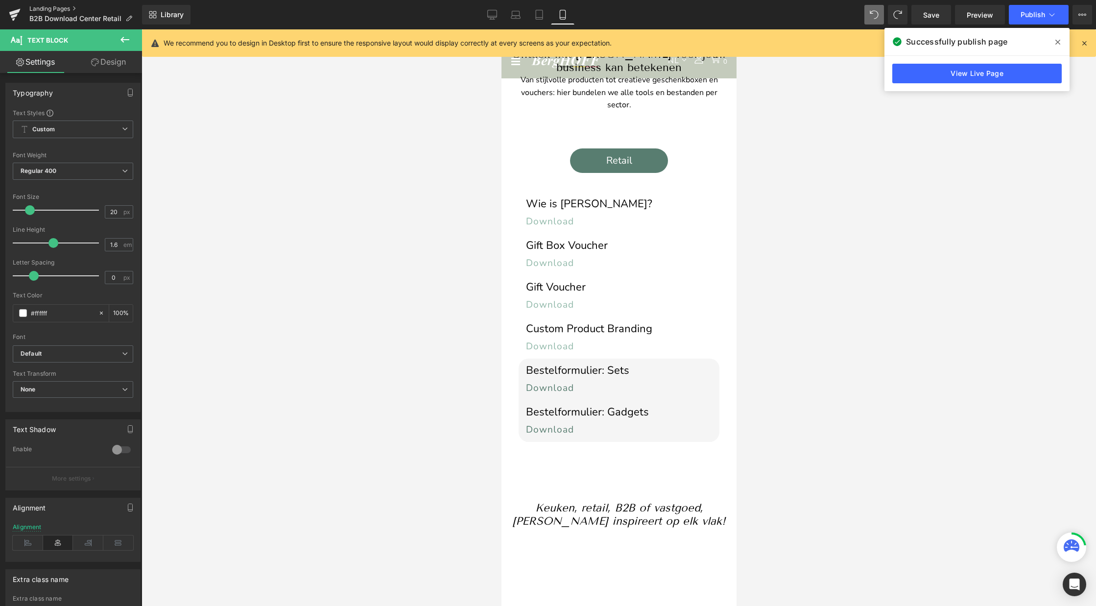
click at [47, 6] on link "Landing Pages" at bounding box center [85, 9] width 113 height 8
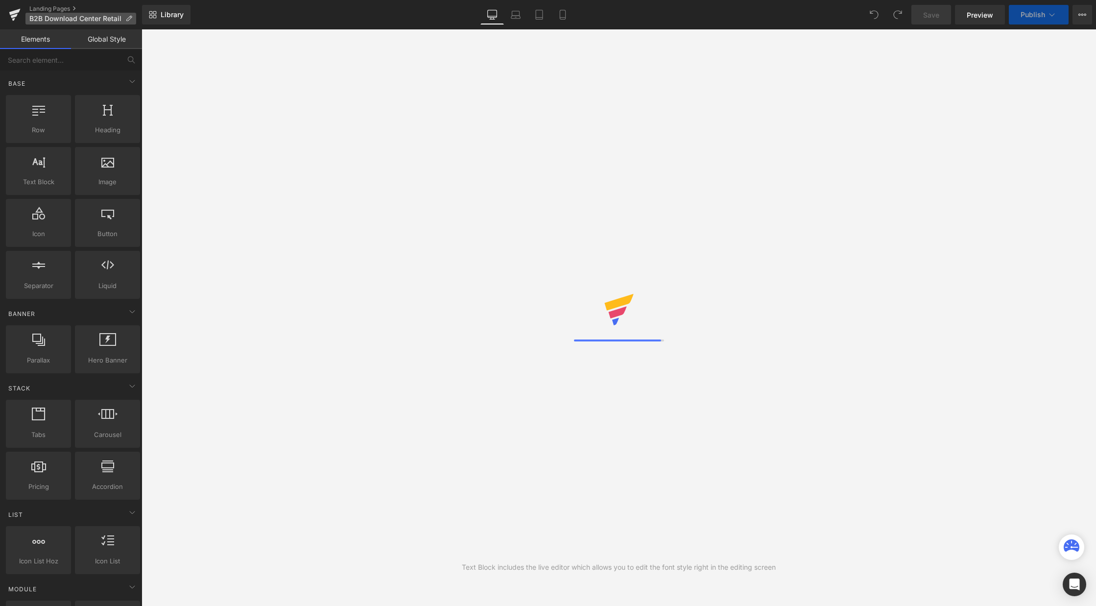
click at [129, 19] on icon at bounding box center [128, 18] width 7 height 7
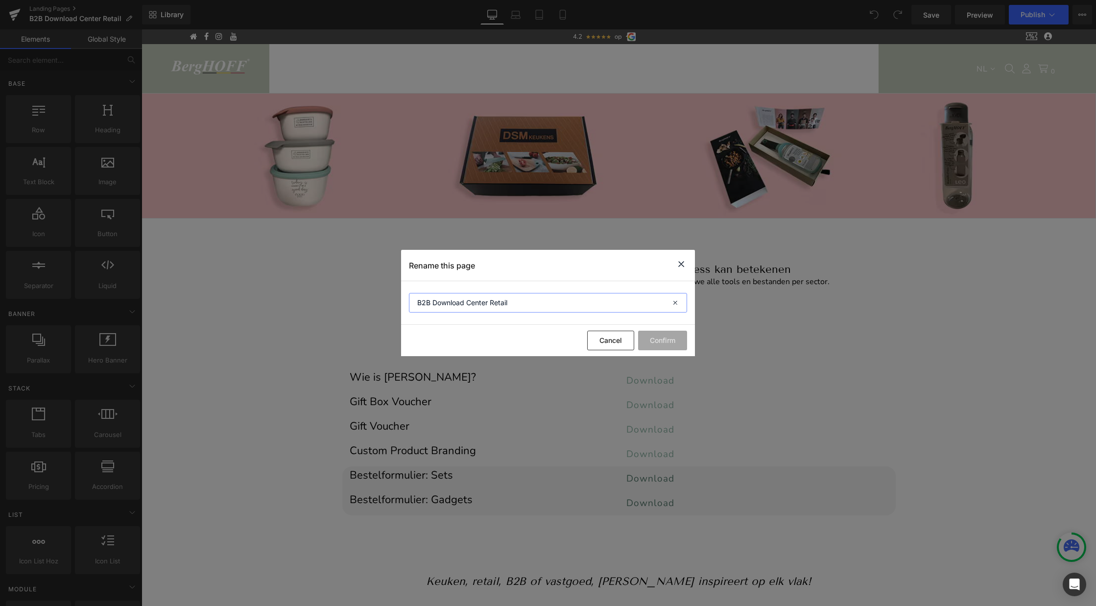
click at [466, 303] on input "B2B Download Center Retail" at bounding box center [548, 303] width 278 height 20
click at [680, 265] on icon at bounding box center [681, 264] width 12 height 12
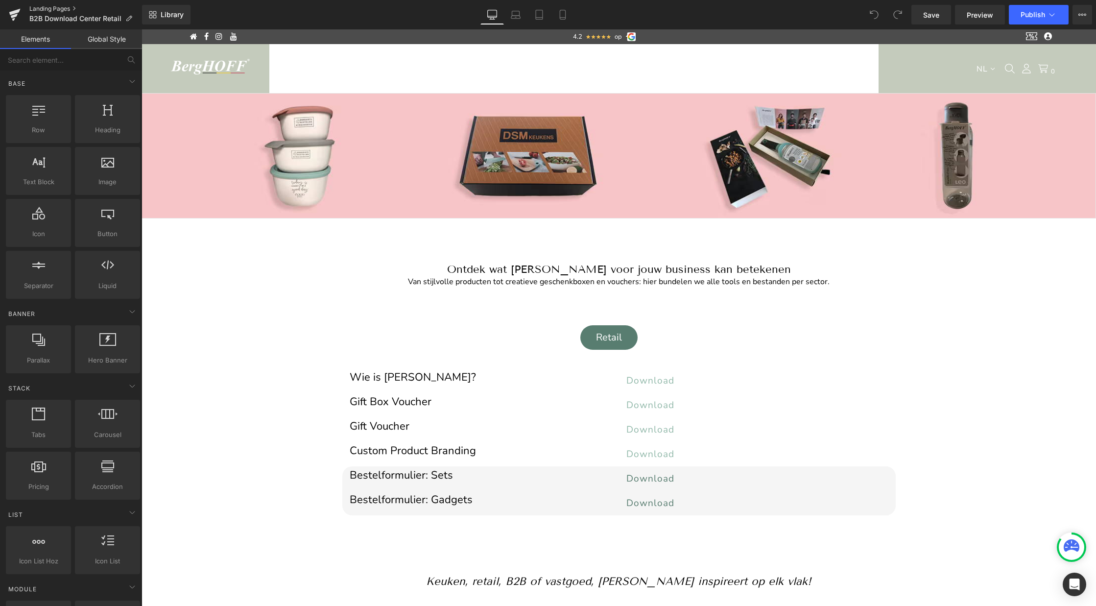
click at [43, 7] on link "Landing Pages" at bounding box center [85, 9] width 113 height 8
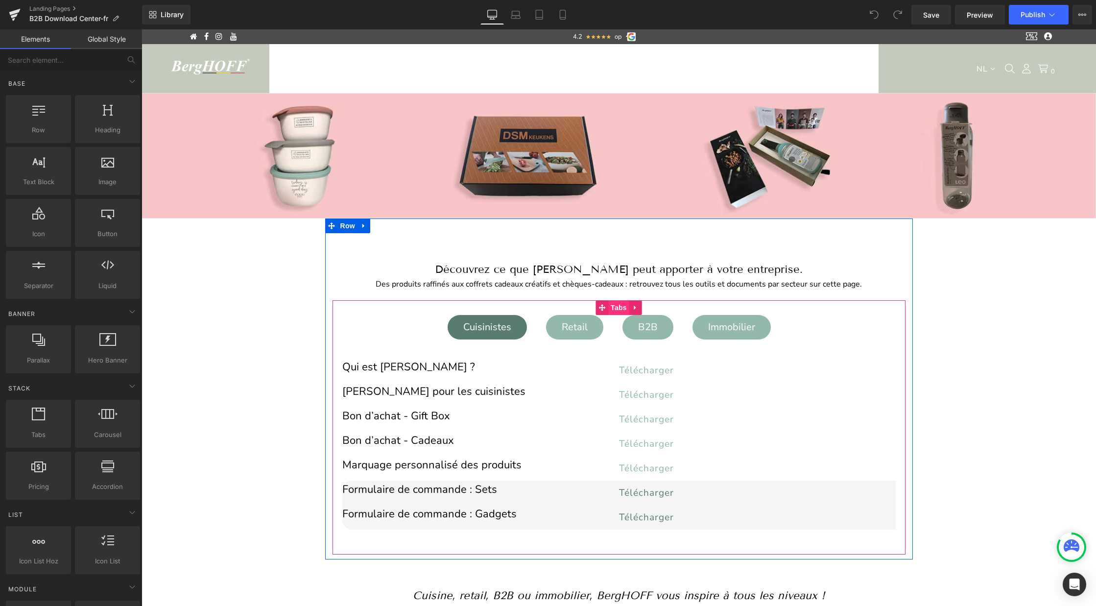
click at [618, 305] on span "Tabs" at bounding box center [618, 307] width 21 height 15
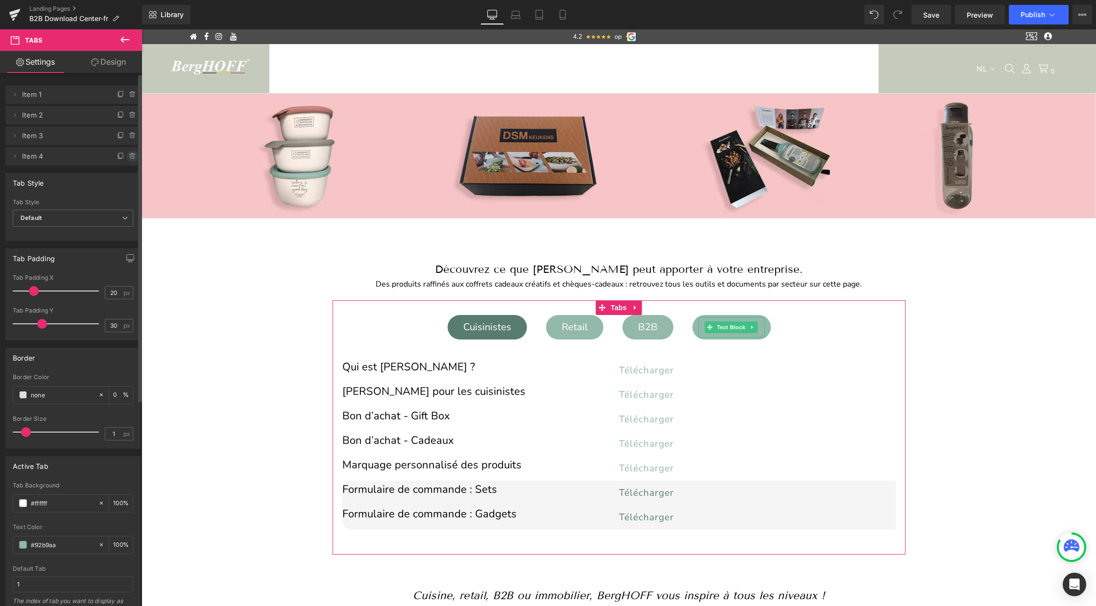
click at [130, 154] on icon at bounding box center [131, 154] width 5 height 0
click at [122, 152] on button "Delete" at bounding box center [122, 156] width 31 height 13
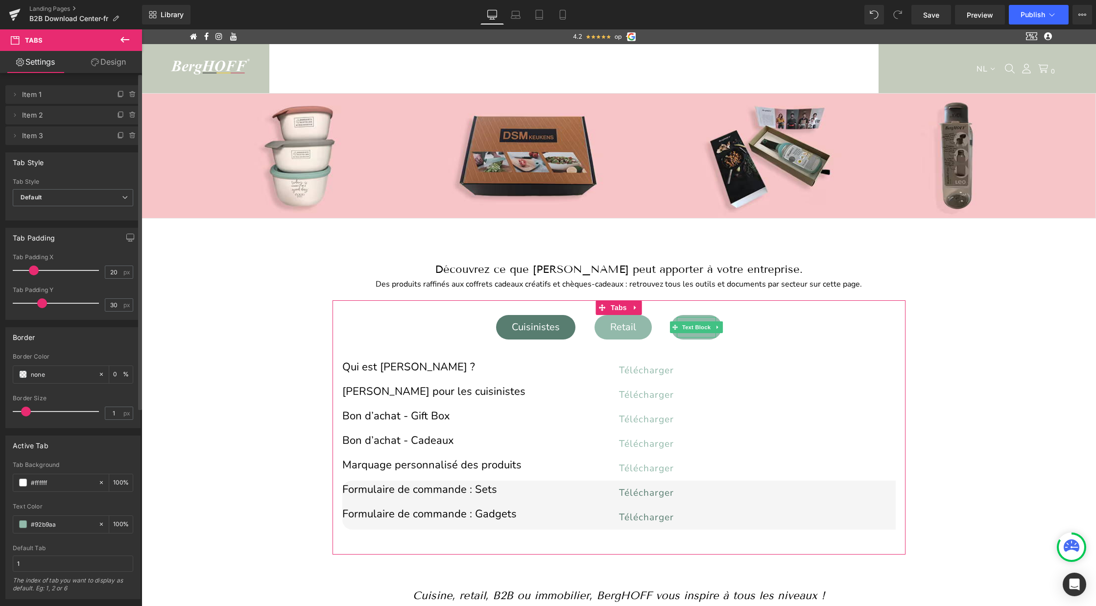
click at [129, 135] on icon at bounding box center [133, 136] width 8 height 8
click at [126, 140] on button "Delete" at bounding box center [122, 136] width 31 height 13
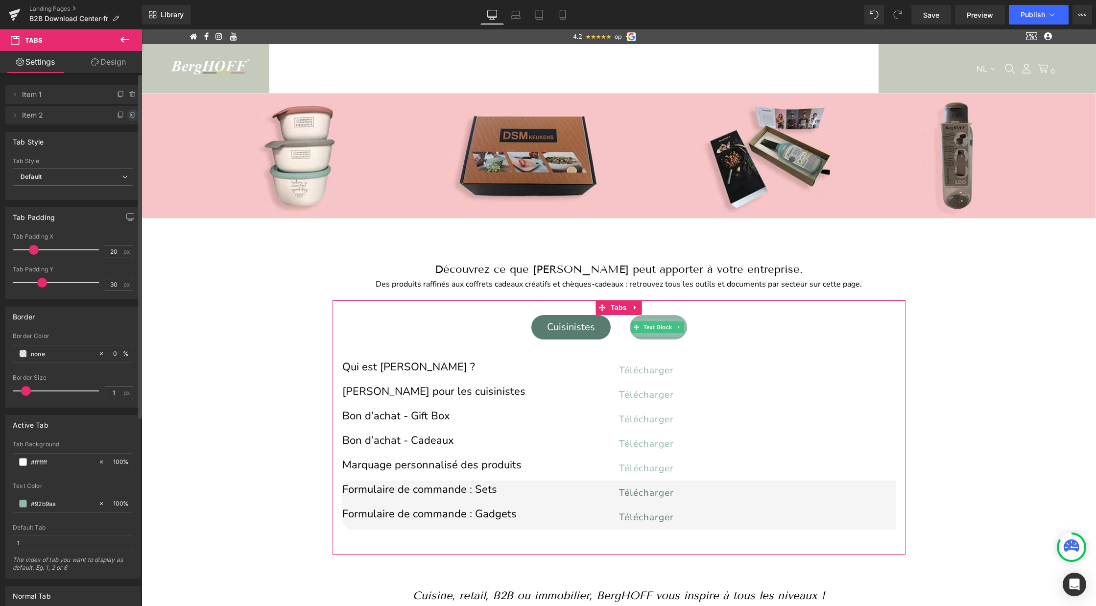
click at [129, 116] on icon at bounding box center [133, 115] width 8 height 8
click at [123, 119] on button "Delete" at bounding box center [122, 115] width 31 height 13
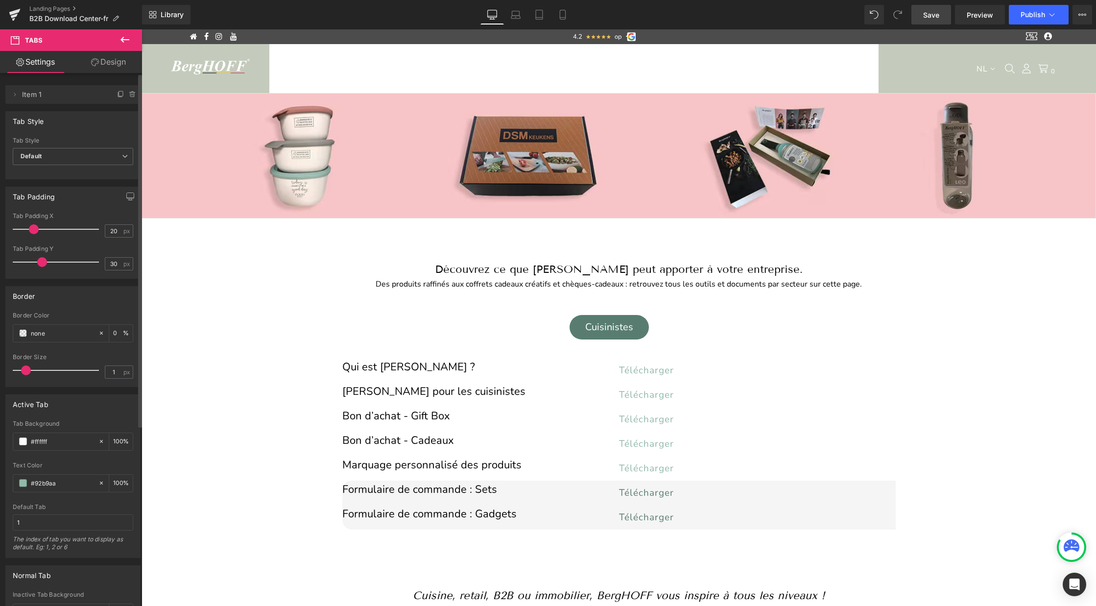
click at [932, 14] on span "Save" at bounding box center [931, 15] width 16 height 10
click at [1031, 13] on span "Publish" at bounding box center [1032, 15] width 24 height 8
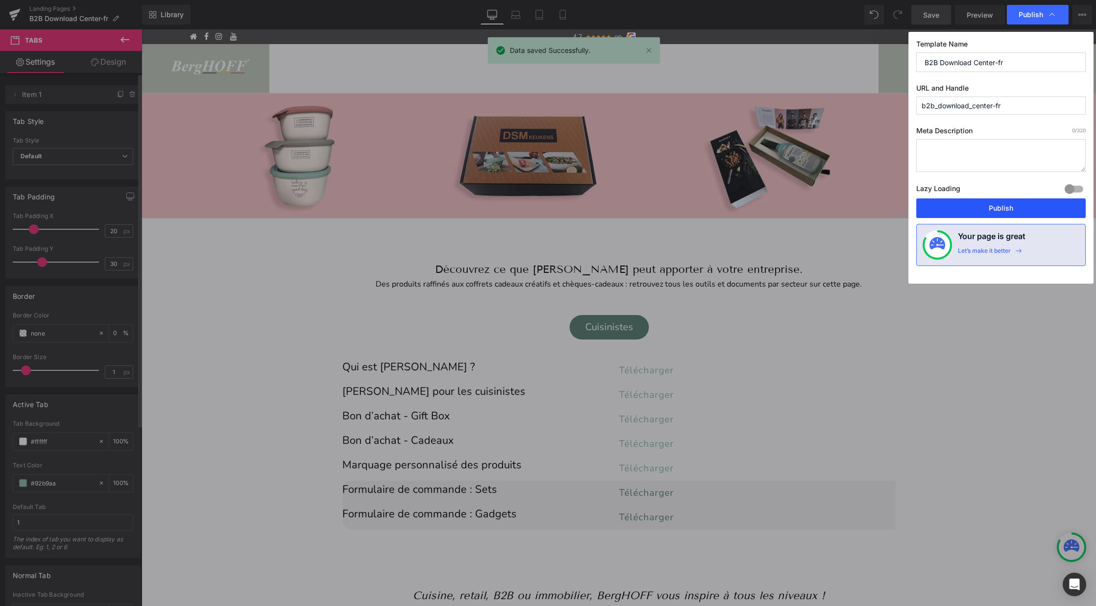
click at [988, 208] on button "Publish" at bounding box center [1000, 208] width 169 height 20
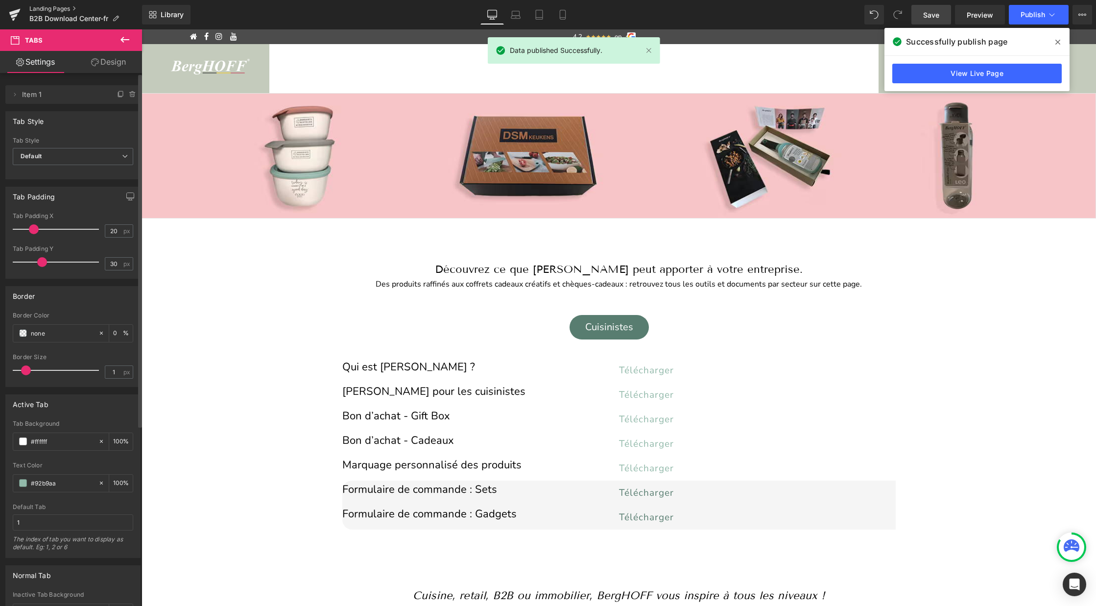
click at [58, 9] on link "Landing Pages" at bounding box center [85, 9] width 113 height 8
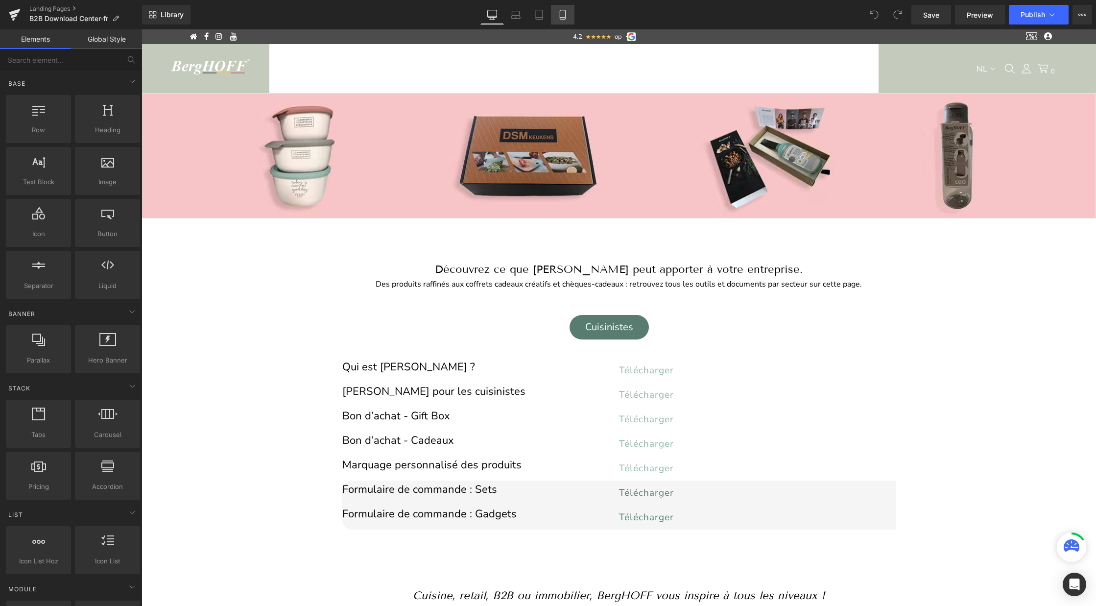
click at [564, 17] on icon at bounding box center [563, 15] width 10 height 10
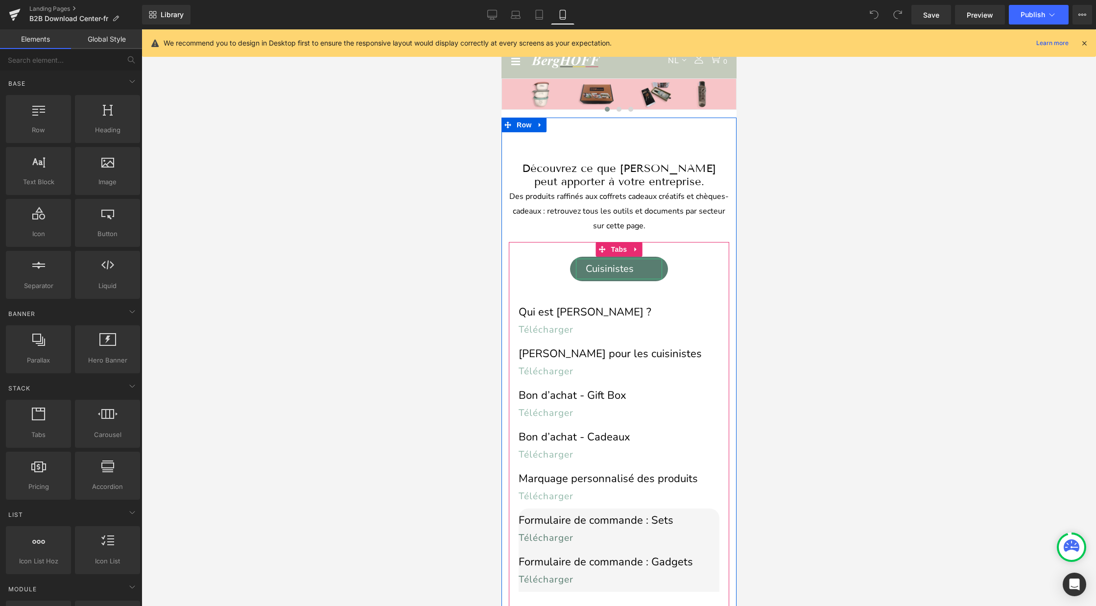
click at [605, 269] on div "Cuisinistes" at bounding box center [618, 269] width 86 height 21
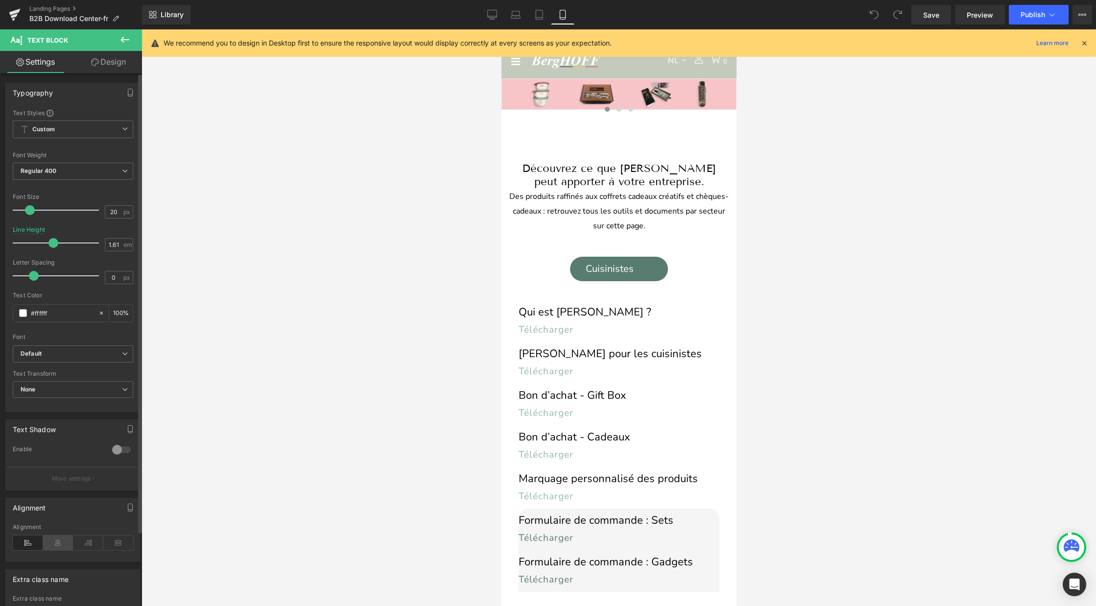
click at [58, 542] on icon at bounding box center [58, 542] width 30 height 15
click at [1027, 8] on button "Publish" at bounding box center [1039, 15] width 60 height 20
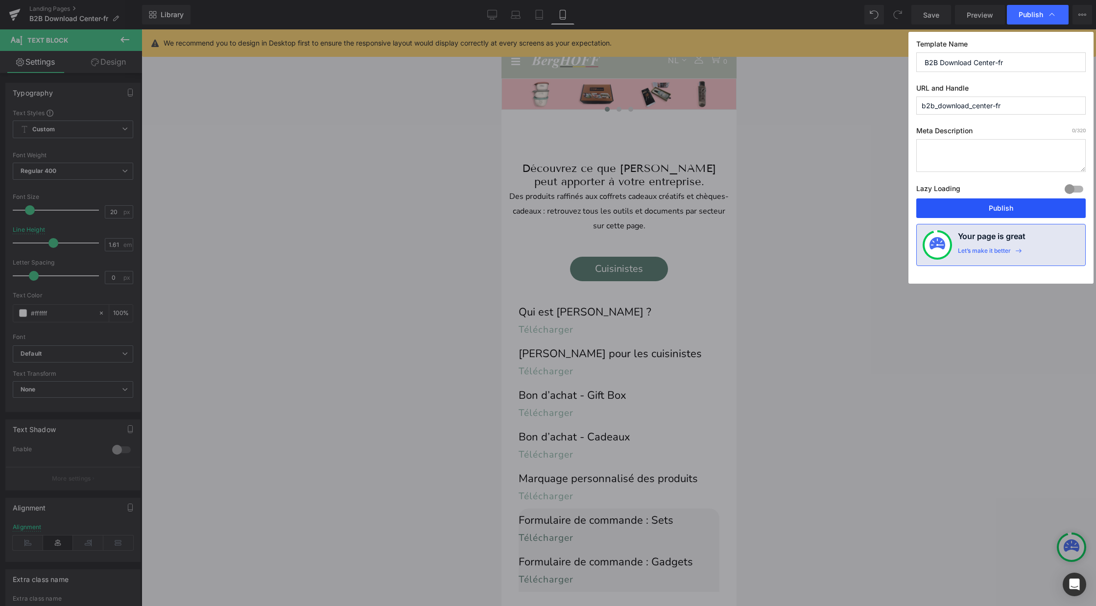
click at [977, 206] on button "Publish" at bounding box center [1000, 208] width 169 height 20
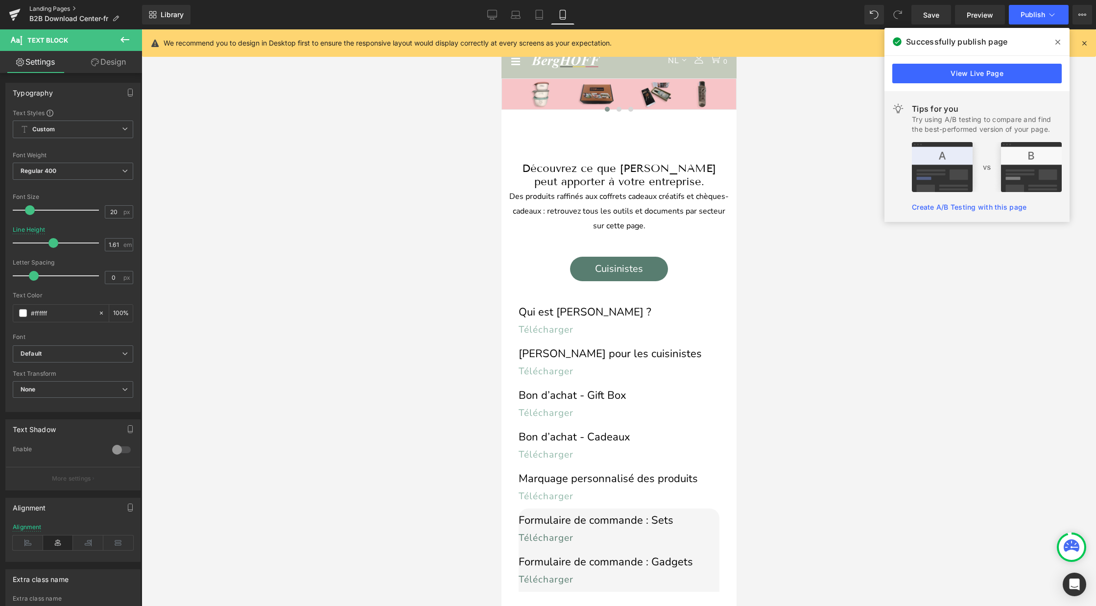
click at [62, 5] on link "Landing Pages" at bounding box center [85, 9] width 113 height 8
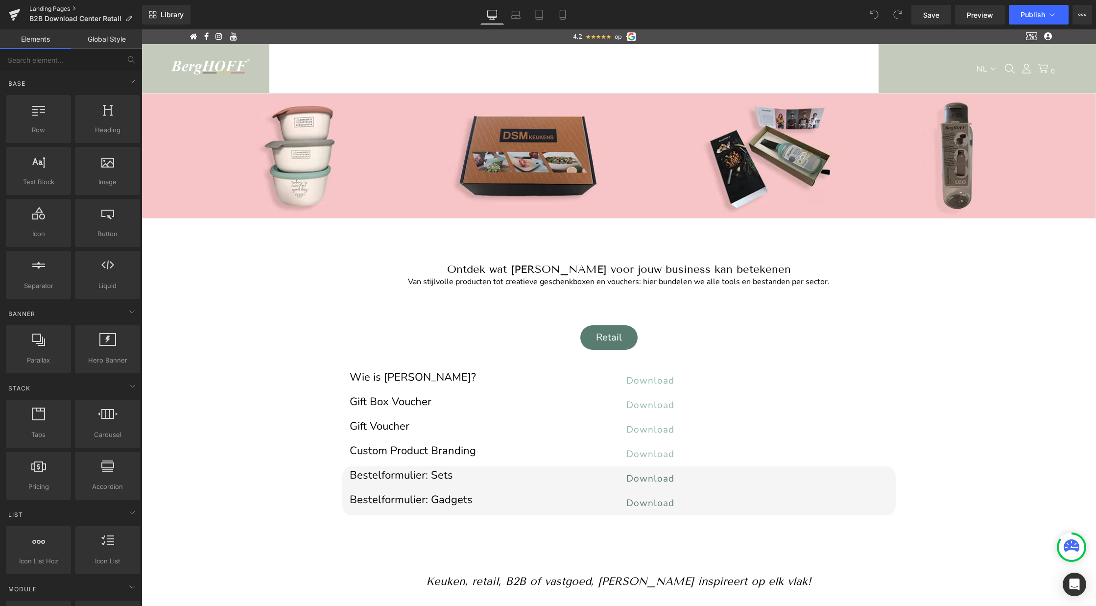
click at [65, 6] on link "Landing Pages" at bounding box center [85, 9] width 113 height 8
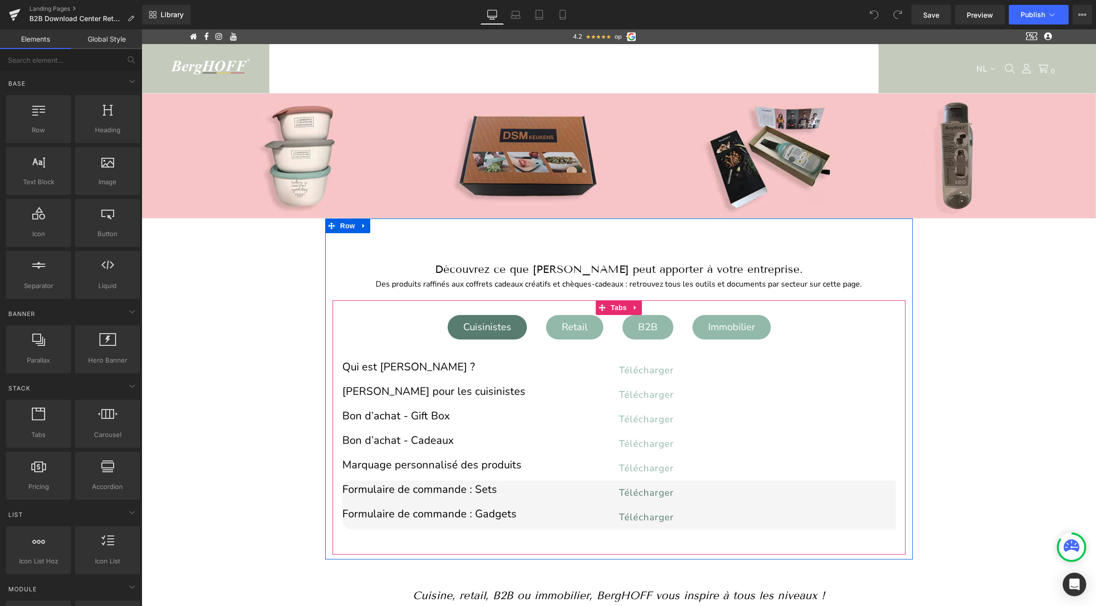
click at [581, 329] on div "Retail" at bounding box center [575, 327] width 46 height 21
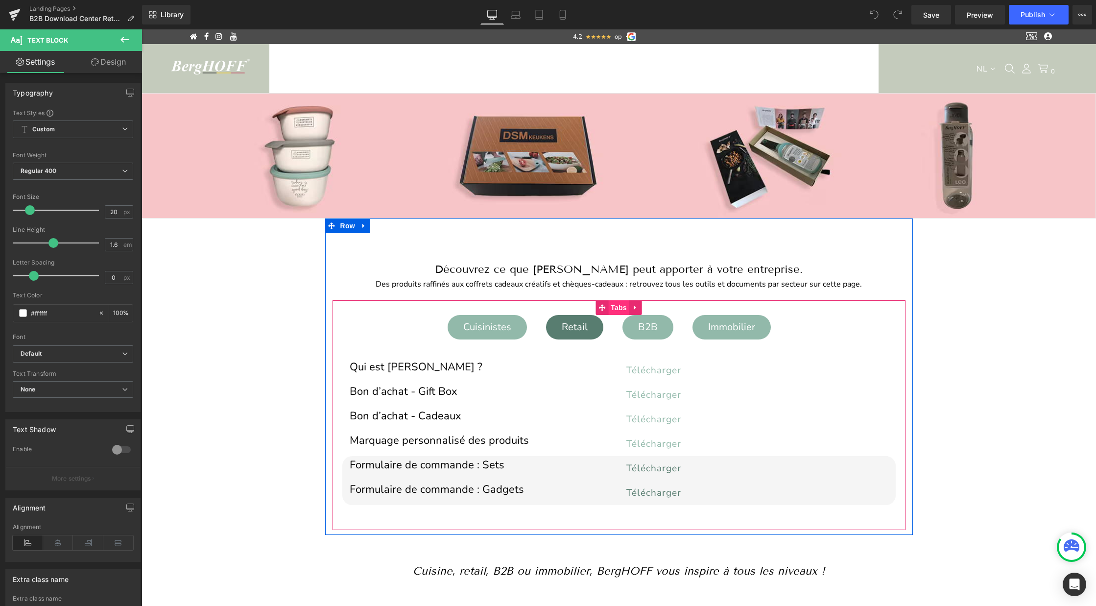
click at [622, 307] on span "Tabs" at bounding box center [618, 307] width 21 height 15
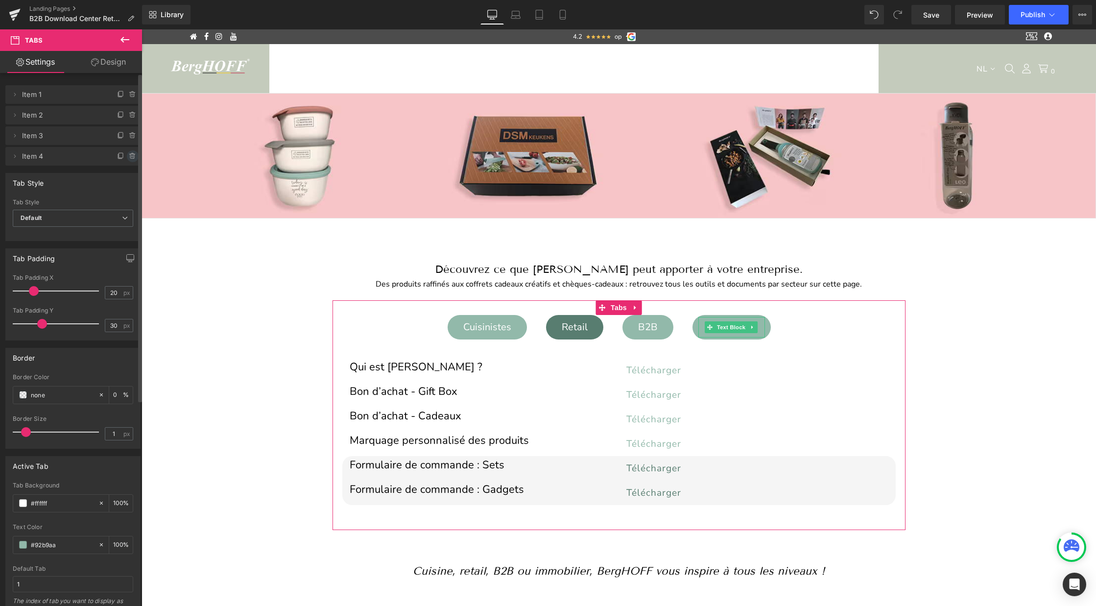
click at [129, 157] on icon at bounding box center [133, 156] width 8 height 8
click at [120, 153] on button "Delete" at bounding box center [122, 156] width 31 height 13
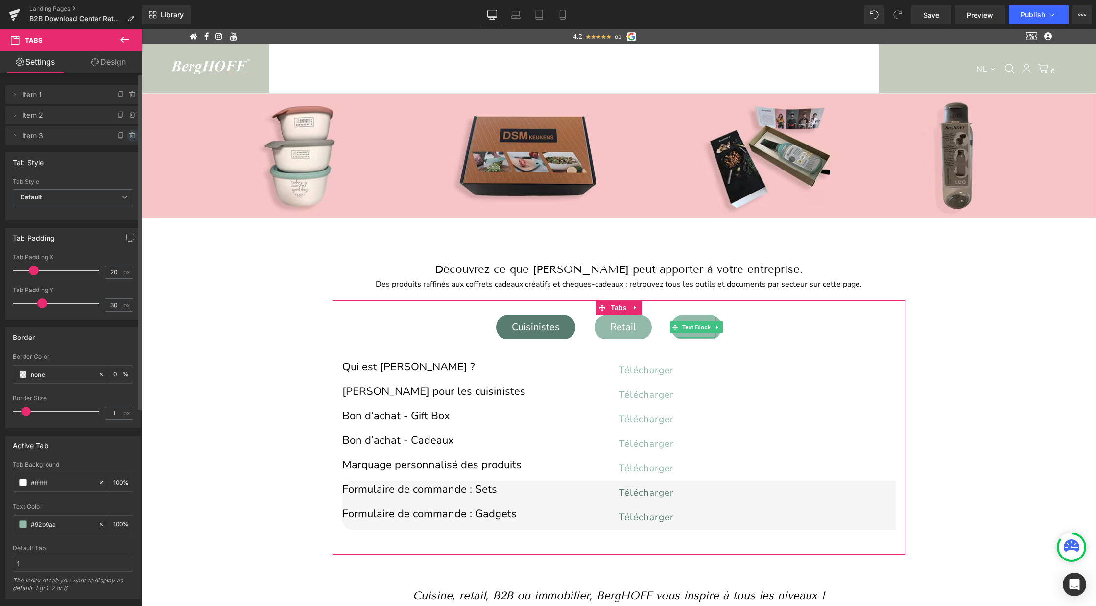
click at [129, 135] on icon at bounding box center [133, 136] width 8 height 8
click at [126, 135] on button "Delete" at bounding box center [122, 136] width 31 height 13
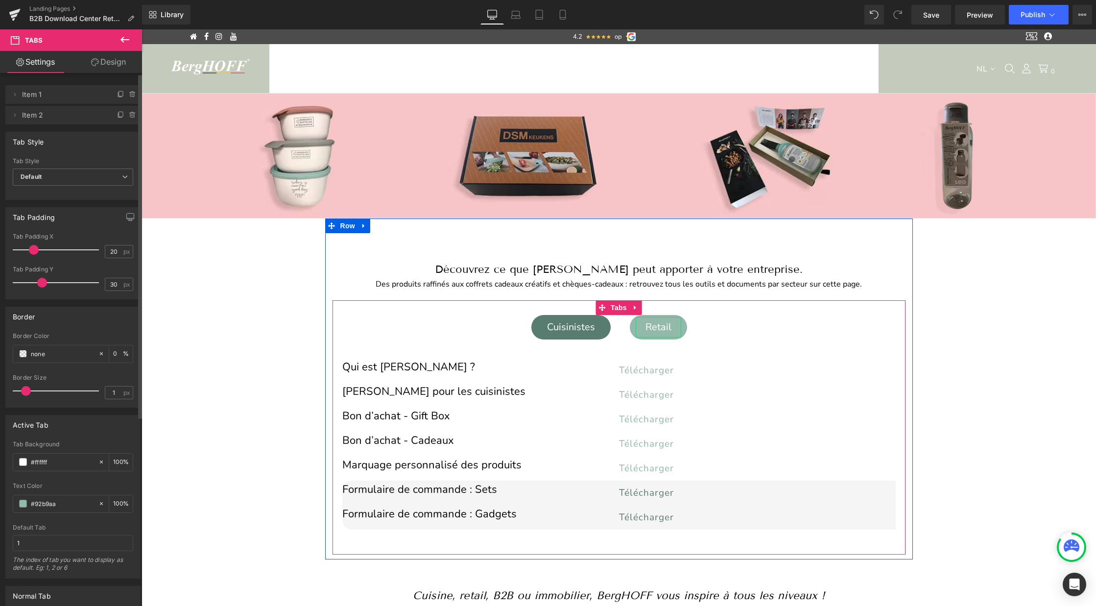
click at [657, 328] on div "Retail" at bounding box center [659, 327] width 46 height 21
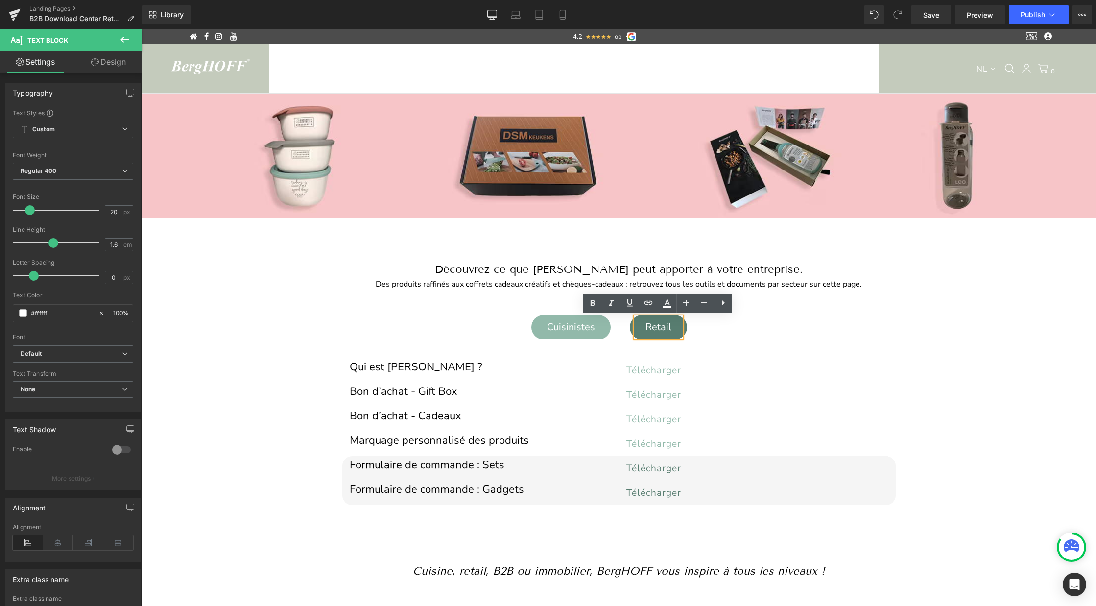
click at [141, 29] on div at bounding box center [141, 29] width 0 height 0
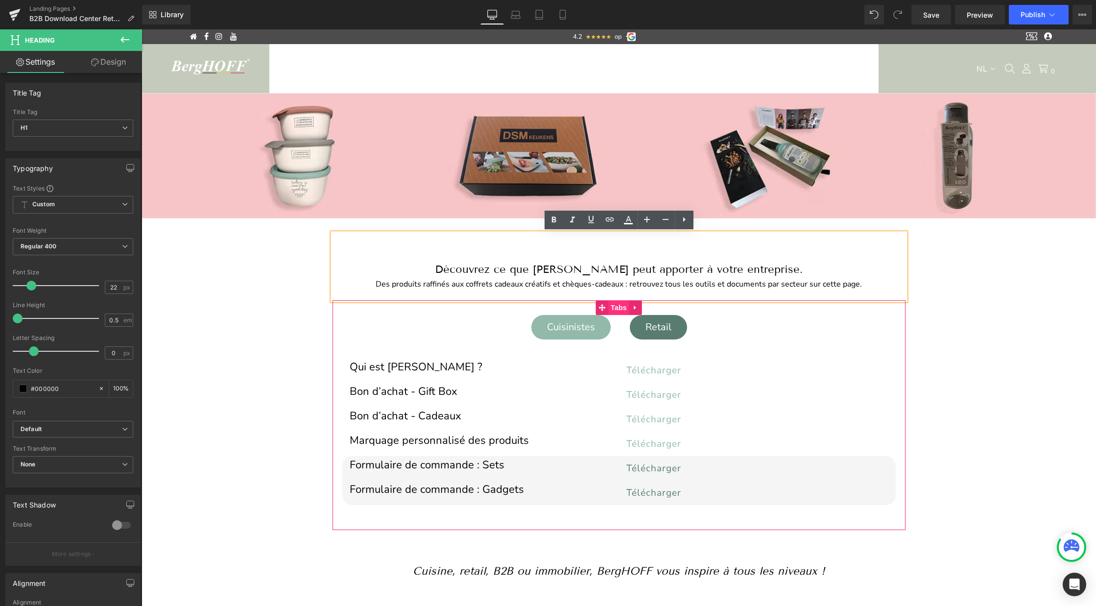
click at [619, 303] on span "Tabs" at bounding box center [618, 307] width 21 height 15
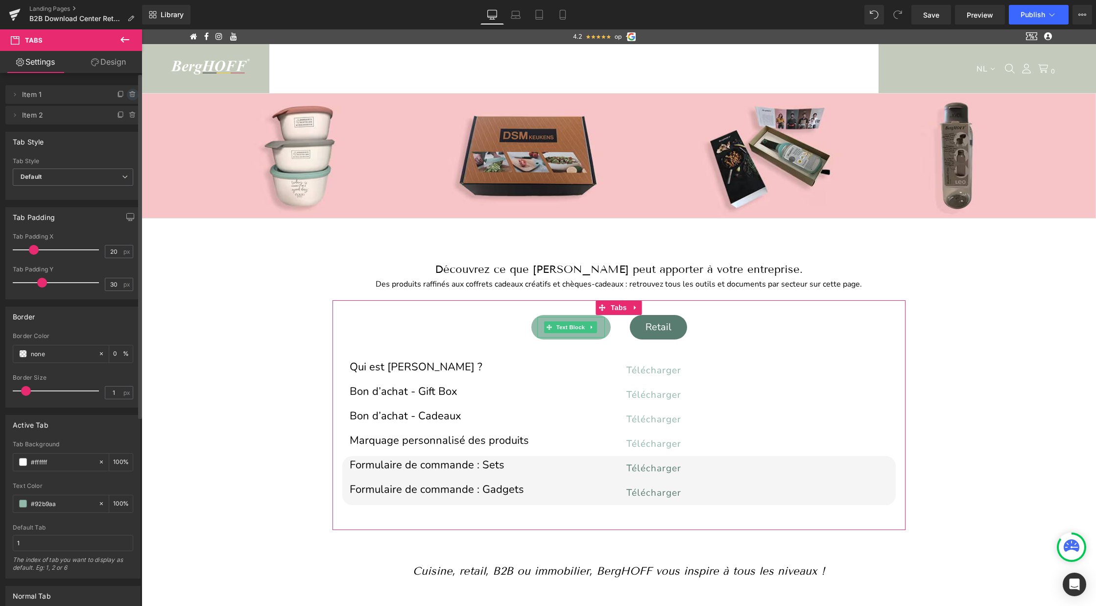
click at [130, 94] on icon at bounding box center [132, 95] width 4 height 4
click at [114, 90] on button "Delete" at bounding box center [122, 95] width 31 height 13
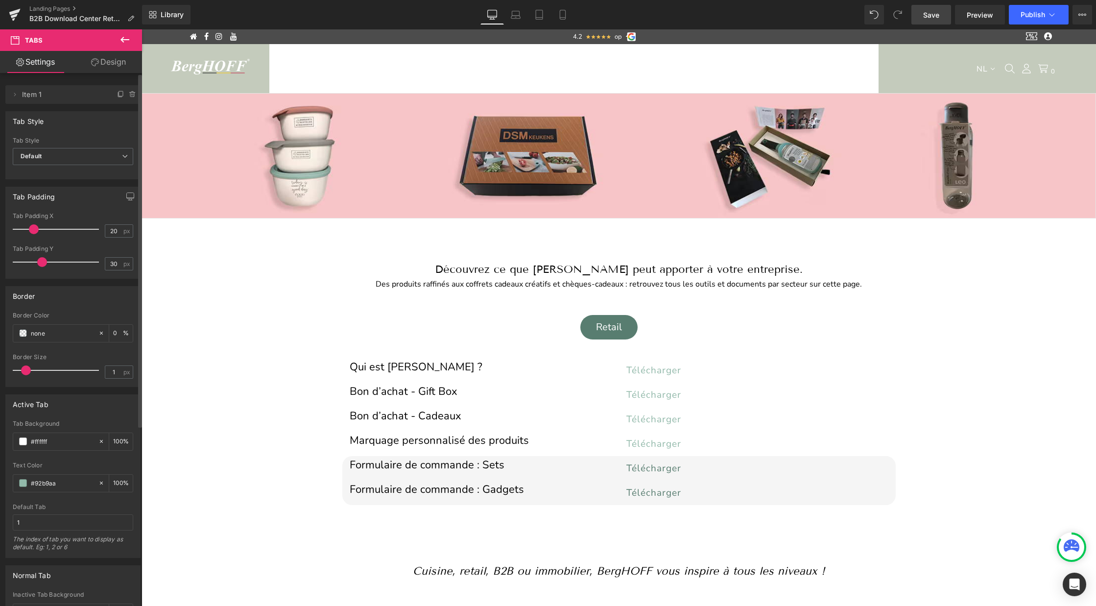
click at [939, 18] on span "Save" at bounding box center [931, 15] width 16 height 10
click at [1031, 11] on span "Publish" at bounding box center [1032, 15] width 24 height 8
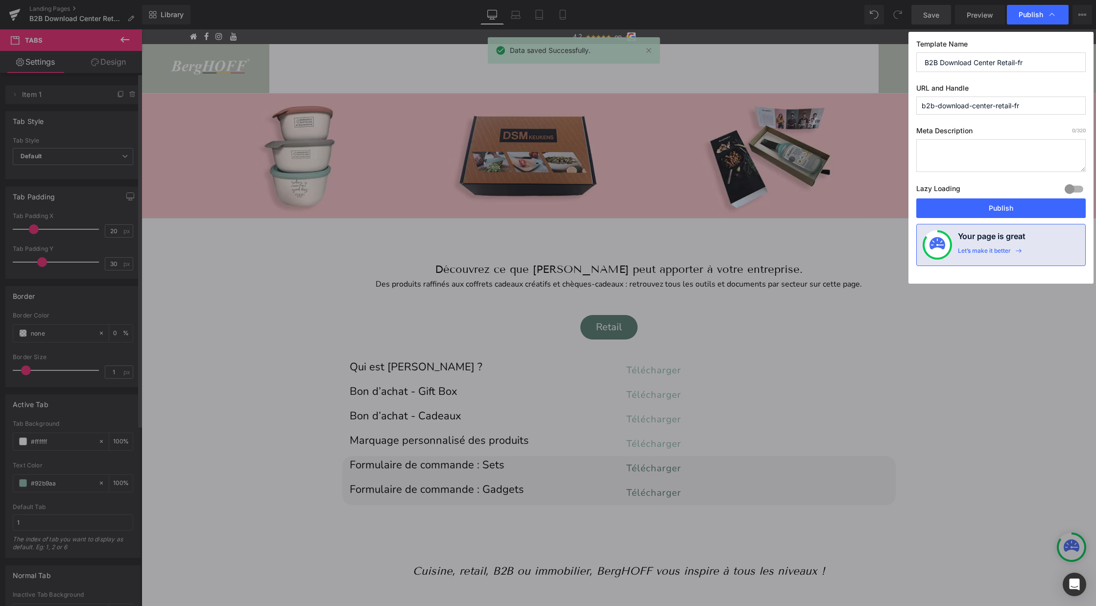
click at [993, 108] on input "b2b-download-center-retail-fr" at bounding box center [1000, 105] width 169 height 18
click at [977, 207] on button "Publish" at bounding box center [1000, 208] width 169 height 20
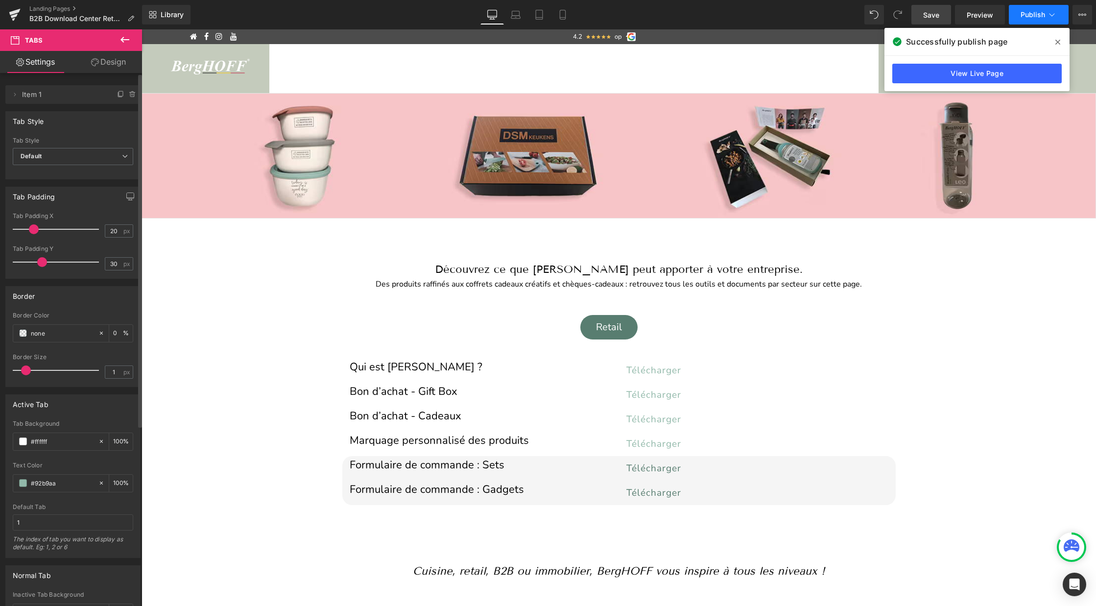
click at [1019, 14] on button "Publish" at bounding box center [1039, 15] width 60 height 20
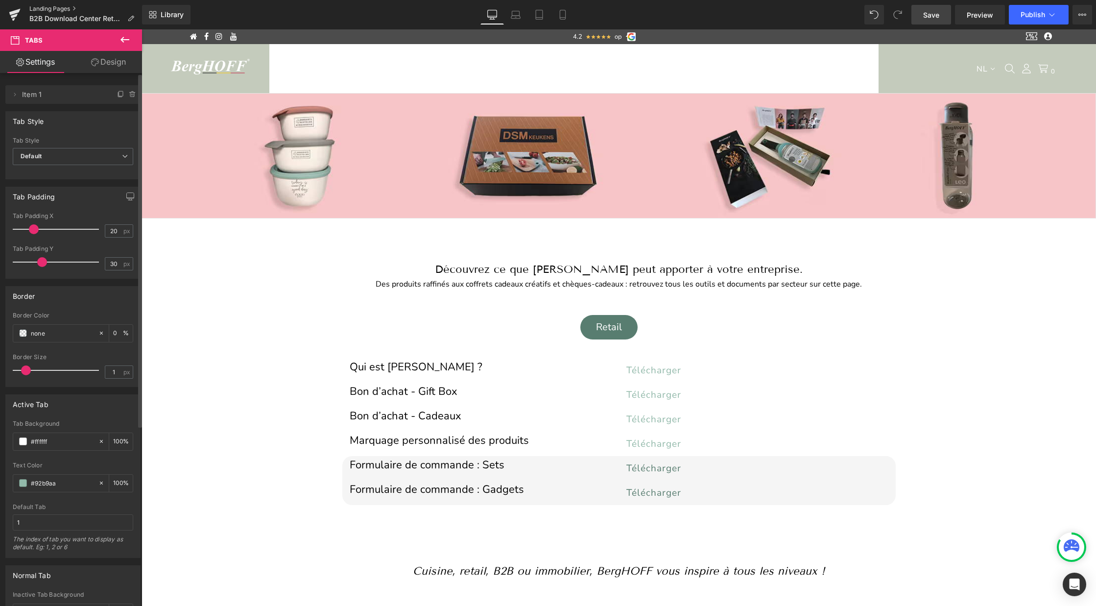
click at [53, 10] on link "Landing Pages" at bounding box center [85, 9] width 113 height 8
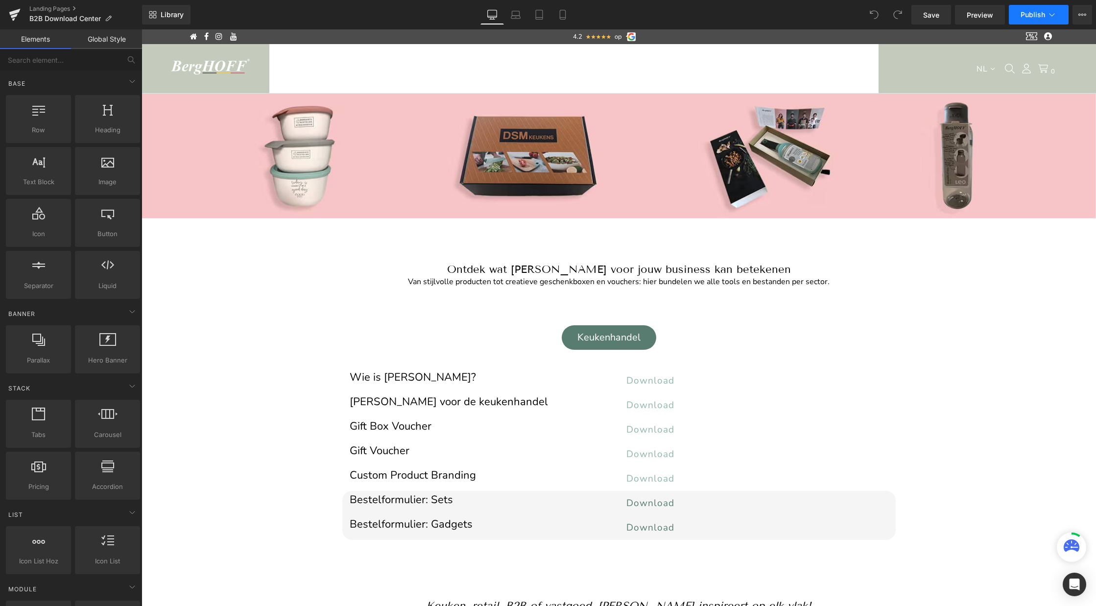
click at [1031, 18] on span "Publish" at bounding box center [1032, 15] width 24 height 8
click at [64, 7] on link "Landing Pages" at bounding box center [85, 9] width 113 height 8
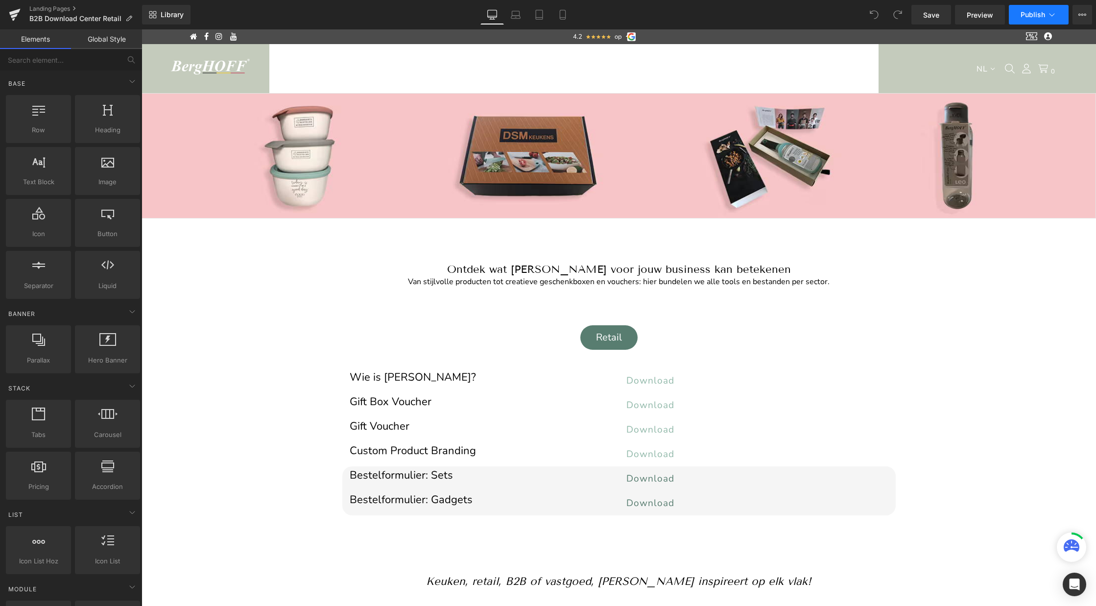
click at [1033, 17] on span "Publish" at bounding box center [1032, 15] width 24 height 8
click at [50, 9] on link "Landing Pages" at bounding box center [85, 9] width 113 height 8
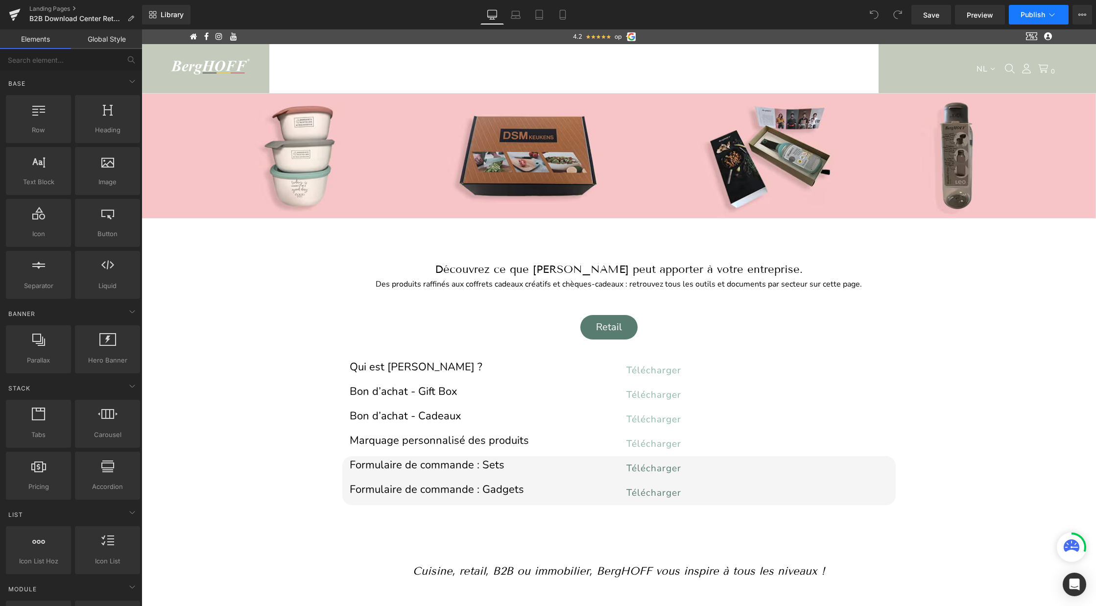
click at [1039, 14] on span "Publish" at bounding box center [1032, 15] width 24 height 8
click at [64, 8] on link "Landing Pages" at bounding box center [85, 9] width 113 height 8
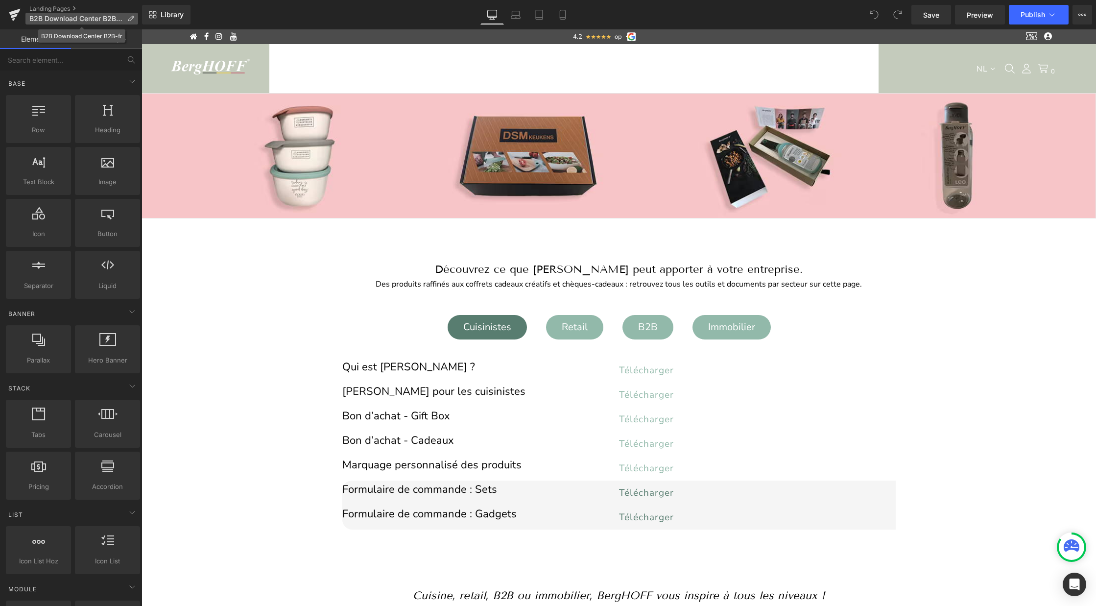
click at [102, 18] on span "B2B Download Center B2B-fr" at bounding box center [76, 19] width 94 height 8
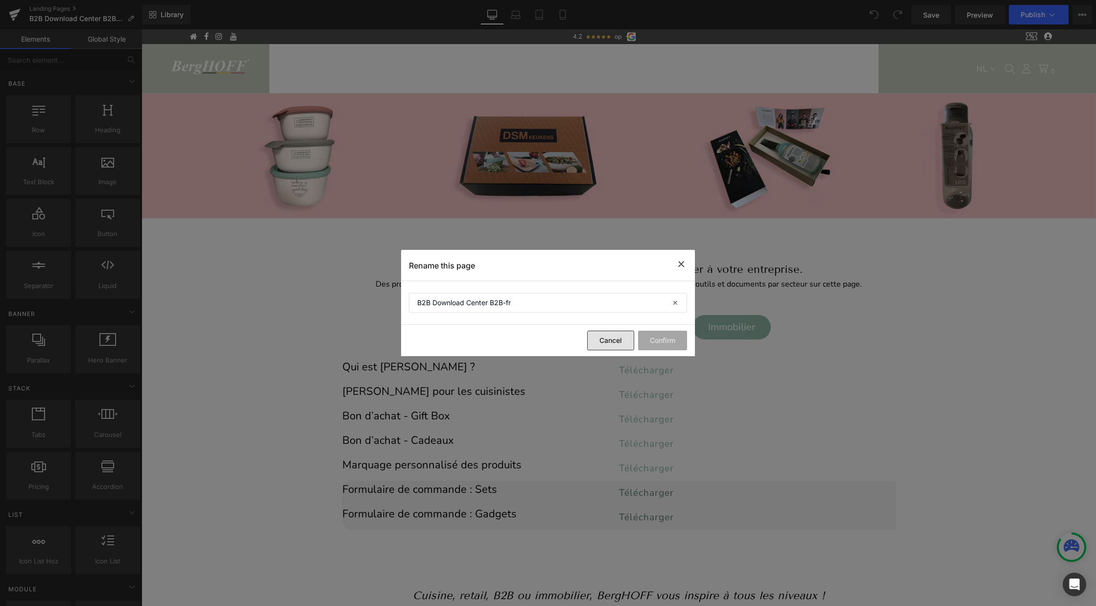
click at [617, 336] on button "Cancel" at bounding box center [610, 340] width 47 height 20
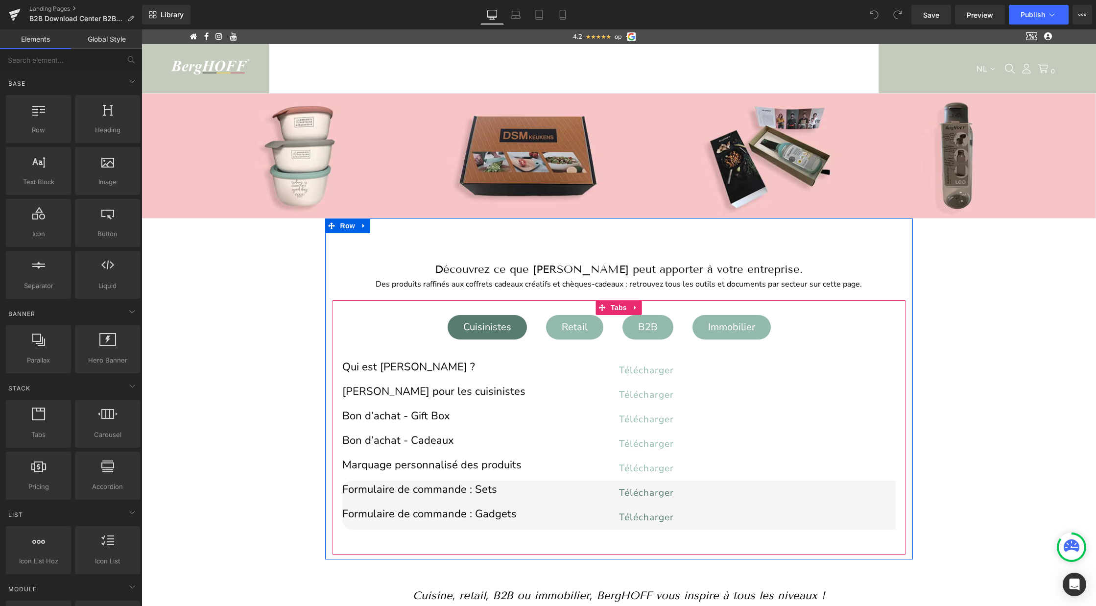
click at [649, 329] on div "B2B" at bounding box center [647, 327] width 39 height 21
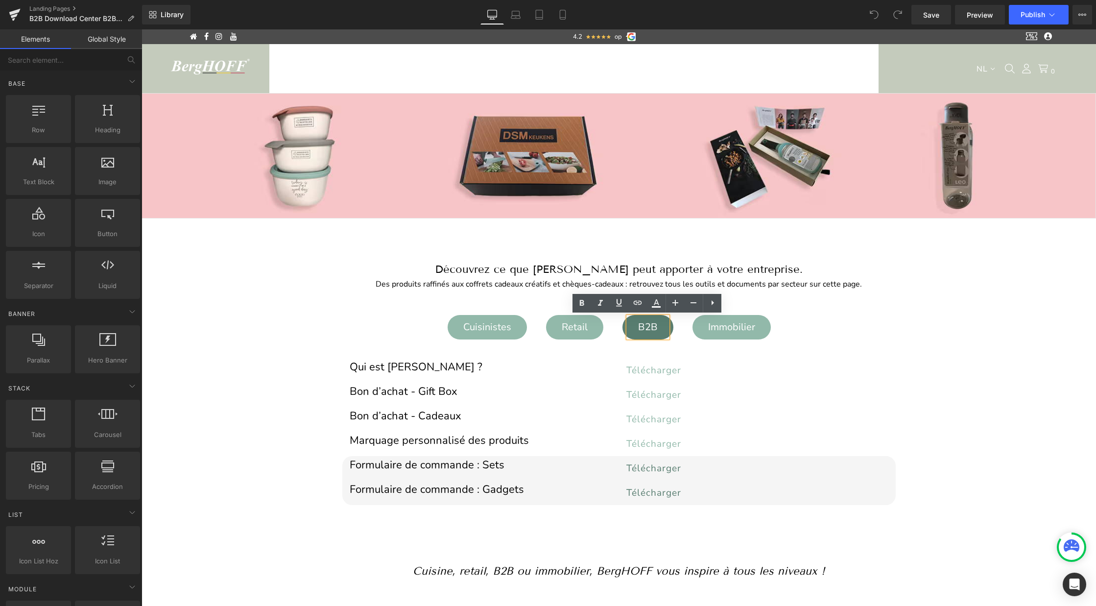
click at [968, 238] on div "Image Image Image ‹ › Carousel Row Welkom op de B2B Media Lounge van BergHOFF B…" at bounding box center [618, 417] width 954 height 648
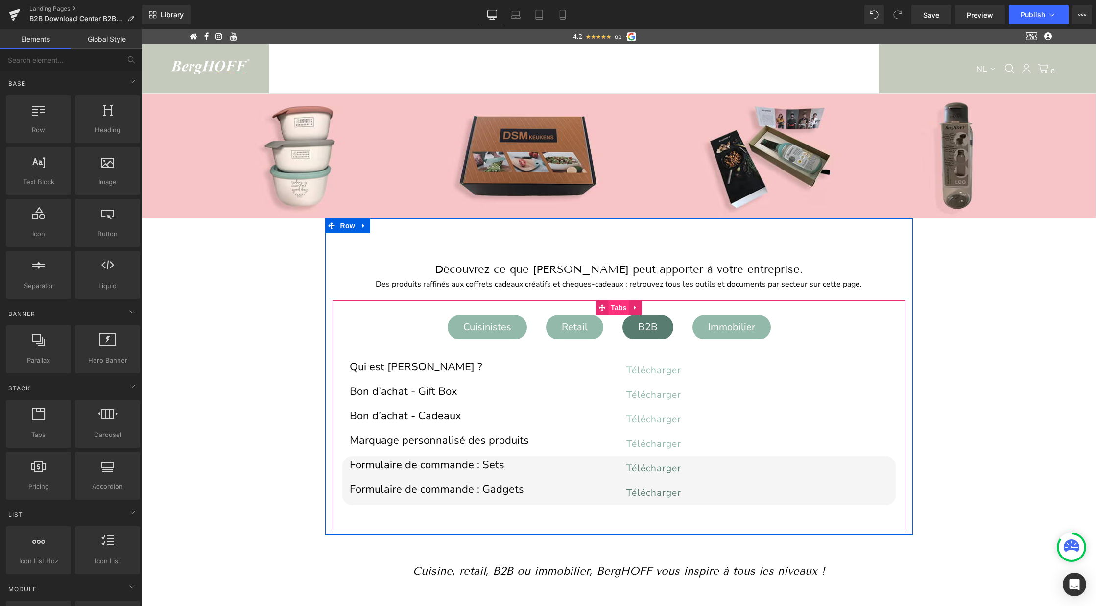
click at [618, 306] on span "Tabs" at bounding box center [618, 307] width 21 height 15
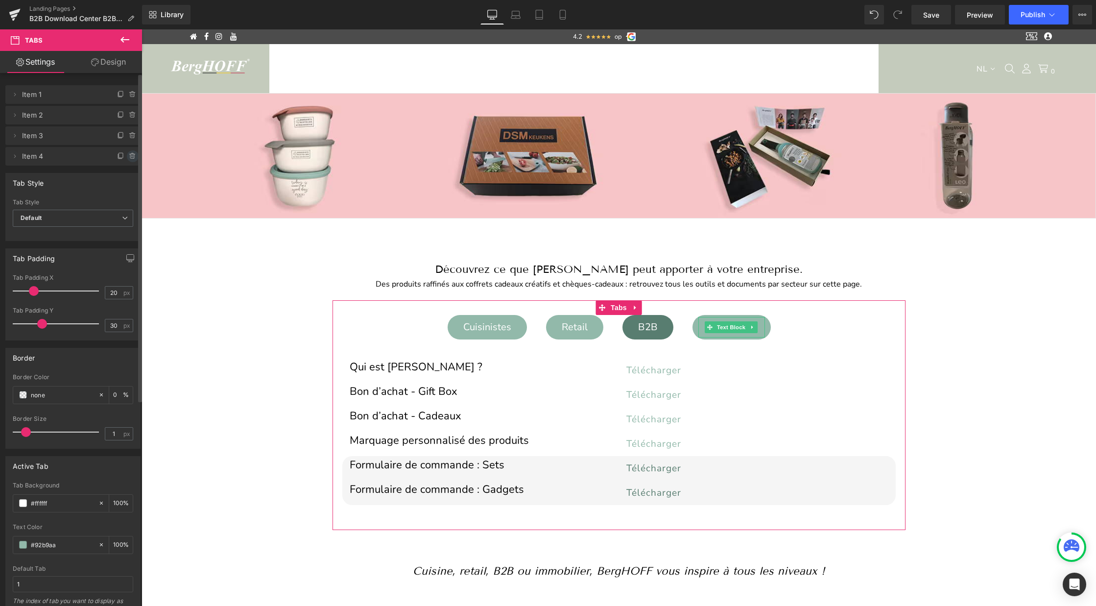
click at [129, 152] on icon at bounding box center [133, 156] width 8 height 8
click at [122, 161] on button "Delete" at bounding box center [122, 156] width 31 height 13
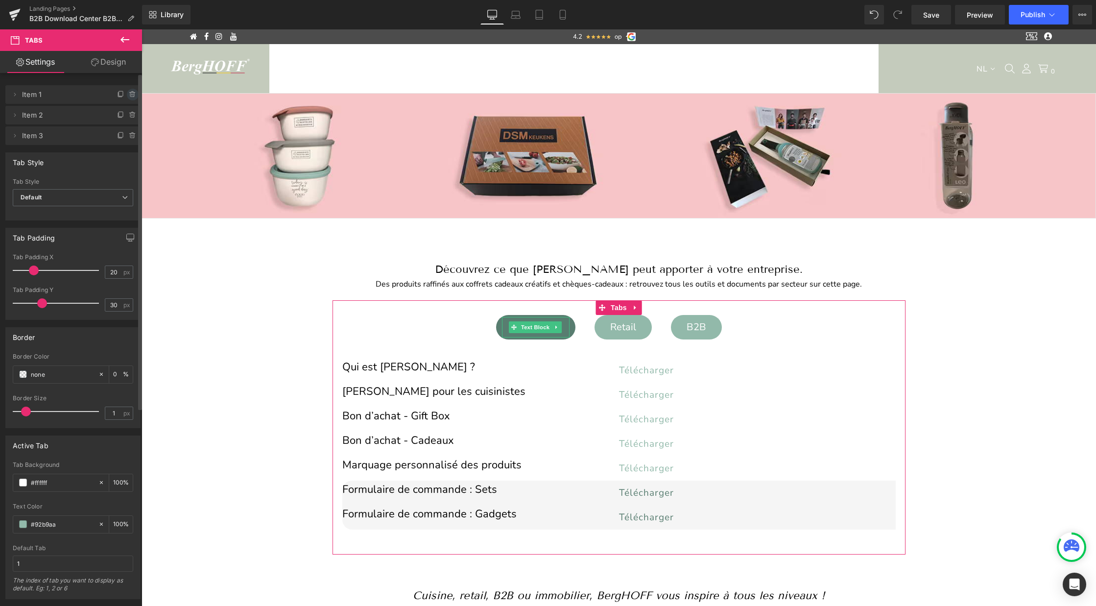
click at [130, 91] on icon at bounding box center [133, 95] width 8 height 8
click at [122, 92] on button "Delete" at bounding box center [122, 95] width 31 height 13
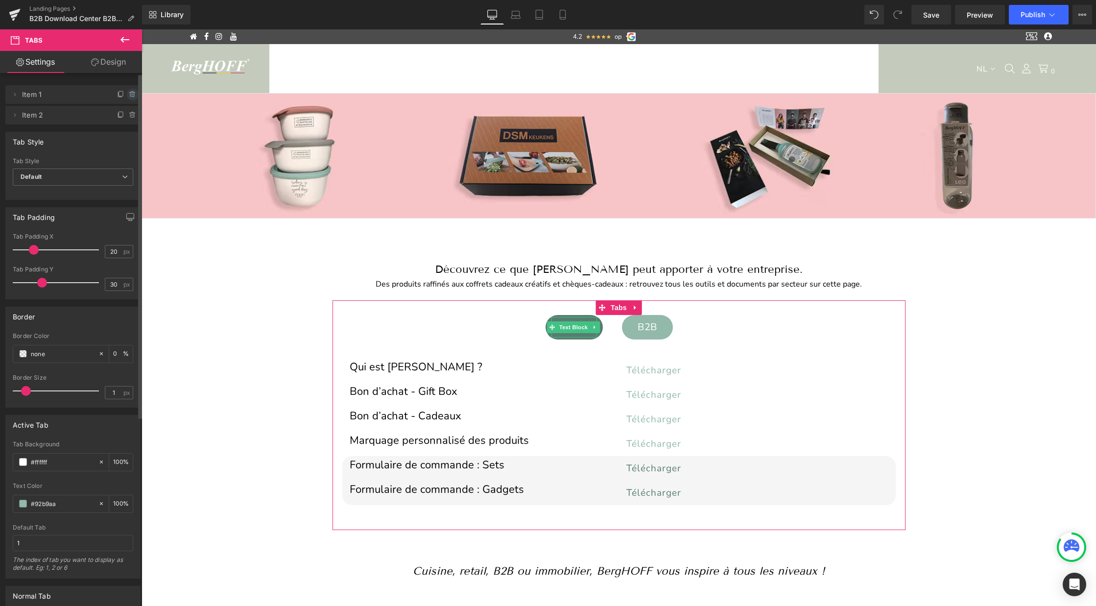
click at [129, 95] on icon at bounding box center [133, 95] width 8 height 8
click at [126, 96] on button "Delete" at bounding box center [122, 95] width 31 height 13
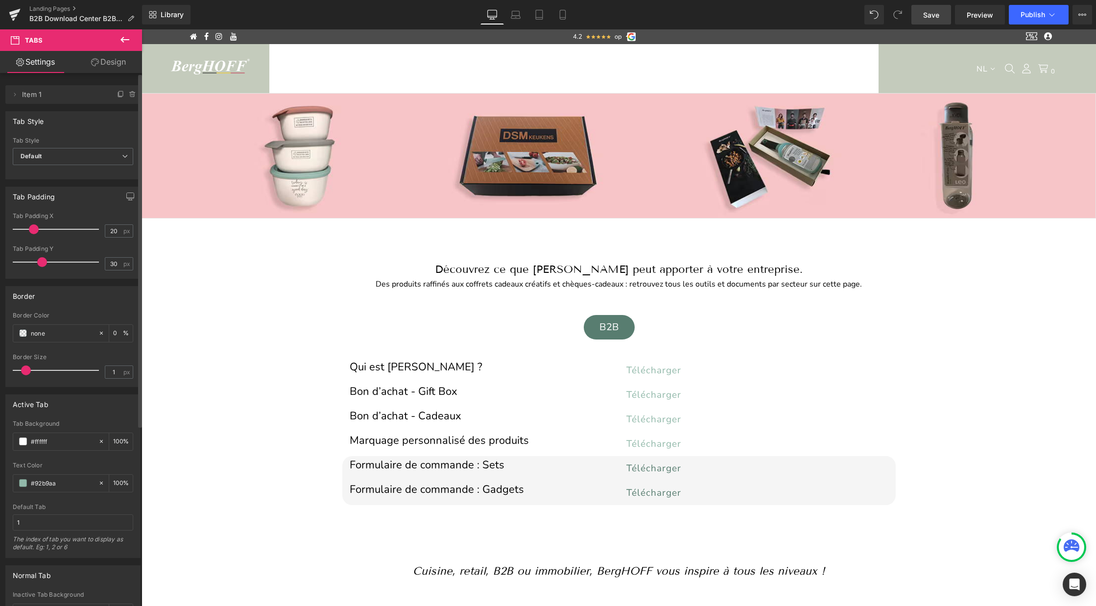
click at [929, 15] on span "Save" at bounding box center [931, 15] width 16 height 10
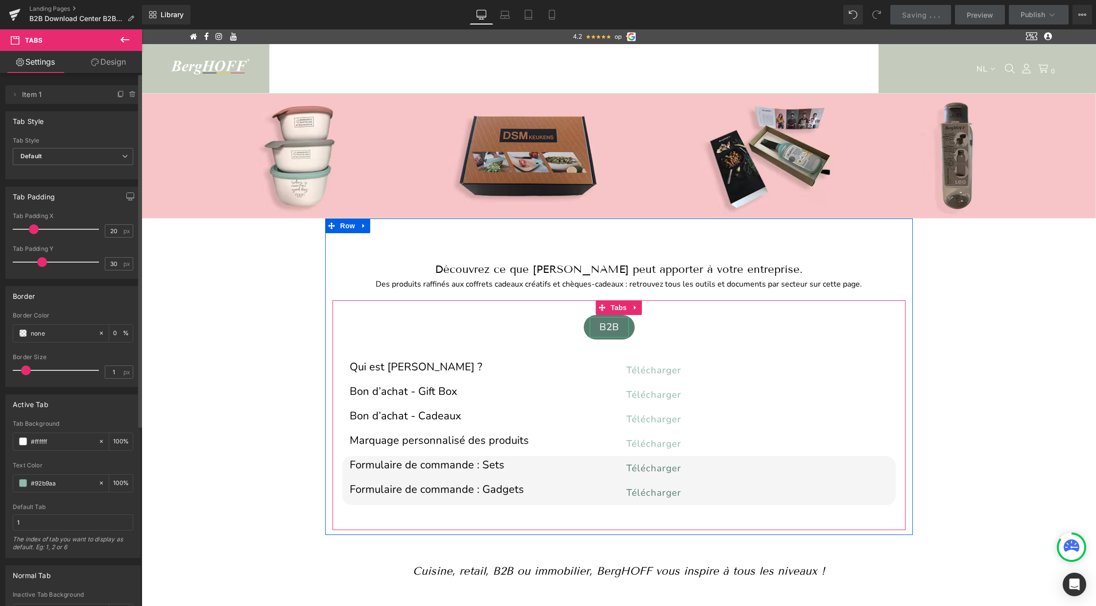
click at [613, 324] on div "B2B" at bounding box center [608, 327] width 39 height 21
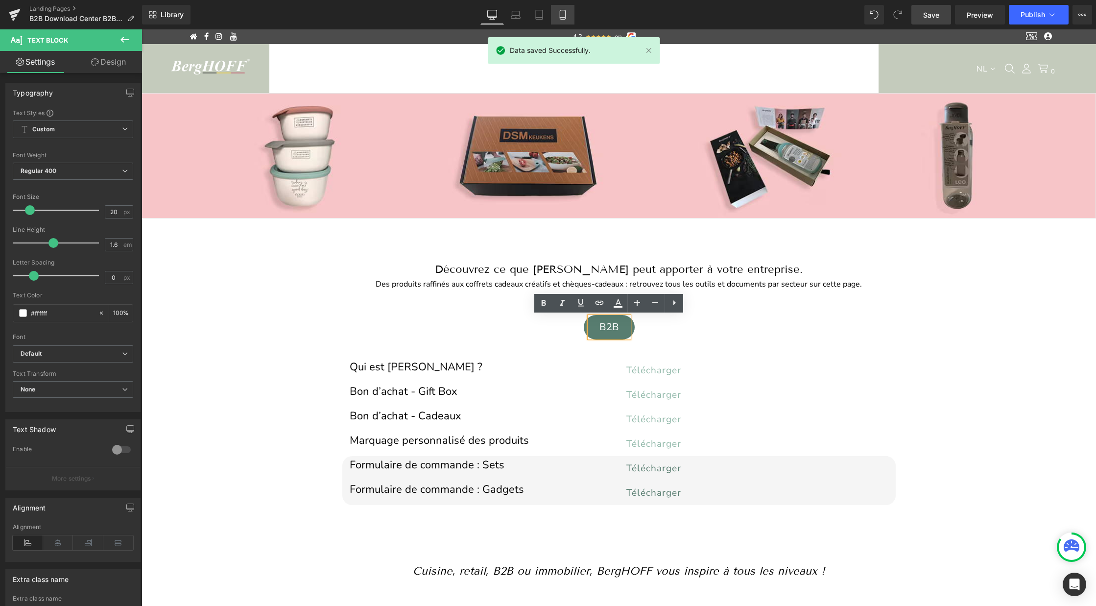
click at [561, 11] on icon at bounding box center [563, 15] width 10 height 10
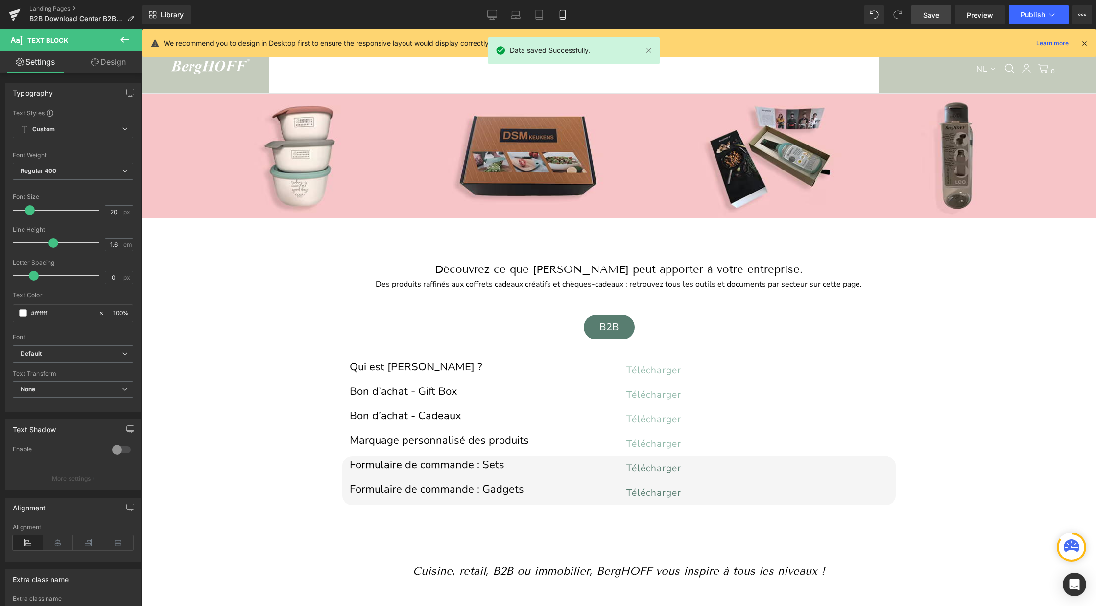
scroll to position [120, 0]
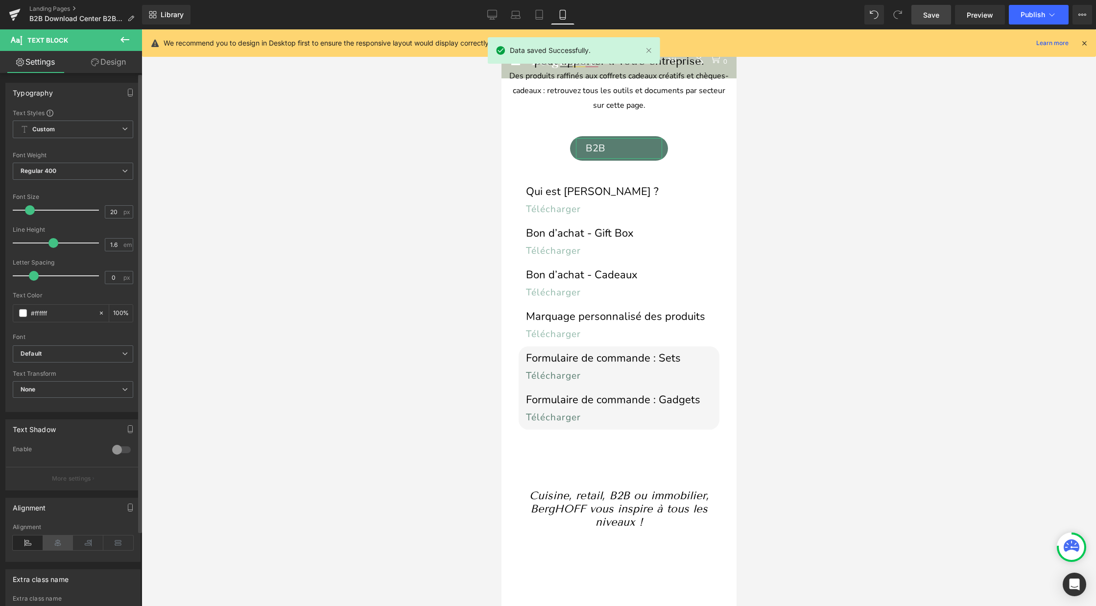
click at [56, 543] on icon at bounding box center [58, 542] width 30 height 15
click at [1035, 11] on span "Publish" at bounding box center [1032, 15] width 24 height 8
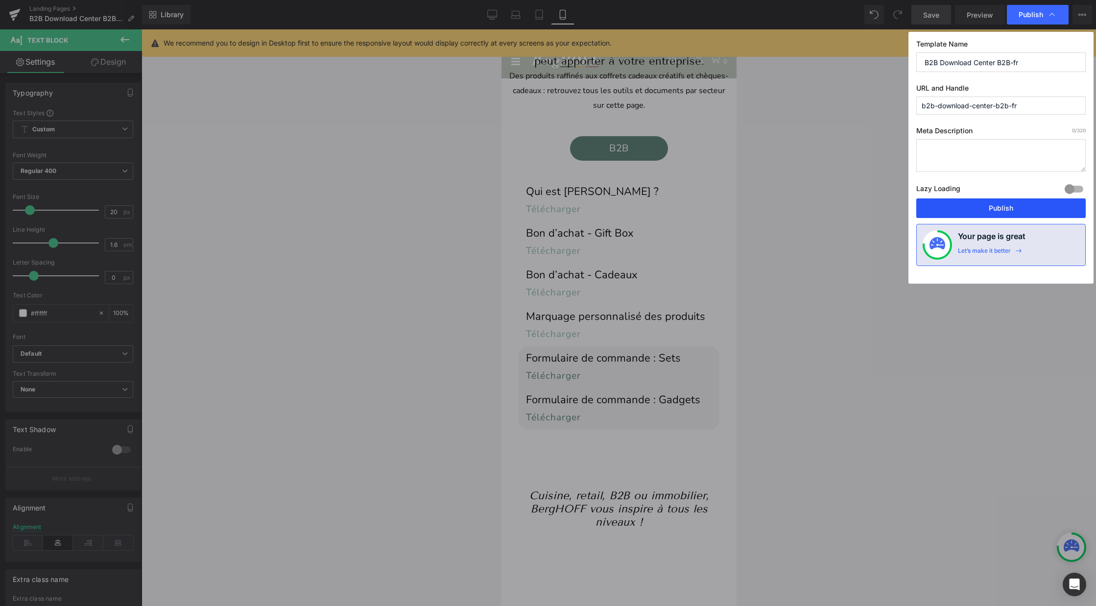
click at [0, 0] on button "Publish" at bounding box center [0, 0] width 0 height 0
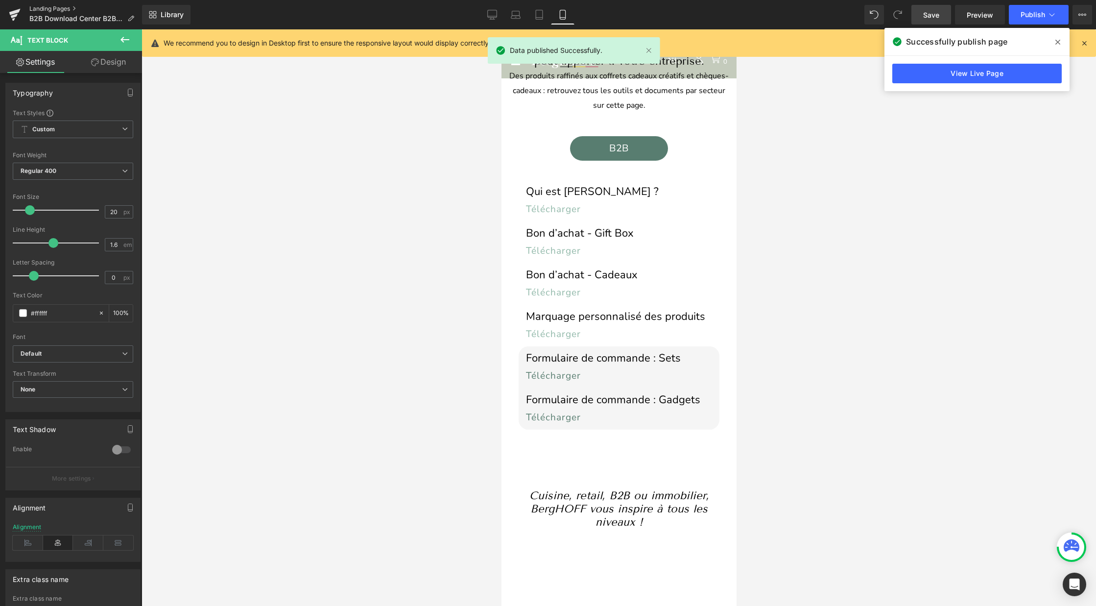
click at [49, 9] on link "Landing Pages" at bounding box center [85, 9] width 113 height 8
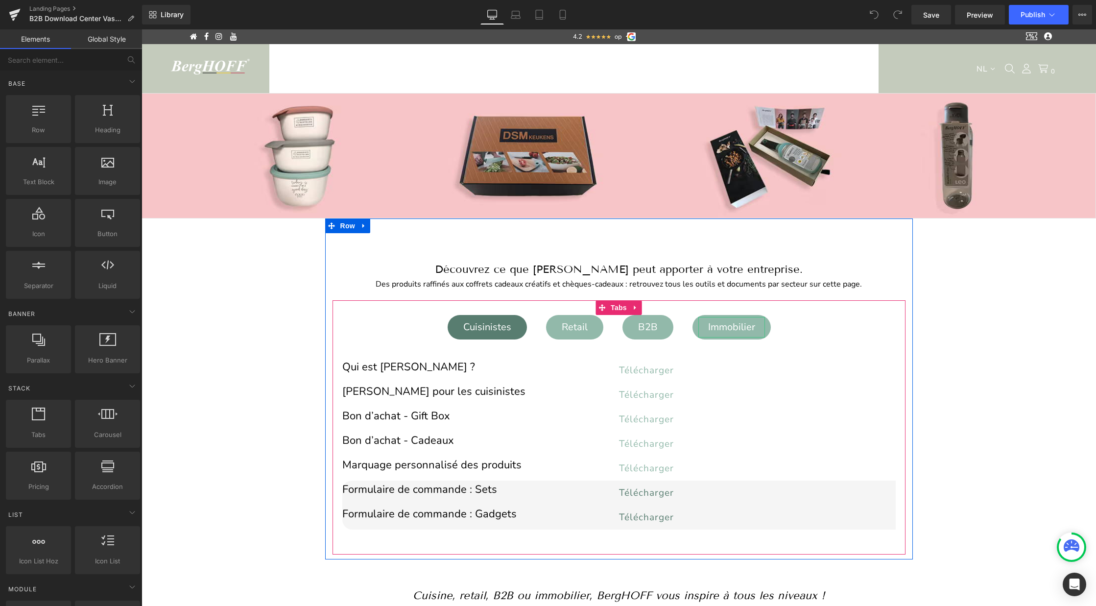
click at [736, 328] on div "Immobilier" at bounding box center [731, 327] width 67 height 21
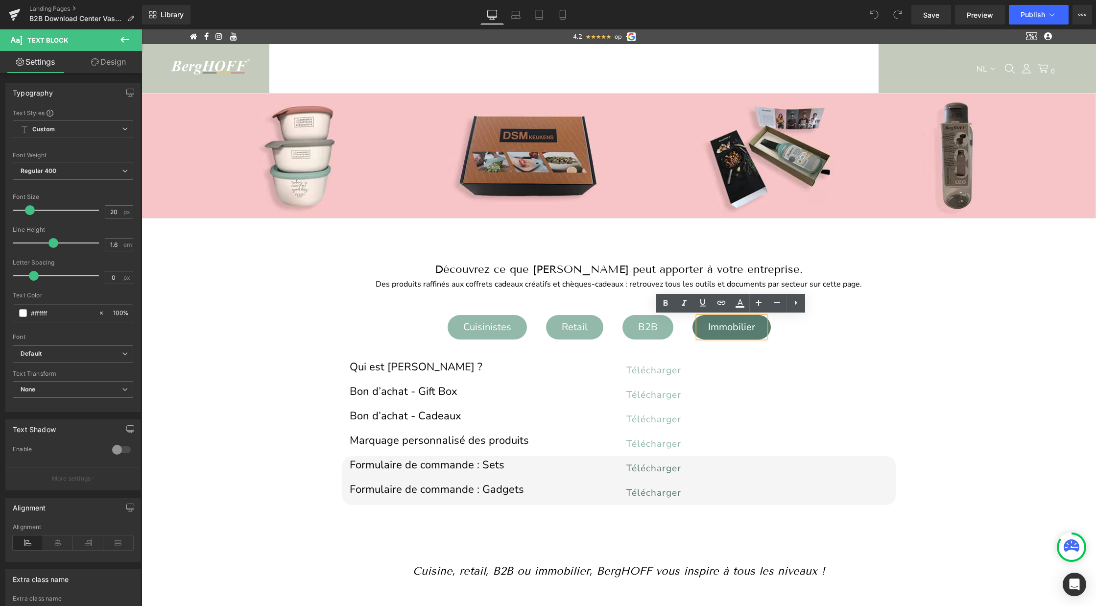
click at [611, 315] on li "Retail Text Block" at bounding box center [584, 327] width 77 height 24
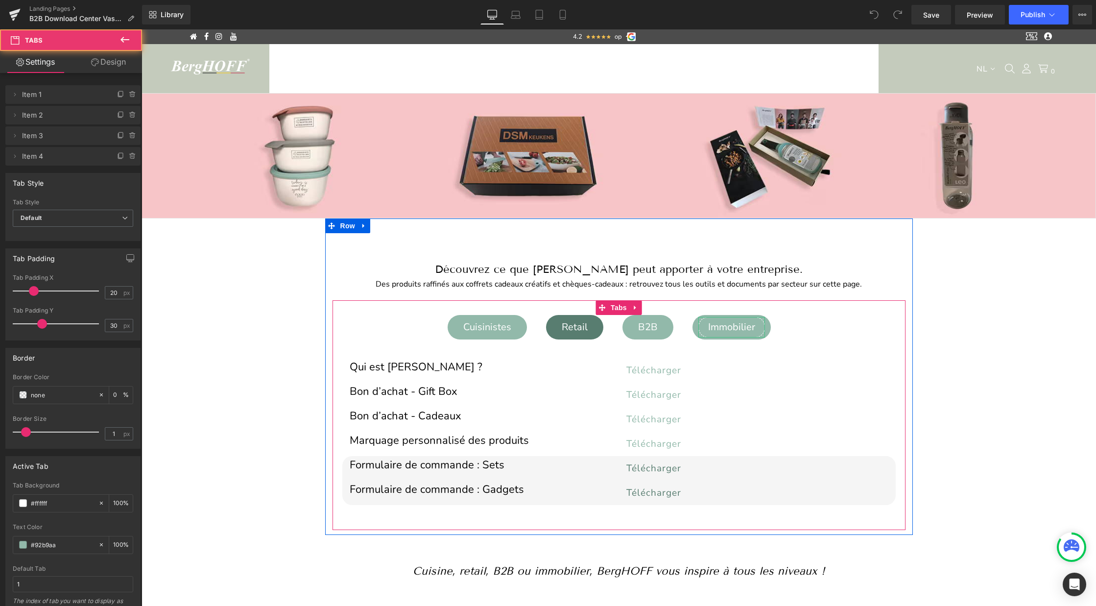
click at [705, 325] on div "Immobilier" at bounding box center [731, 327] width 67 height 21
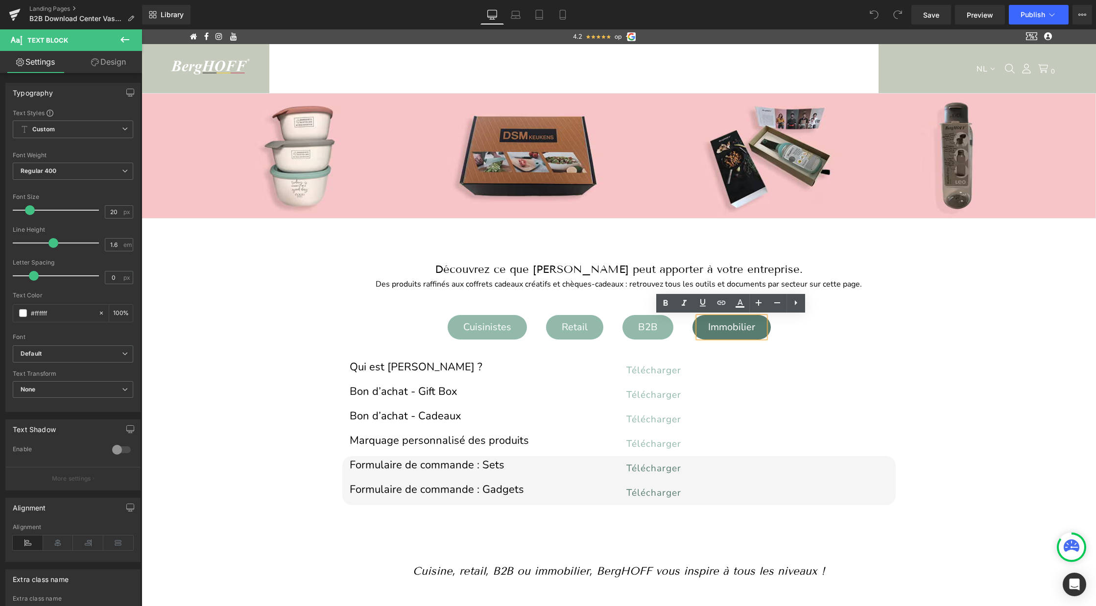
click at [621, 320] on li "Retail Text Block" at bounding box center [584, 327] width 77 height 24
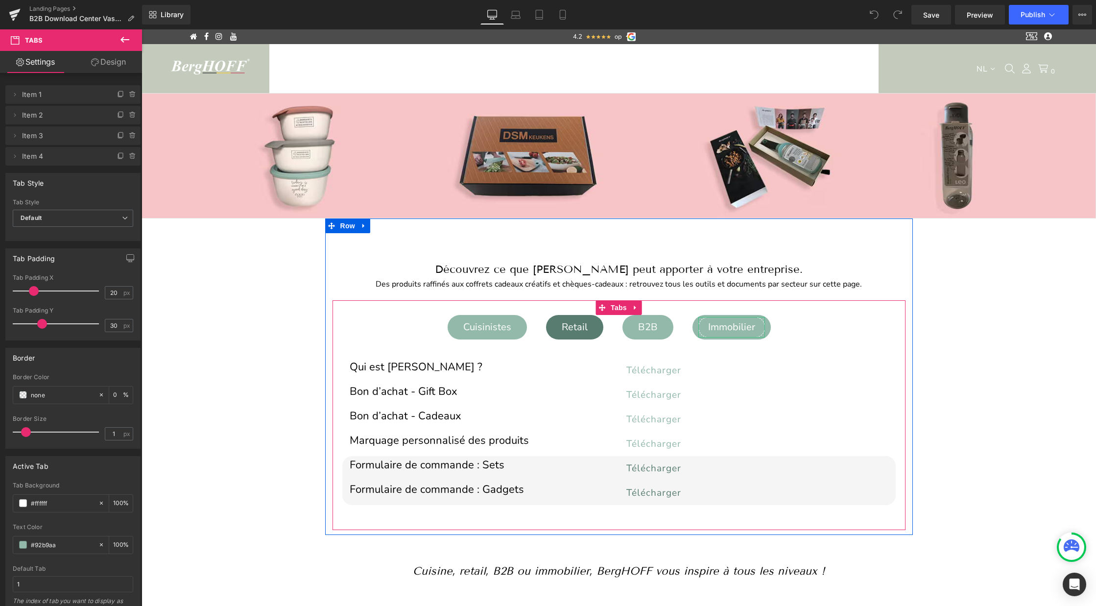
click at [717, 328] on div "Immobilier" at bounding box center [731, 327] width 67 height 21
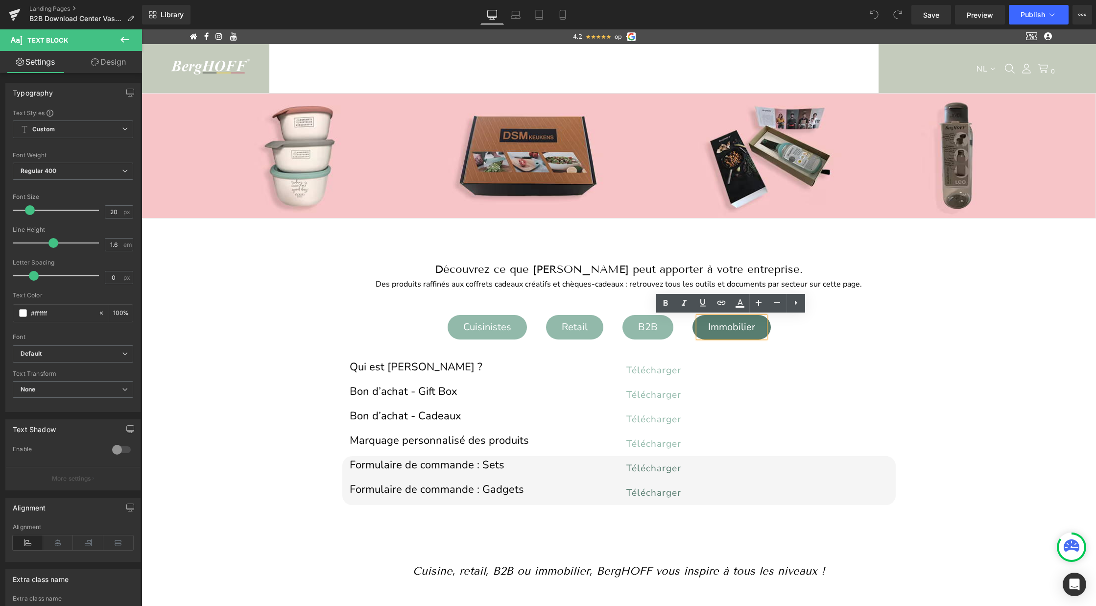
click at [619, 310] on div "Cuisinistes Text Block Retail Text Block B2B Text Block Immobilier Text Block Q…" at bounding box center [618, 415] width 573 height 230
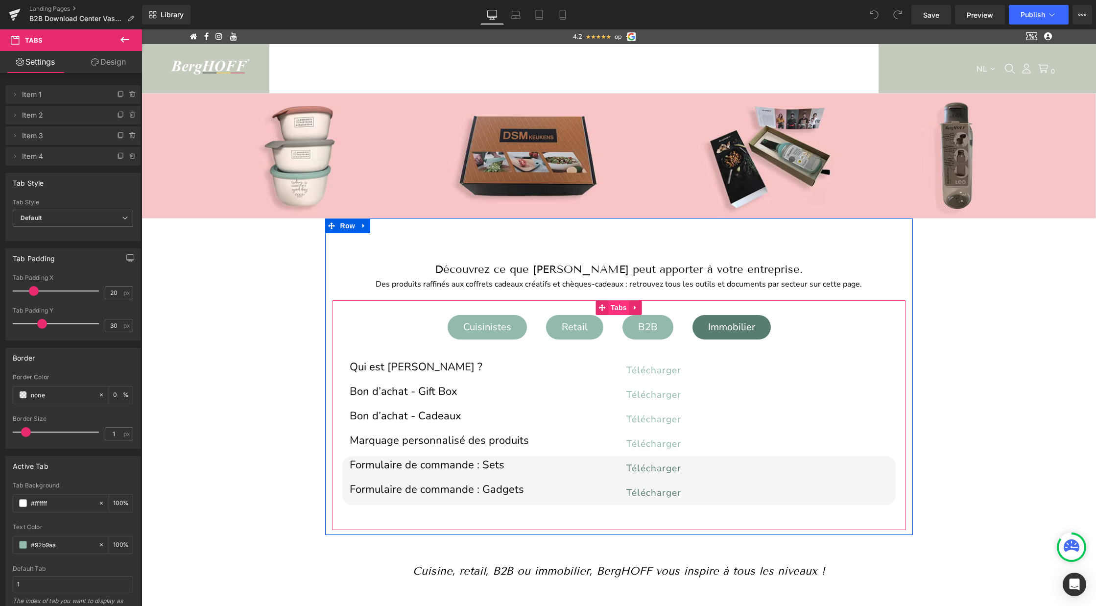
click at [613, 301] on span "Tabs" at bounding box center [618, 307] width 21 height 15
click at [130, 94] on icon at bounding box center [133, 95] width 8 height 8
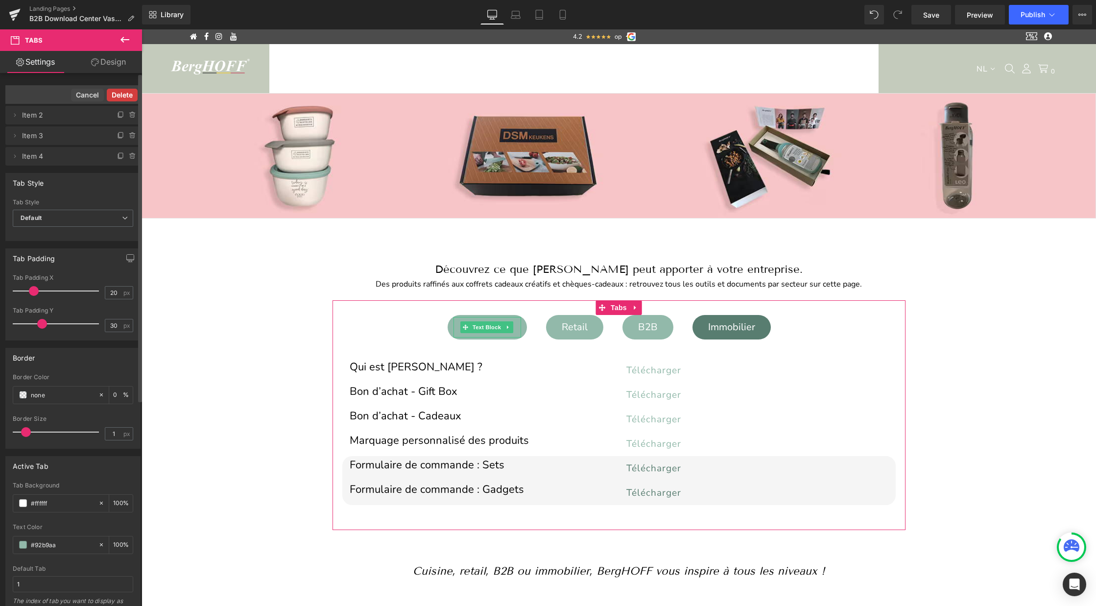
click at [121, 96] on button "Delete" at bounding box center [122, 95] width 31 height 13
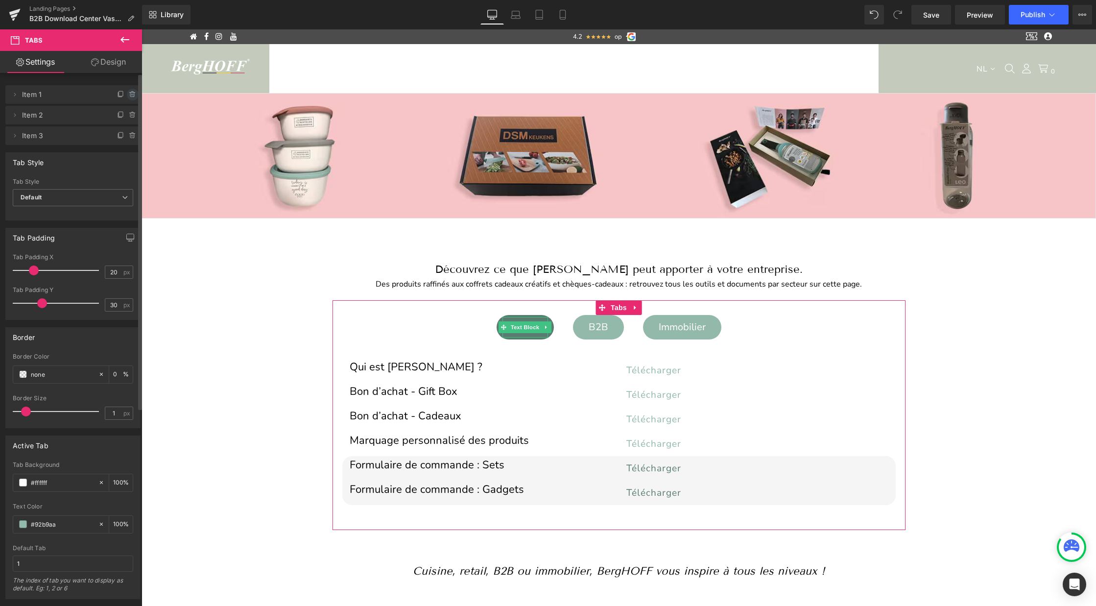
click at [130, 95] on icon at bounding box center [132, 95] width 4 height 4
click at [122, 96] on button "Delete" at bounding box center [122, 95] width 31 height 13
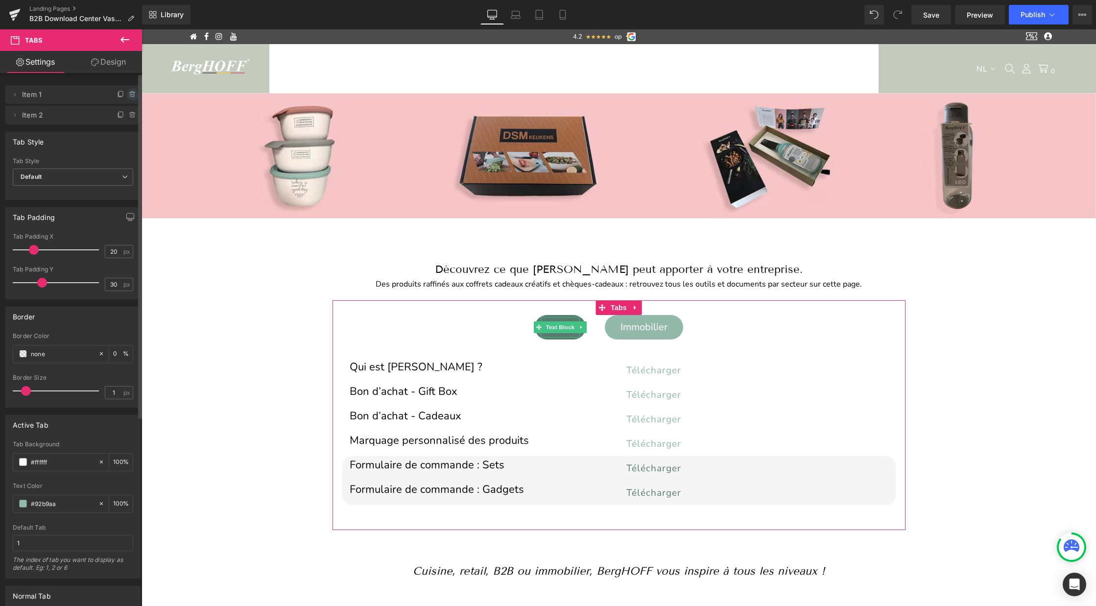
click at [127, 98] on span at bounding box center [133, 95] width 12 height 12
click at [641, 330] on div "Immobilier" at bounding box center [644, 327] width 67 height 21
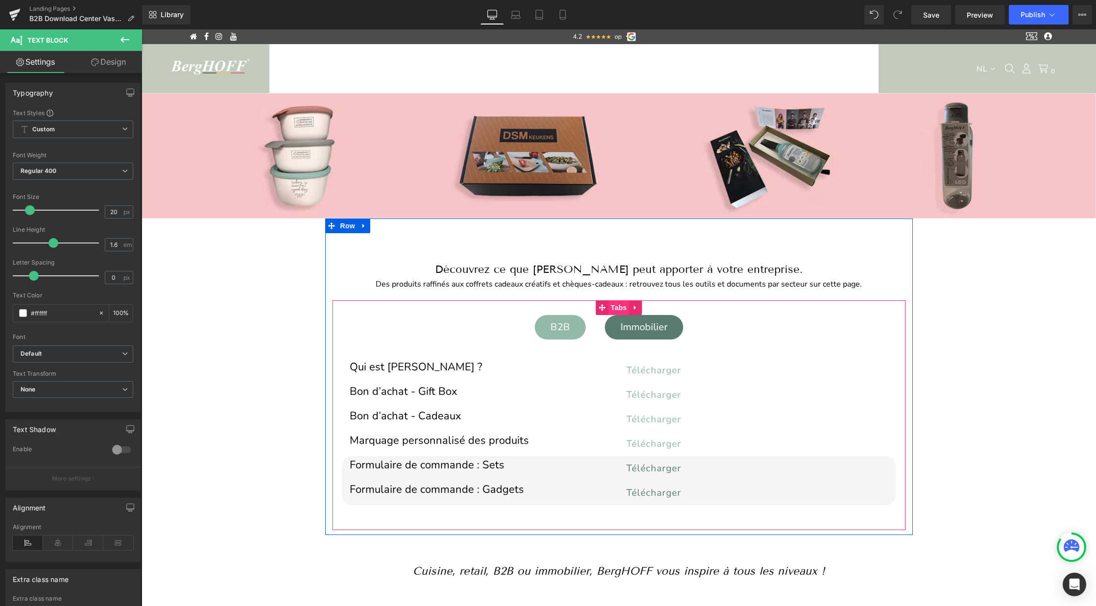
click at [609, 305] on span "Tabs" at bounding box center [618, 307] width 21 height 15
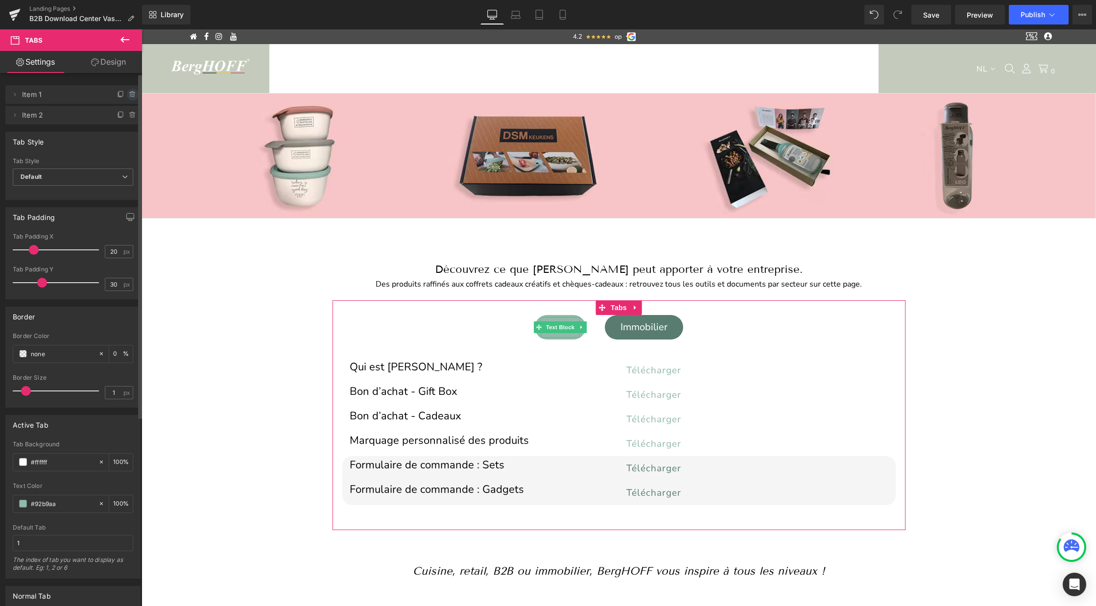
click at [129, 92] on icon at bounding box center [133, 95] width 8 height 8
click at [119, 95] on button "Delete" at bounding box center [122, 95] width 31 height 13
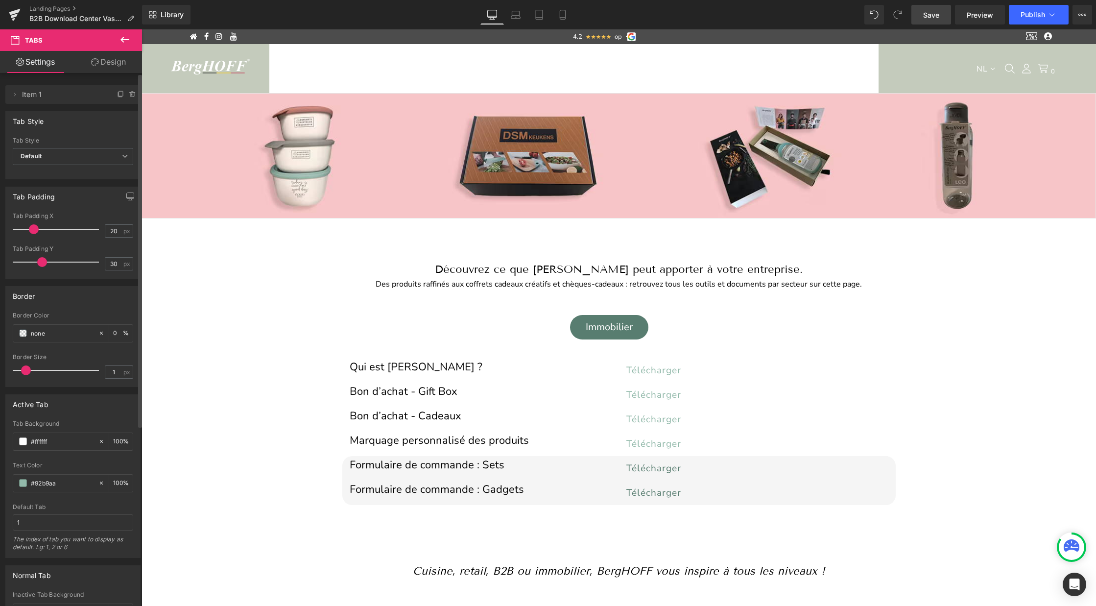
click at [934, 19] on span "Save" at bounding box center [931, 15] width 16 height 10
click at [557, 16] on link "Mobile" at bounding box center [563, 15] width 24 height 20
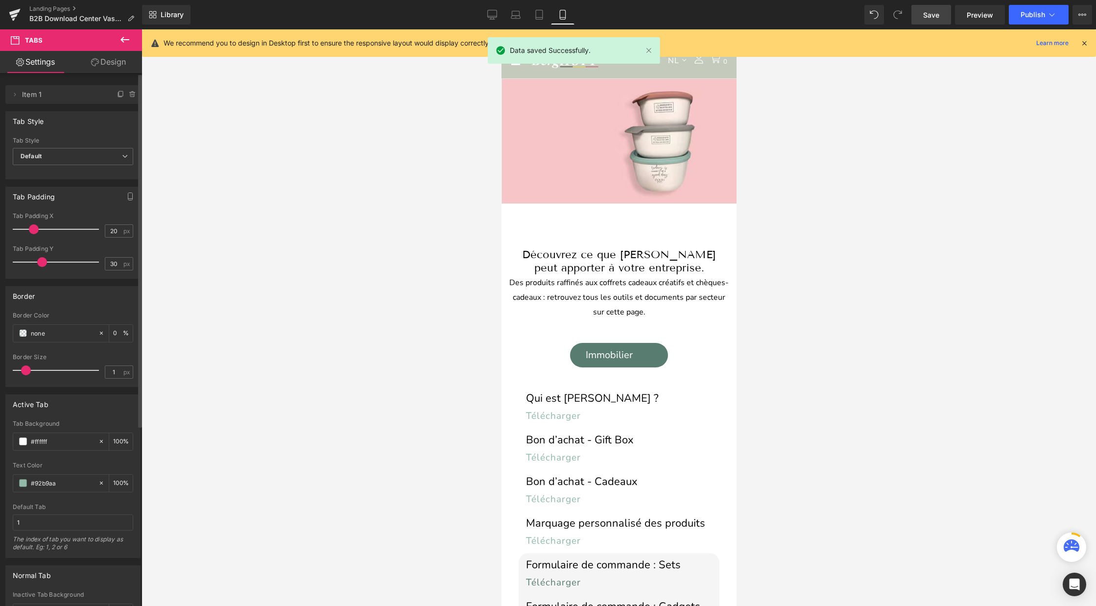
scroll to position [104, 0]
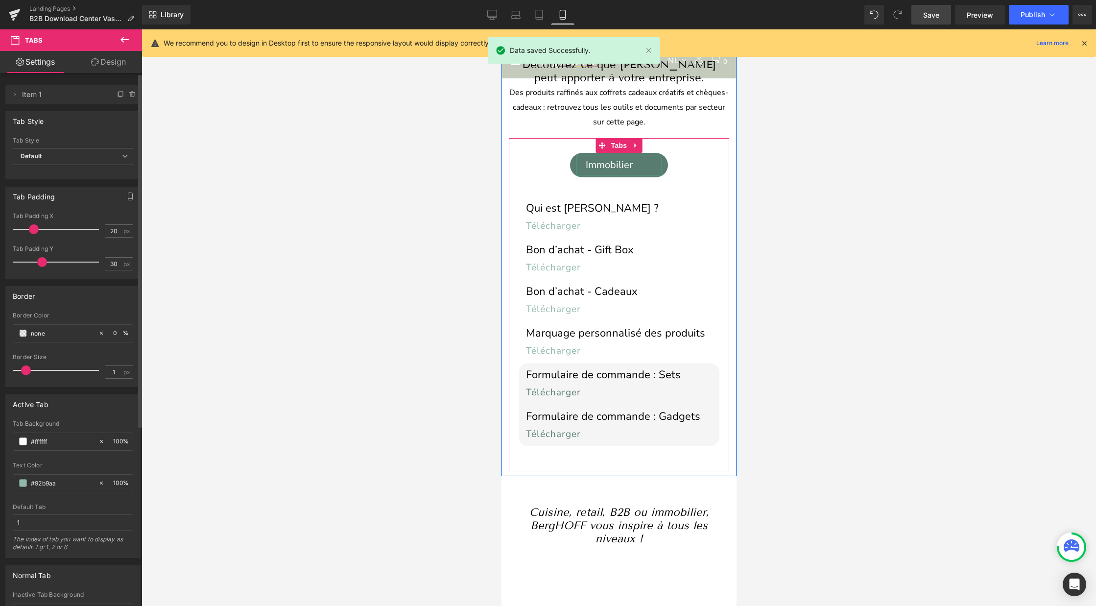
click at [606, 163] on div "Immobilier" at bounding box center [618, 165] width 86 height 21
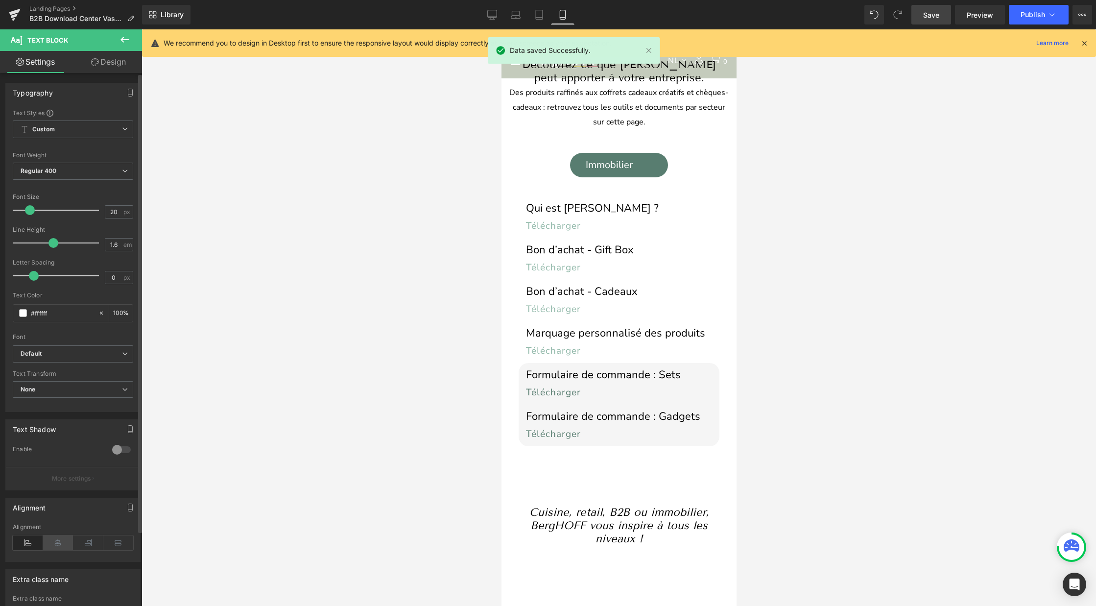
click at [56, 545] on icon at bounding box center [58, 542] width 30 height 15
click at [1016, 17] on button "Publish" at bounding box center [1039, 15] width 60 height 20
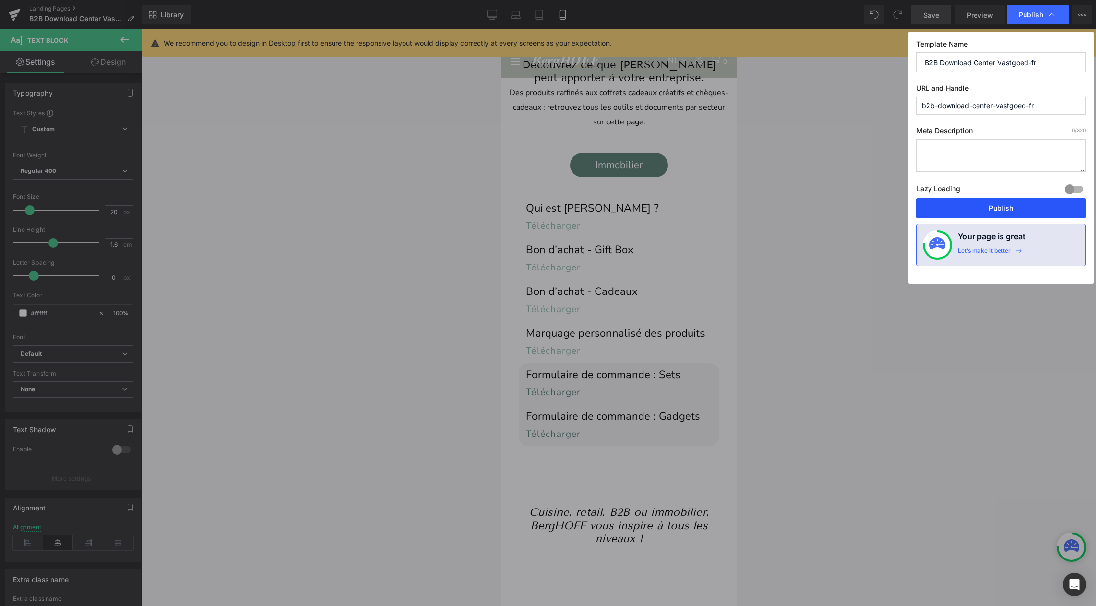
click at [972, 212] on button "Publish" at bounding box center [1000, 208] width 169 height 20
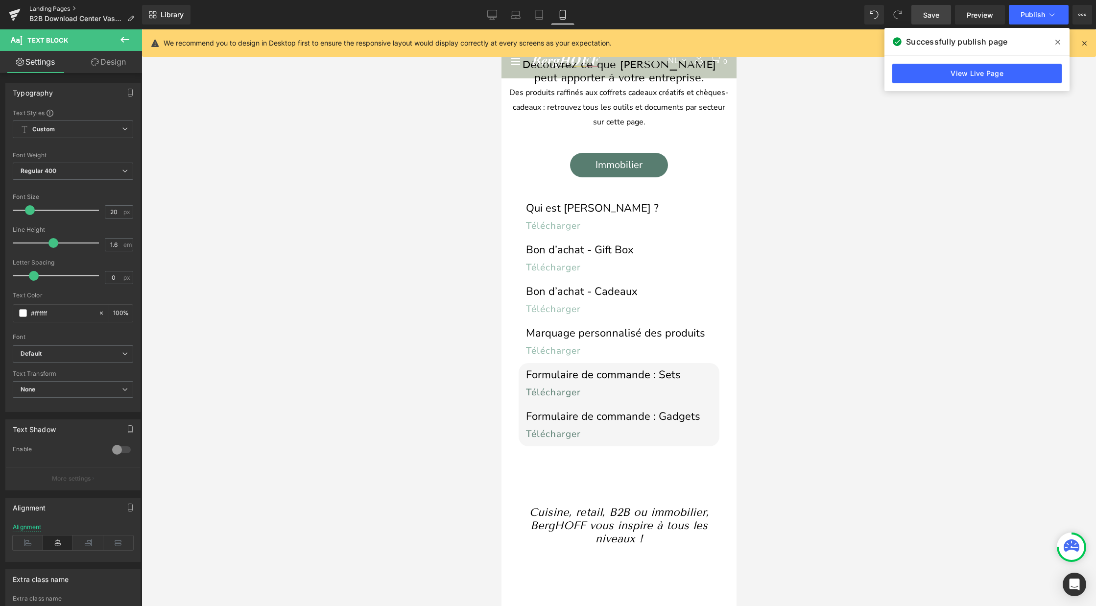
click at [46, 5] on link "Landing Pages" at bounding box center [85, 9] width 113 height 8
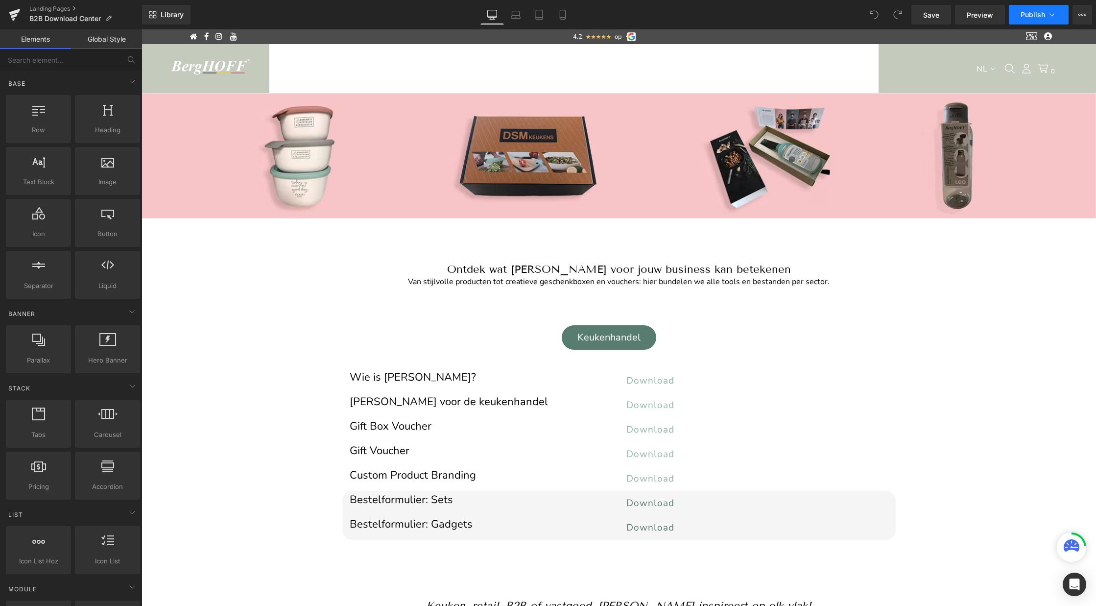
click at [1032, 16] on span "Publish" at bounding box center [1032, 15] width 24 height 8
click at [55, 5] on link "Landing Pages" at bounding box center [85, 9] width 113 height 8
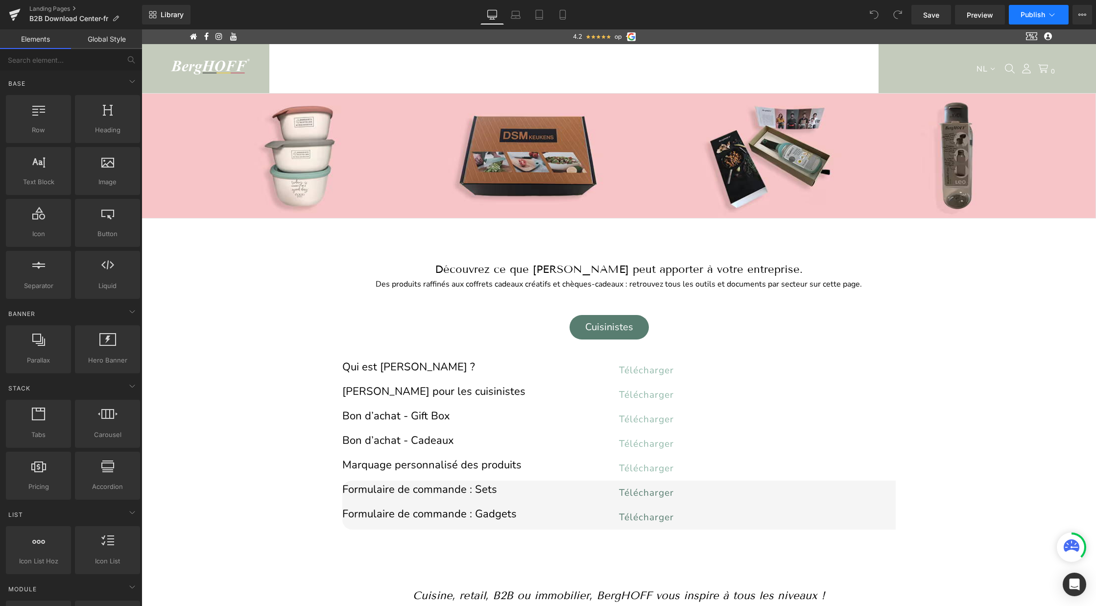
click at [1030, 20] on button "Publish" at bounding box center [1039, 15] width 60 height 20
click at [51, 11] on link "Landing Pages" at bounding box center [85, 9] width 113 height 8
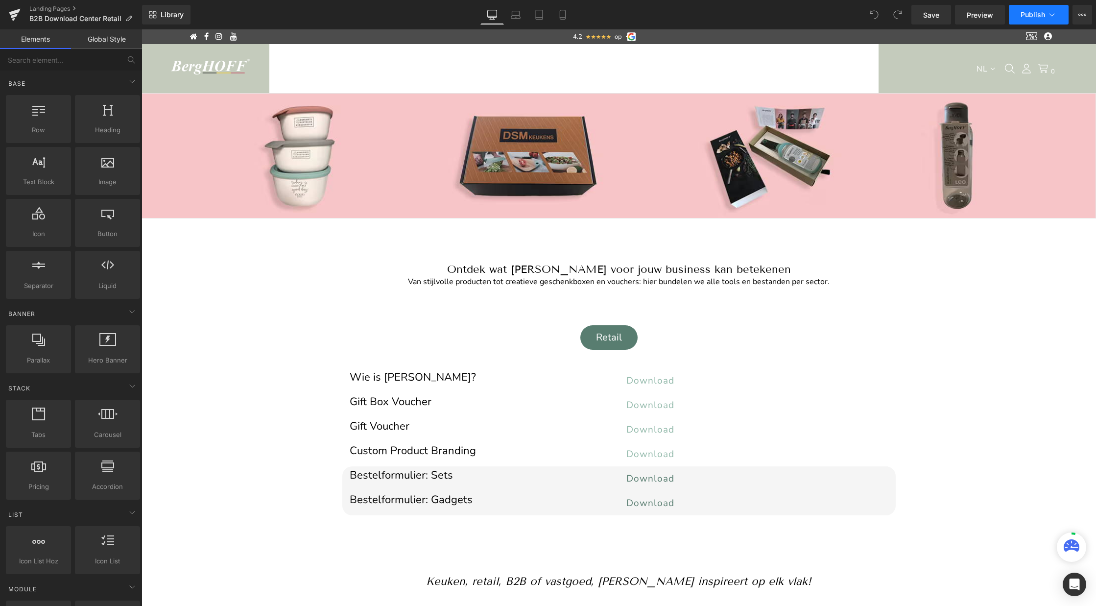
click at [1034, 16] on span "Publish" at bounding box center [1032, 15] width 24 height 8
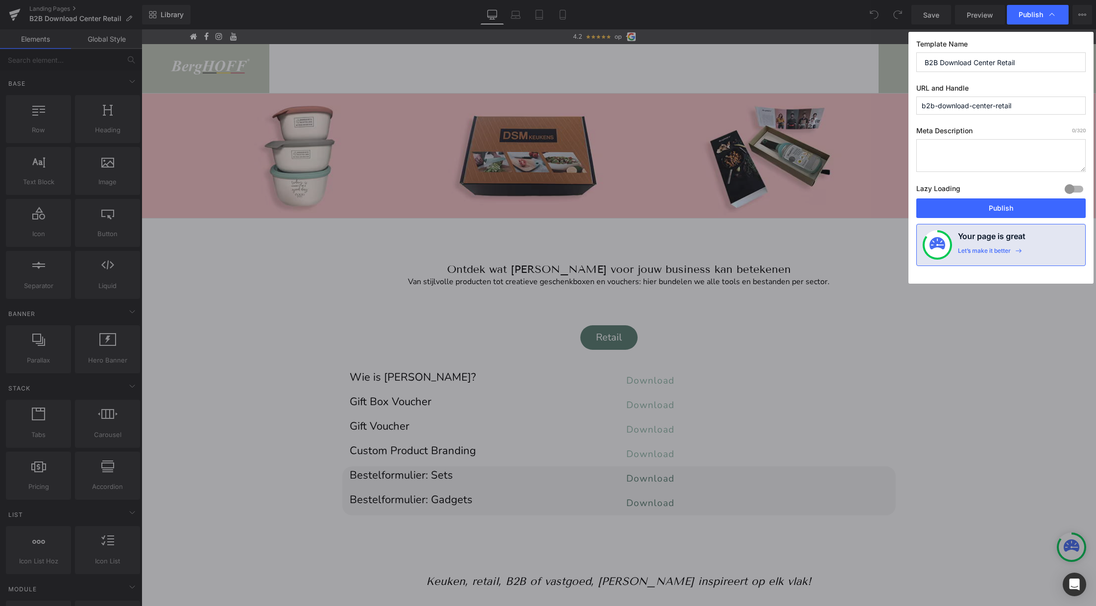
click at [996, 104] on input "b2b-download-center-retail" at bounding box center [1000, 105] width 169 height 18
click at [973, 107] on input "b2b-download-center_retail" at bounding box center [1000, 105] width 169 height 18
click at [937, 106] on input "b2b-download_center_retail" at bounding box center [1000, 105] width 169 height 18
click at [1014, 104] on input "b2b_download_center_retail" at bounding box center [1000, 105] width 169 height 18
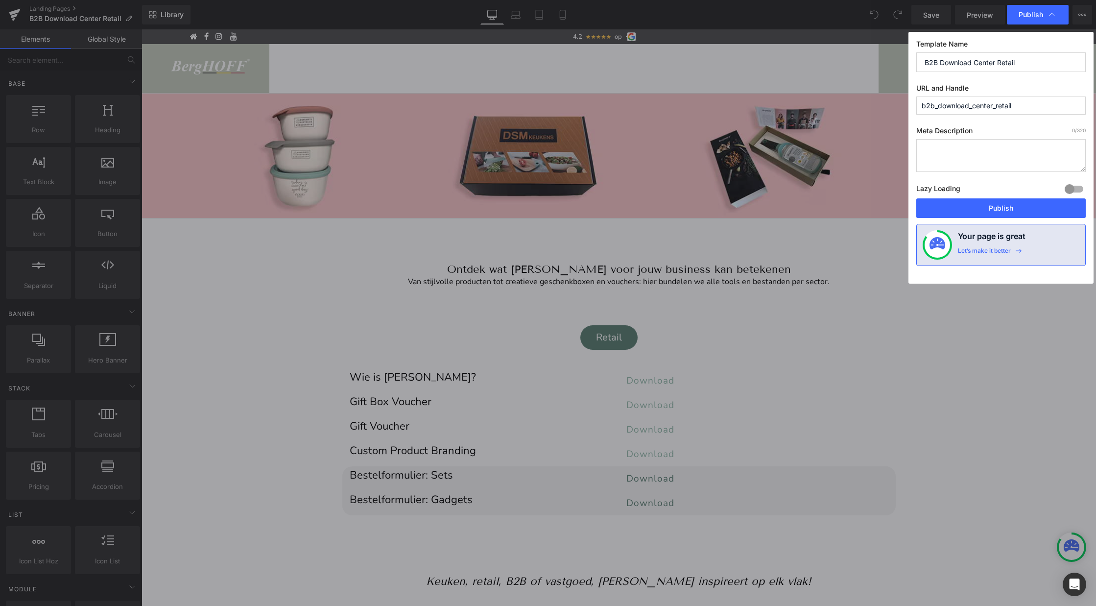
click at [1014, 104] on input "b2b_download_center_retail" at bounding box center [1000, 105] width 169 height 18
type input "b2b_download_center_retail"
click at [1030, 19] on span "Publish" at bounding box center [1037, 15] width 38 height 10
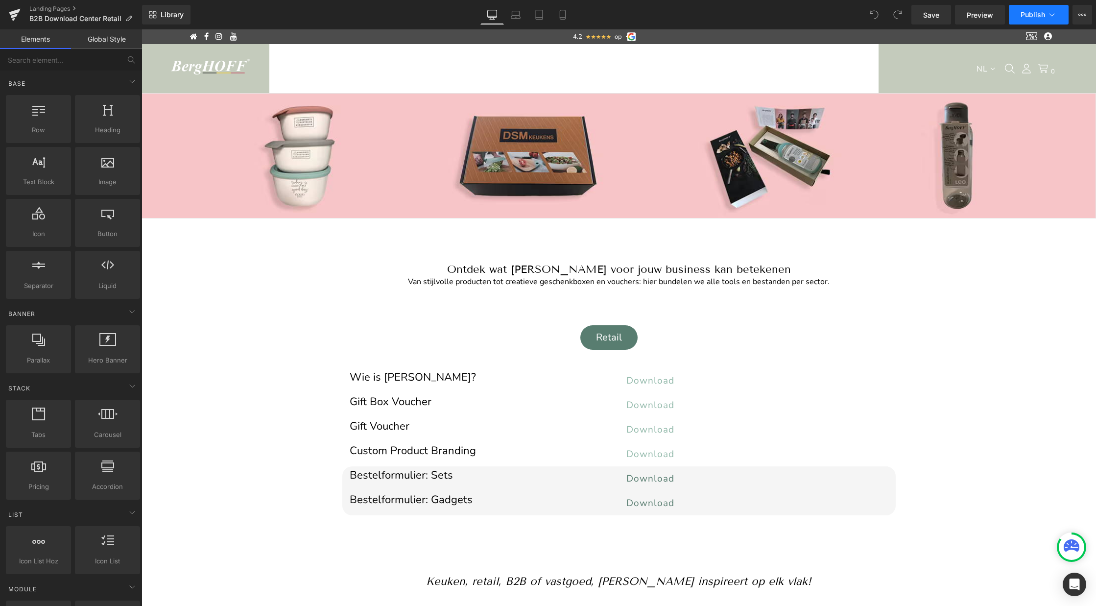
click at [1020, 19] on button "Publish" at bounding box center [1039, 15] width 60 height 20
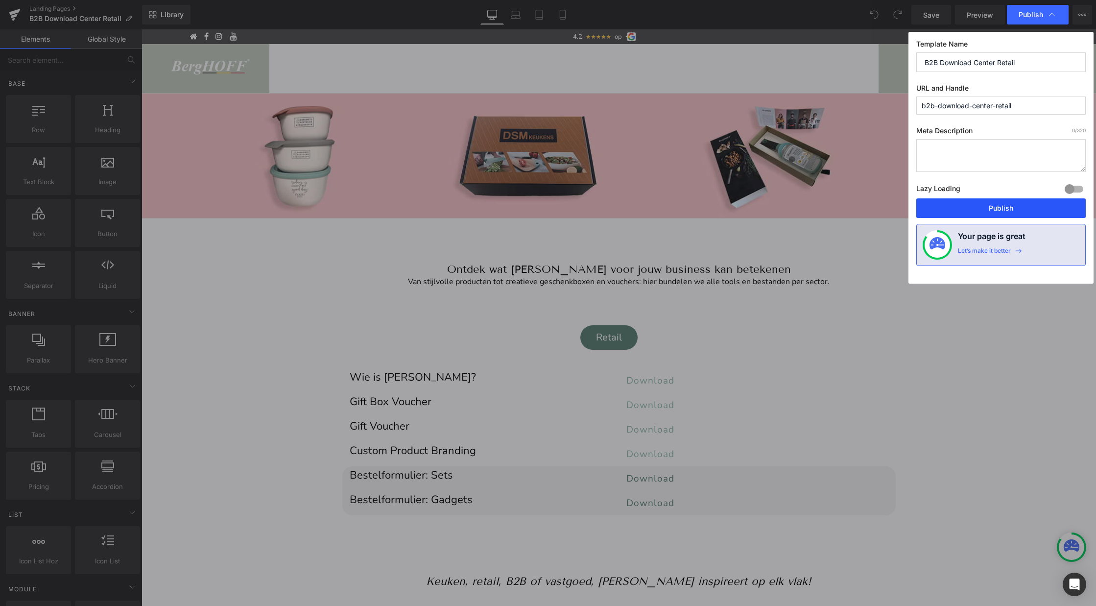
click at [982, 206] on button "Publish" at bounding box center [1000, 208] width 169 height 20
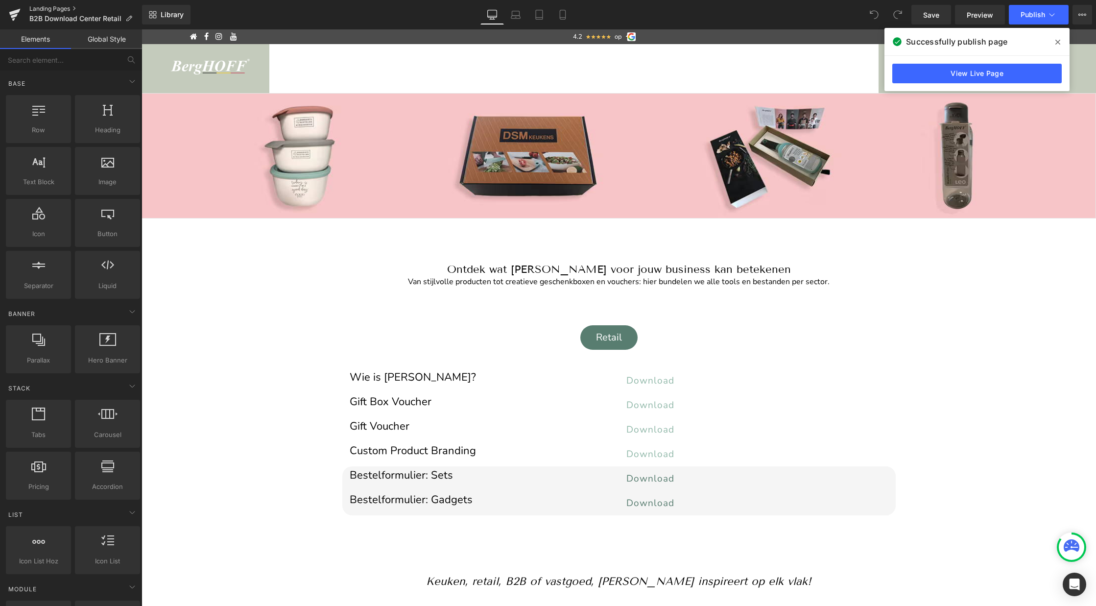
click at [54, 6] on link "Landing Pages" at bounding box center [85, 9] width 113 height 8
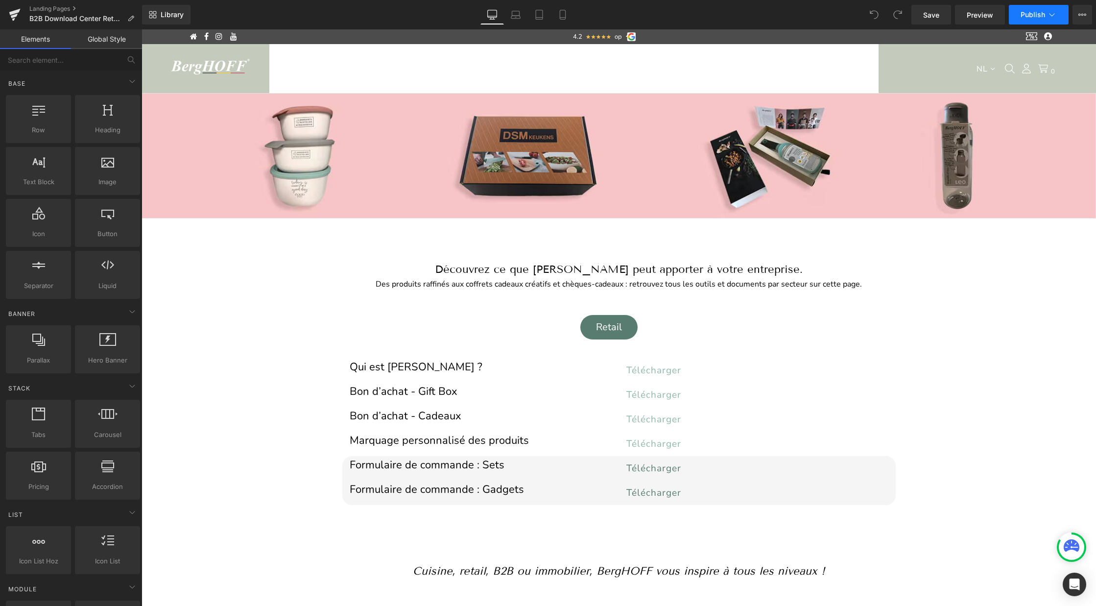
click at [1029, 19] on button "Publish" at bounding box center [1039, 15] width 60 height 20
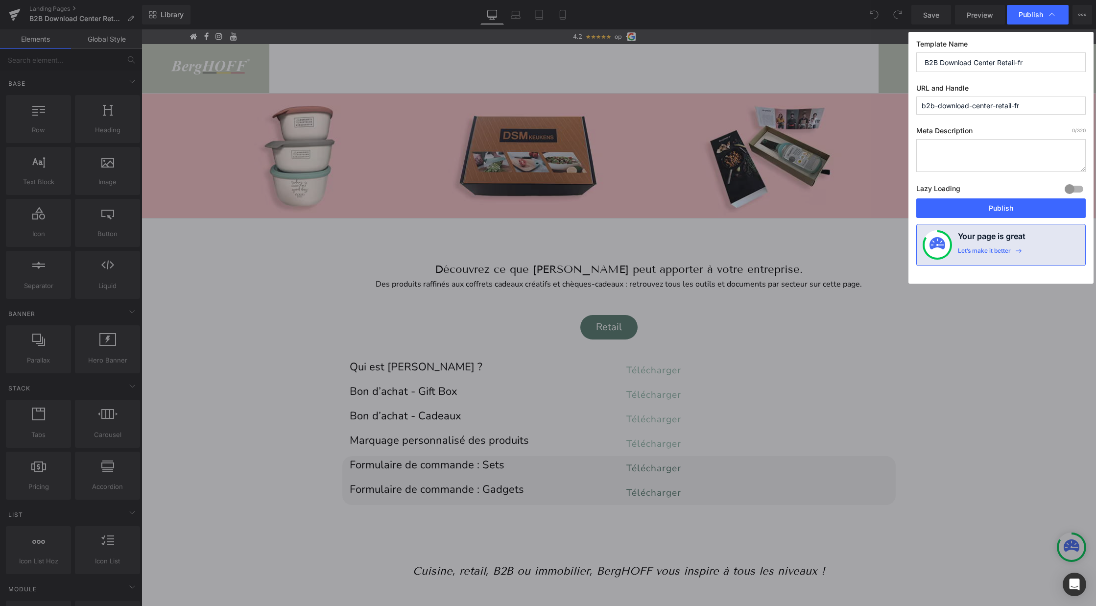
click at [1027, 106] on input "b2b-download-center-retail-fr" at bounding box center [1000, 105] width 169 height 18
paste input "b2b_download_center_retail"
click at [991, 106] on input "b2b-download-center-retail-frb2b_download_center_retail" at bounding box center [1000, 105] width 169 height 18
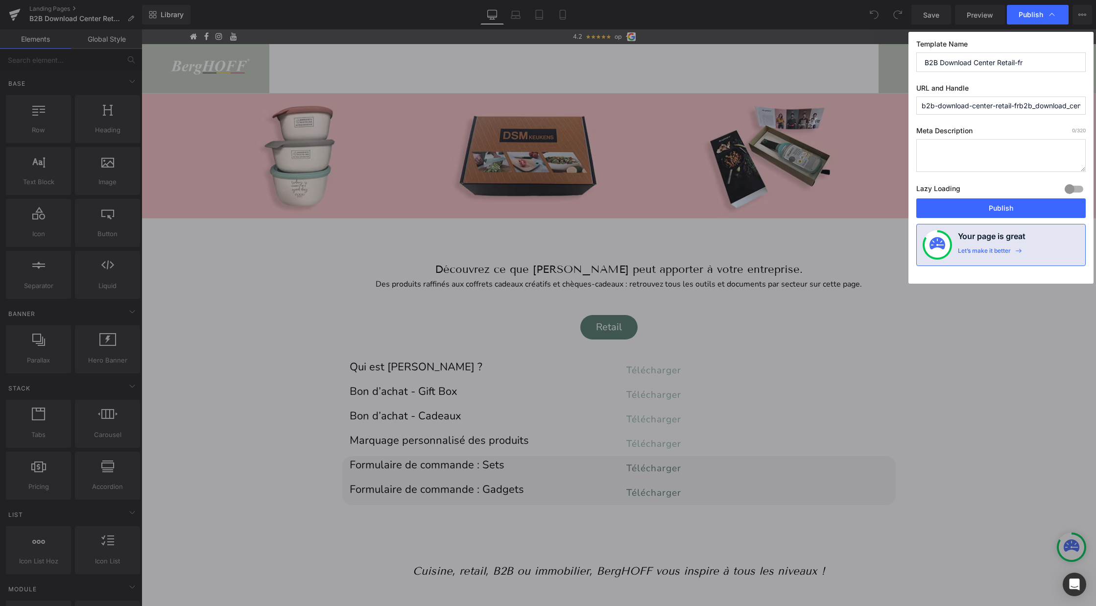
drag, startPoint x: 991, startPoint y: 106, endPoint x: 915, endPoint y: 98, distance: 76.8
click at [0, 0] on div "Template Name B2B Download Center Retail-fr URL and Handle b2b-download-center-…" at bounding box center [0, 0] width 0 height 0
click at [1031, 99] on input "b2b_download_center_retail" at bounding box center [1000, 105] width 169 height 18
click at [1026, 104] on input "b2b_download_center_retail" at bounding box center [1000, 105] width 169 height 18
type input "b2b_download_center_retail-fr"
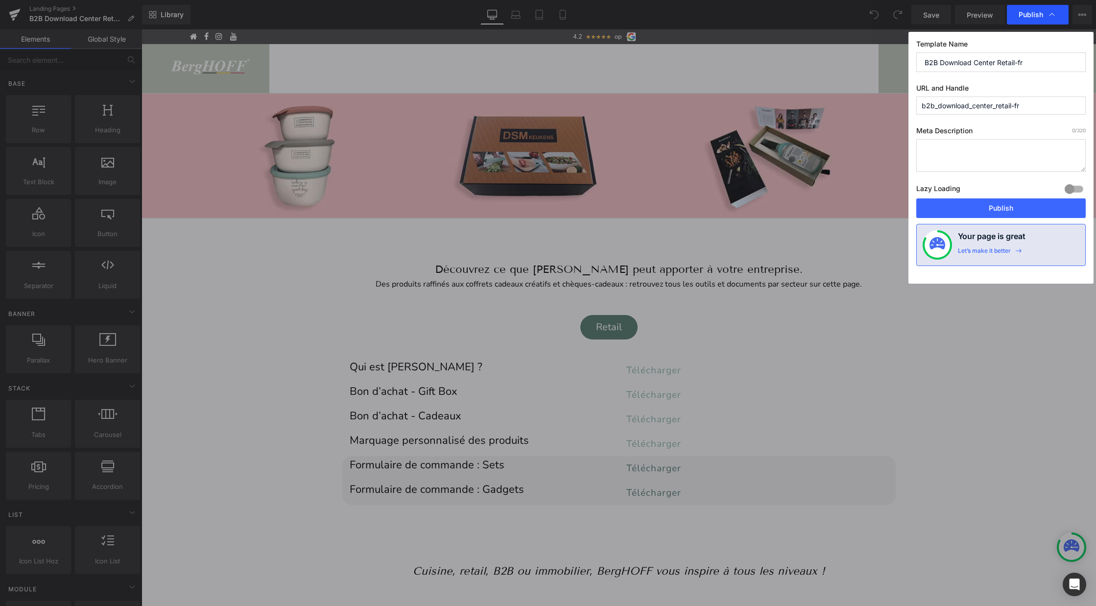
click at [1026, 22] on div "Publish" at bounding box center [1038, 15] width 62 height 20
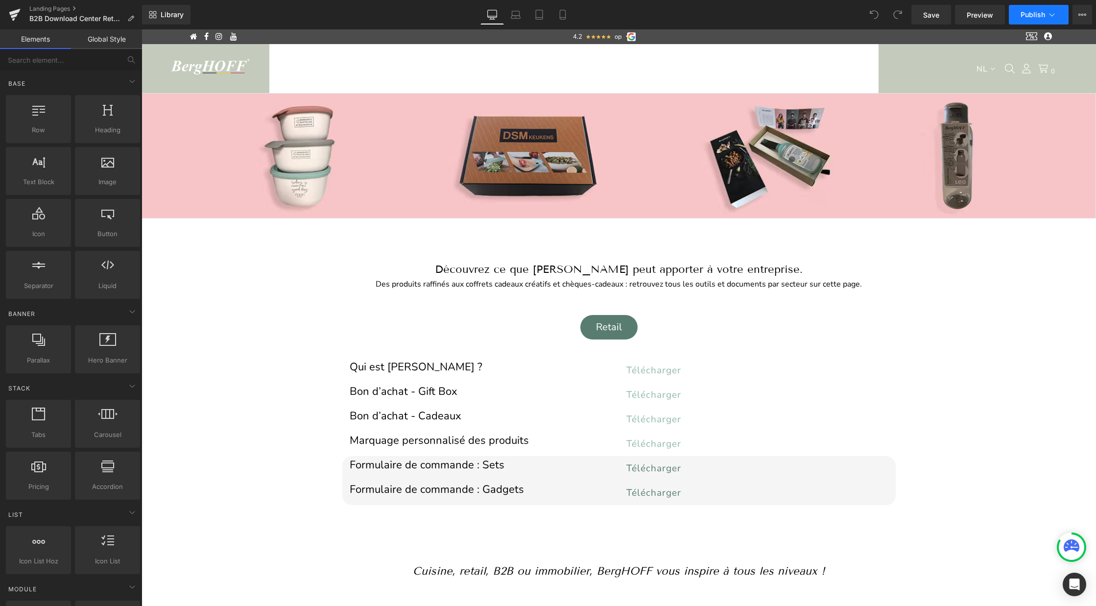
click at [1035, 11] on span "Publish" at bounding box center [1032, 15] width 24 height 8
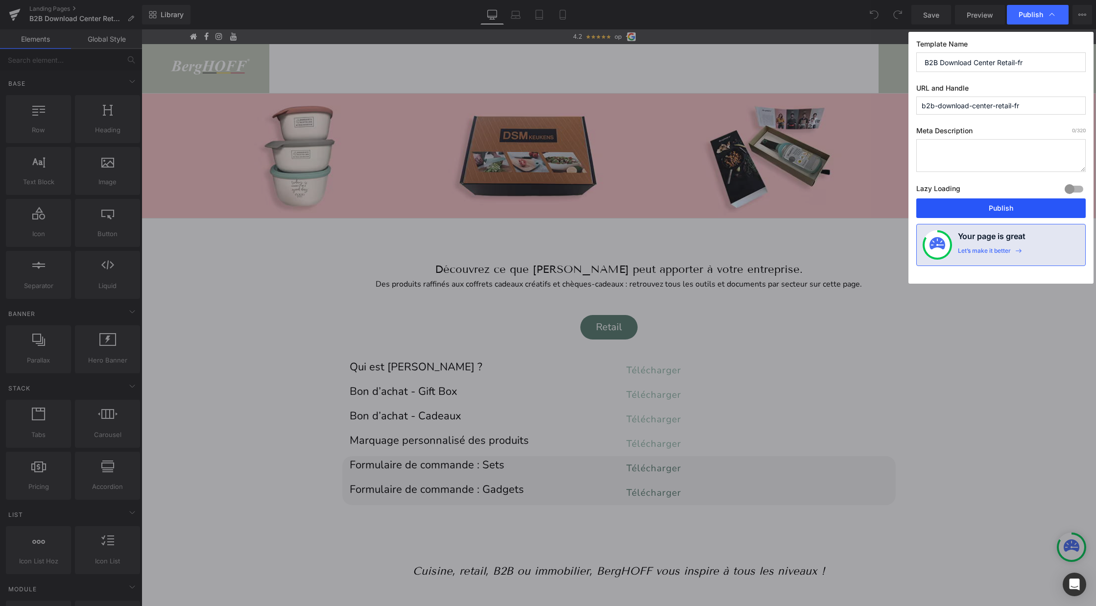
click at [0, 0] on button "Publish" at bounding box center [0, 0] width 0 height 0
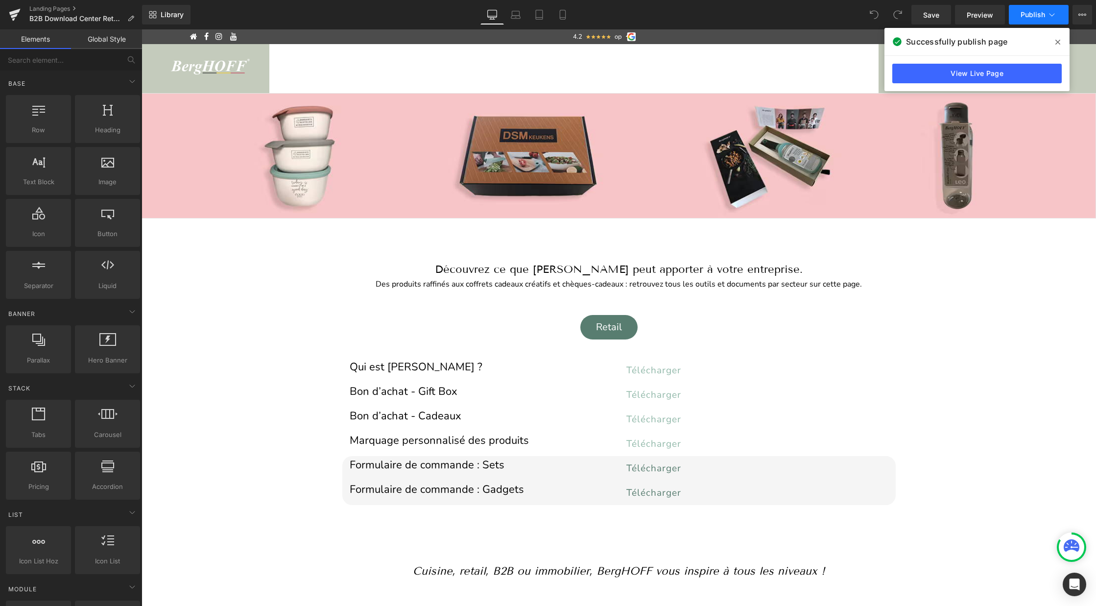
click at [1033, 17] on span "Publish" at bounding box center [1032, 15] width 24 height 8
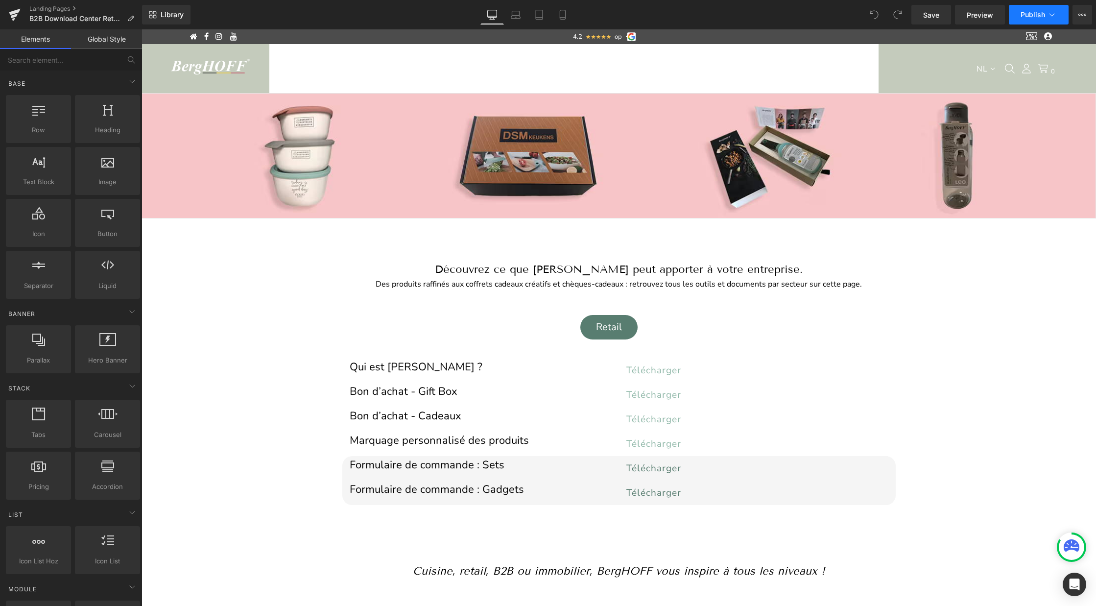
click at [1037, 11] on span "Publish" at bounding box center [1032, 15] width 24 height 8
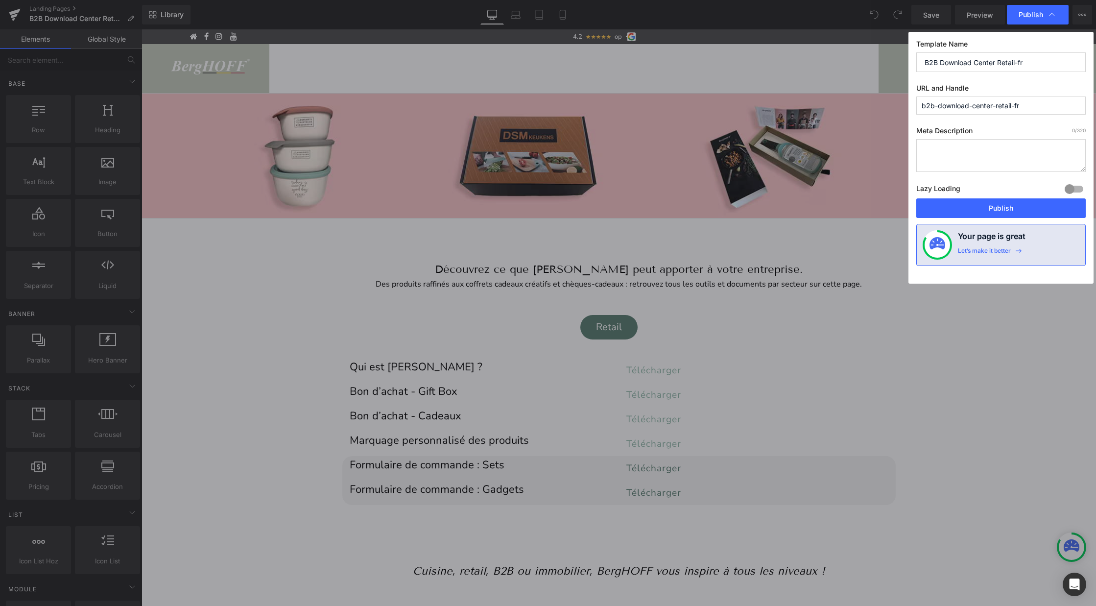
click at [938, 105] on input "b2b-download-center-retail-fr" at bounding box center [1000, 105] width 169 height 18
click at [972, 106] on input "b2b_download-center-retail-fr" at bounding box center [1000, 105] width 169 height 18
click at [996, 107] on input "b2b_download_center-retail-fr" at bounding box center [1000, 105] width 169 height 18
type input "b2b_download_center_retail-fr"
click at [990, 210] on button "Publish" at bounding box center [1000, 208] width 169 height 20
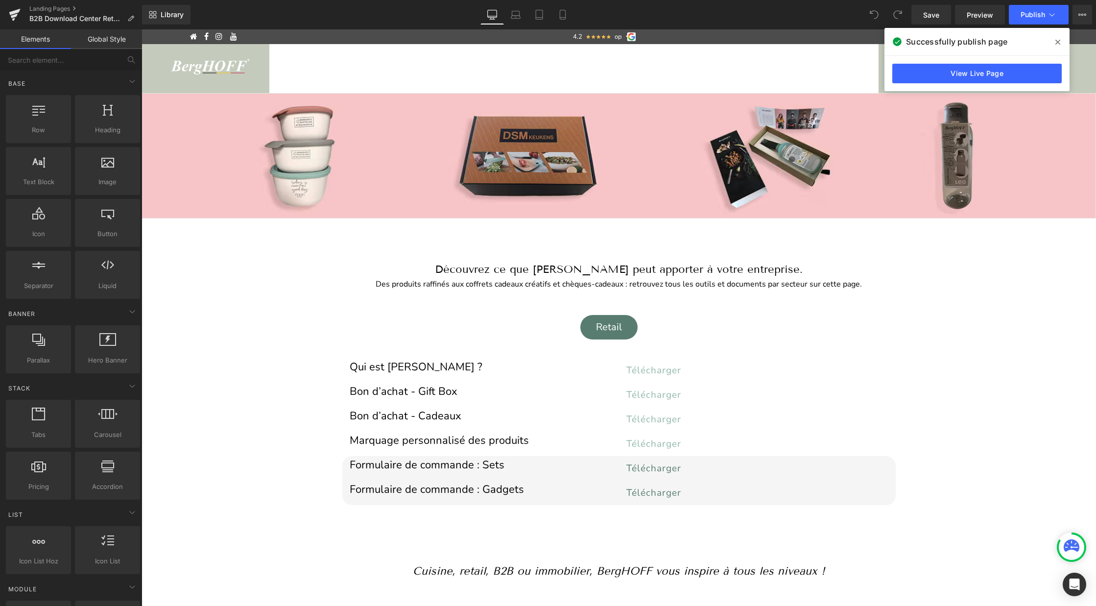
click at [1059, 38] on icon at bounding box center [1057, 42] width 5 height 8
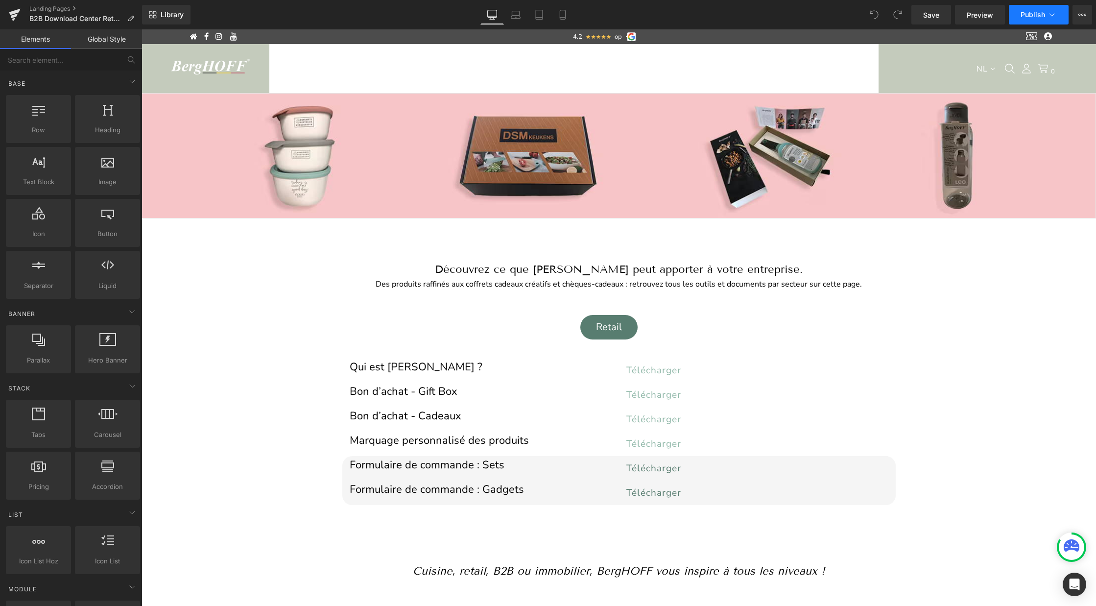
click at [1043, 16] on span "Publish" at bounding box center [1032, 15] width 24 height 8
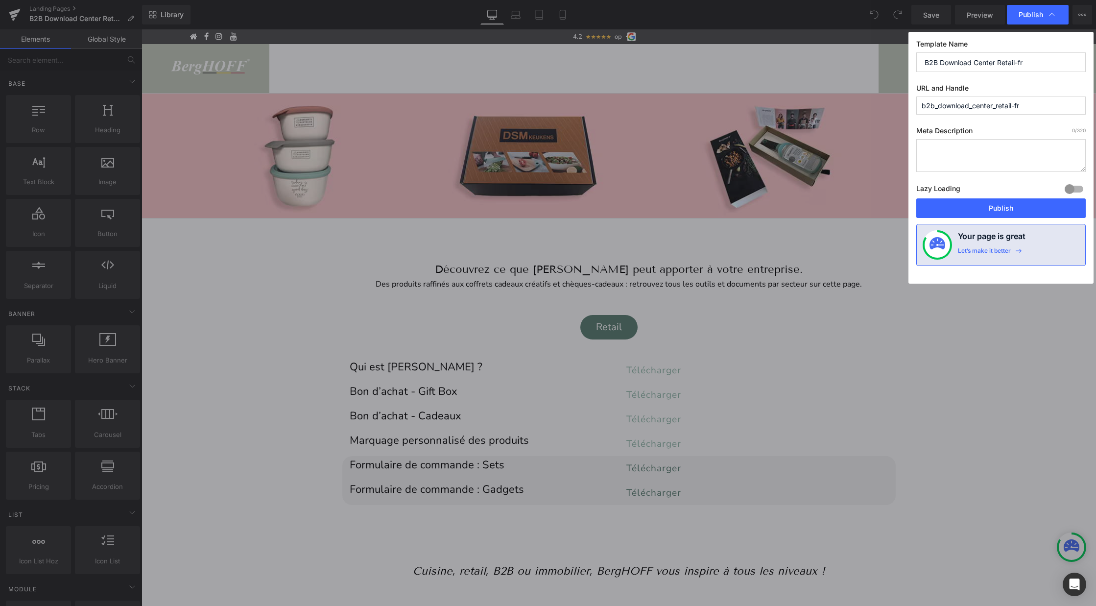
click at [1003, 105] on input "b2b_download_center_retail-fr" at bounding box center [1000, 105] width 169 height 18
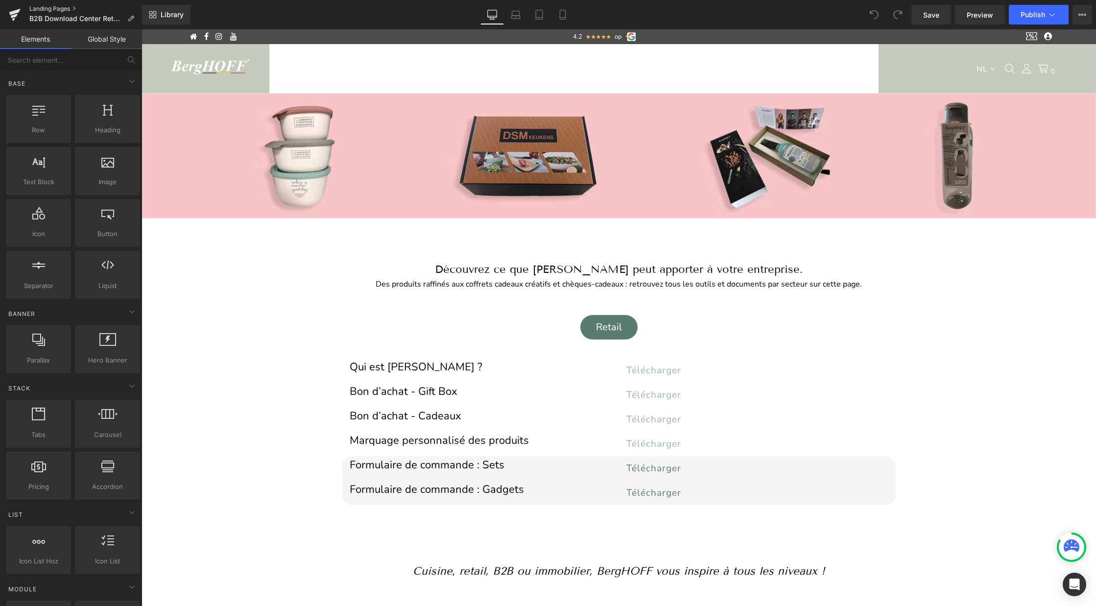
click at [51, 6] on link "Landing Pages" at bounding box center [85, 9] width 113 height 8
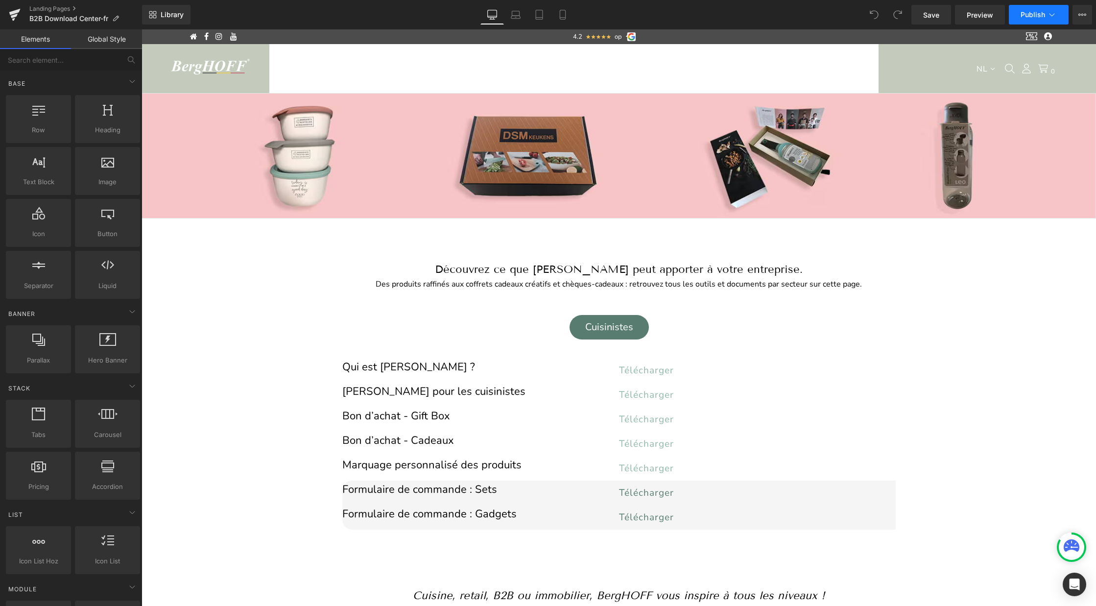
click at [1030, 17] on span "Publish" at bounding box center [1032, 15] width 24 height 8
click at [66, 8] on link "Landing Pages" at bounding box center [85, 9] width 113 height 8
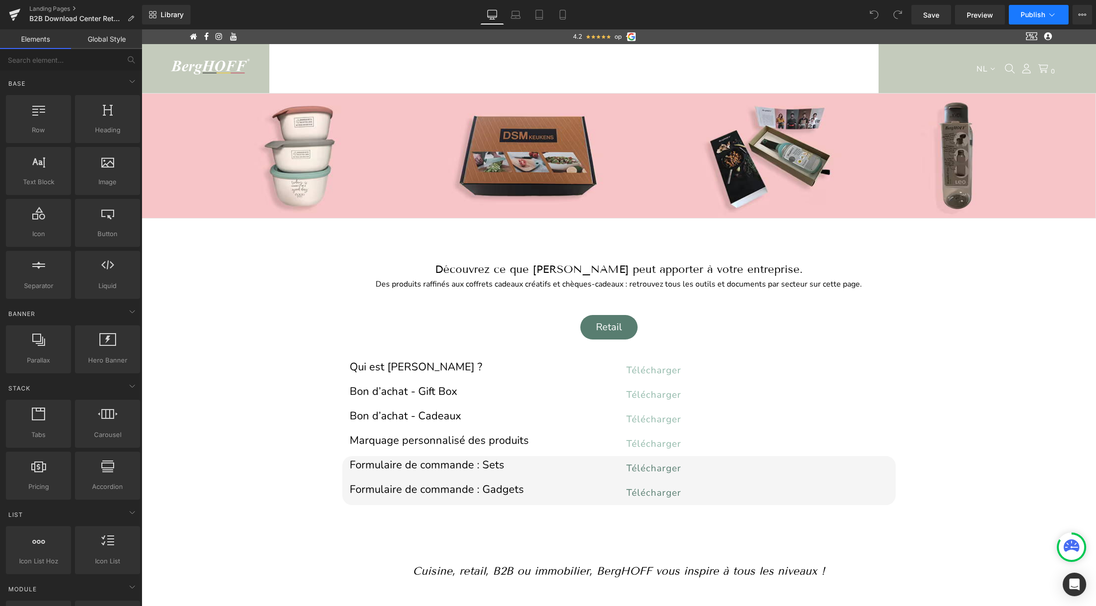
click at [1026, 22] on button "Publish" at bounding box center [1039, 15] width 60 height 20
